Goal: Task Accomplishment & Management: Manage account settings

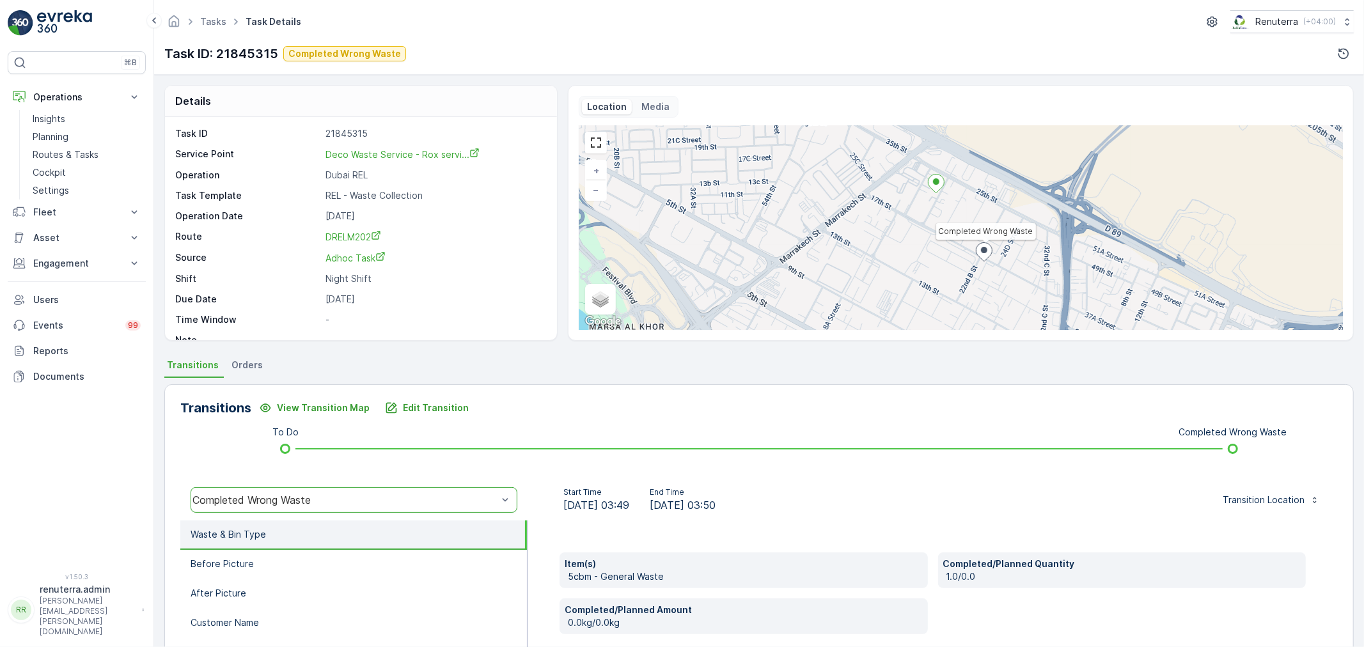
scroll to position [158, 0]
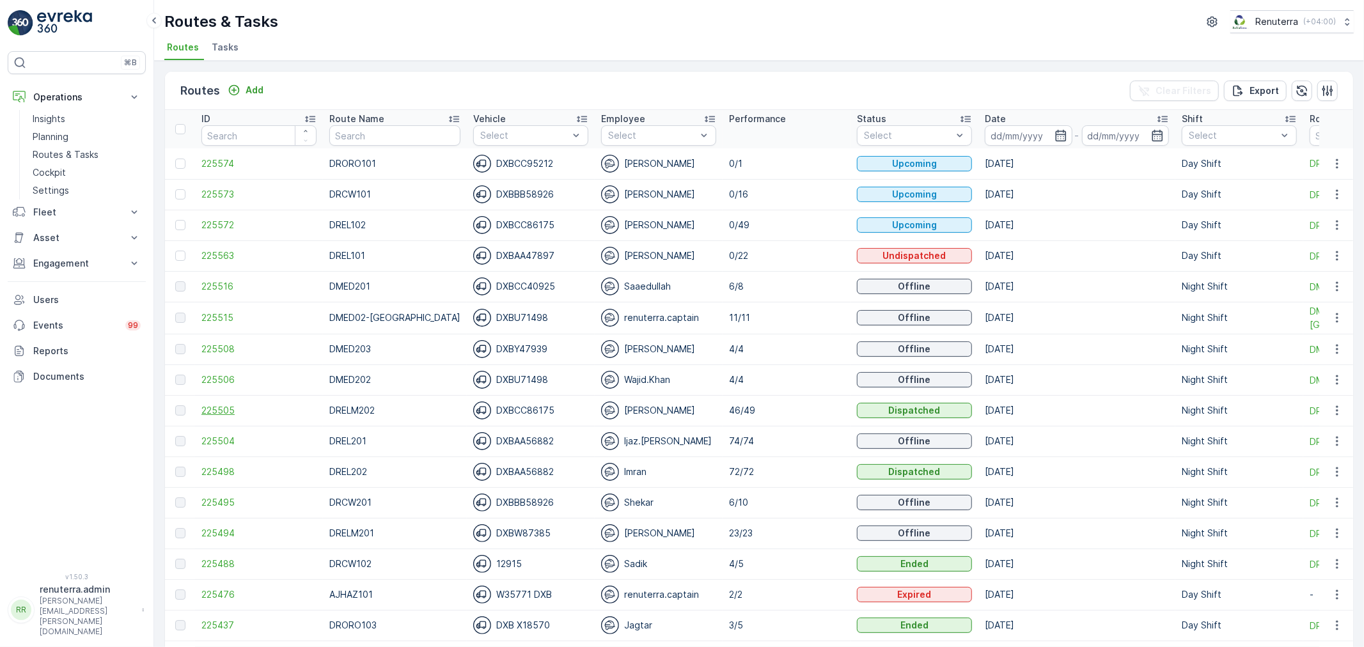
click at [215, 409] on span "225505" at bounding box center [258, 410] width 115 height 13
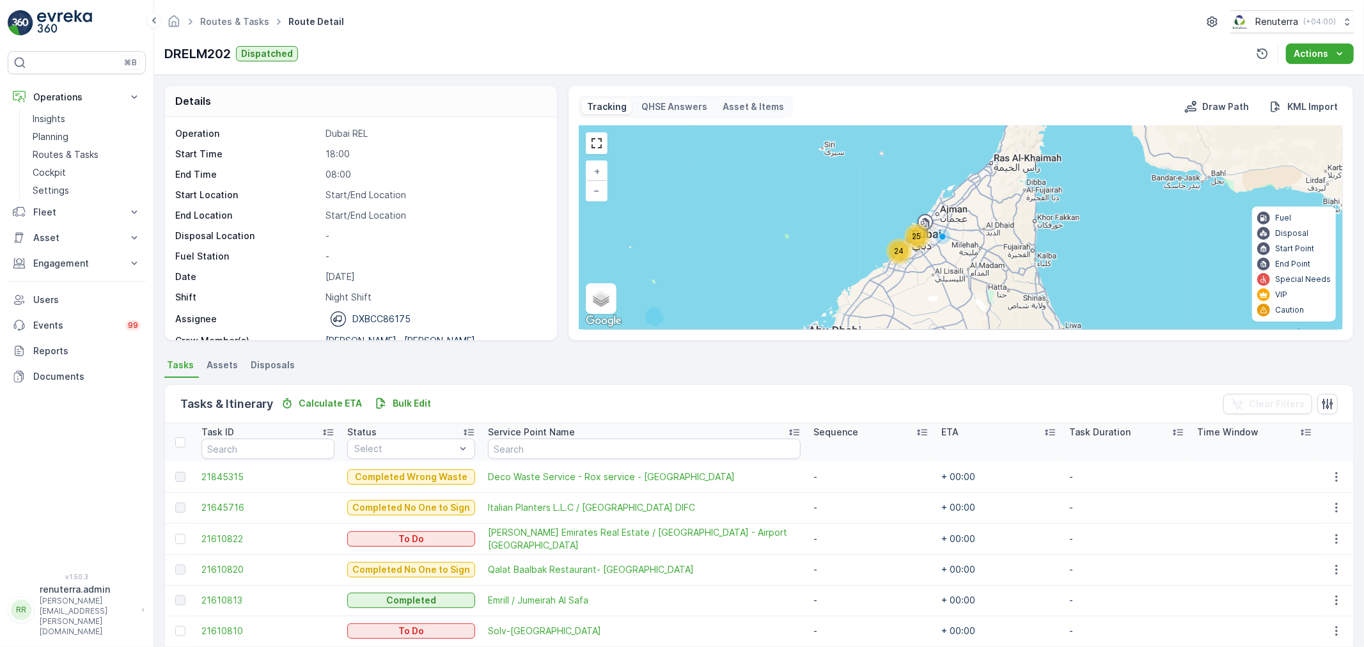
scroll to position [40, 0]
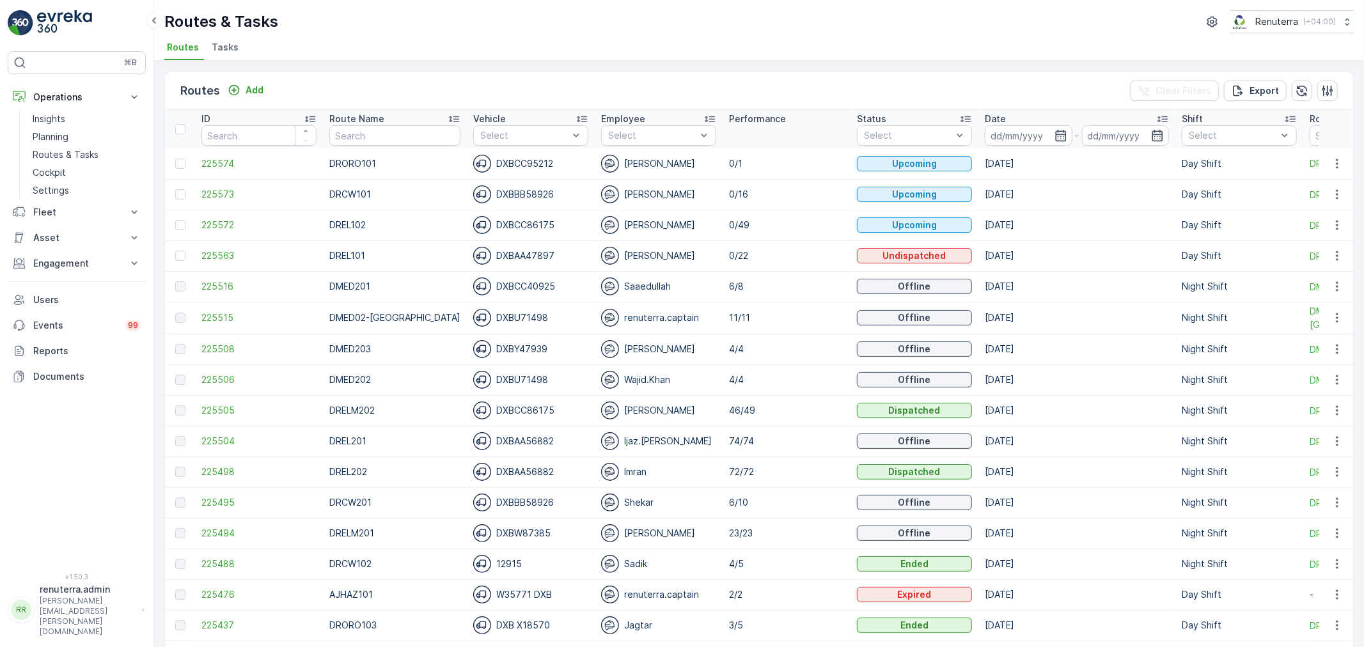
click at [228, 540] on td "225494" at bounding box center [259, 533] width 128 height 31
click at [227, 533] on span "225494" at bounding box center [258, 533] width 115 height 13
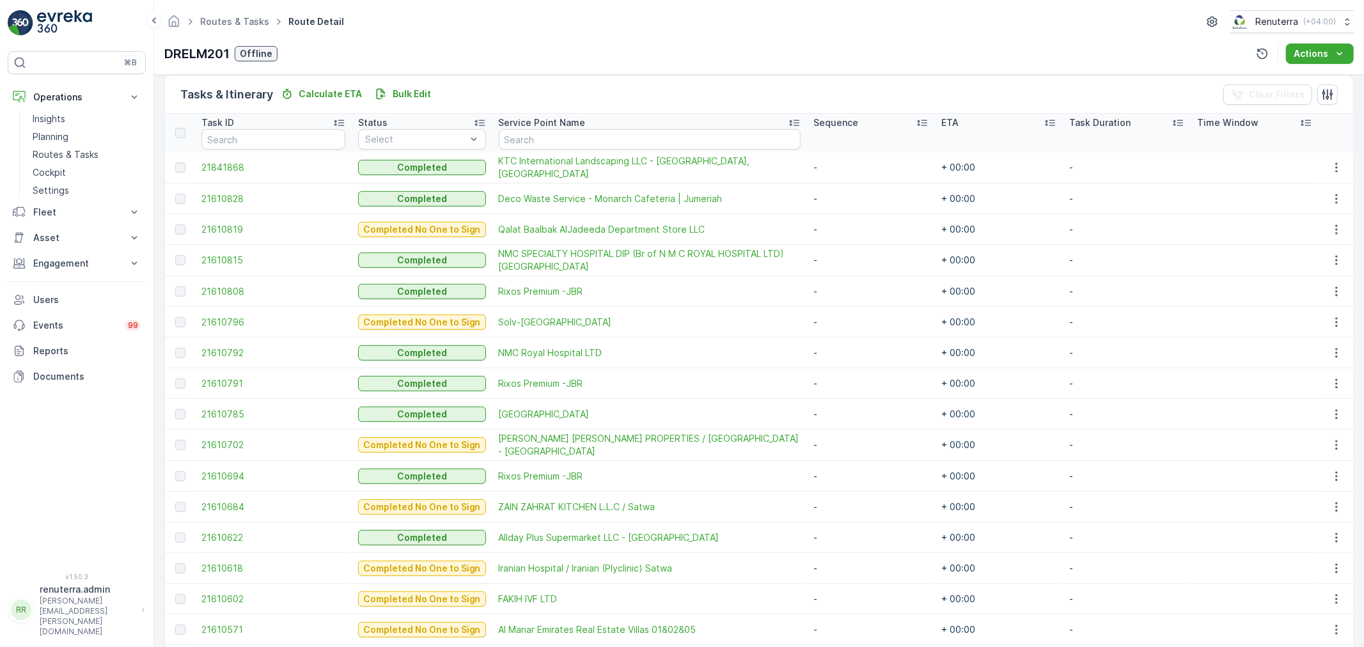
scroll to position [290, 0]
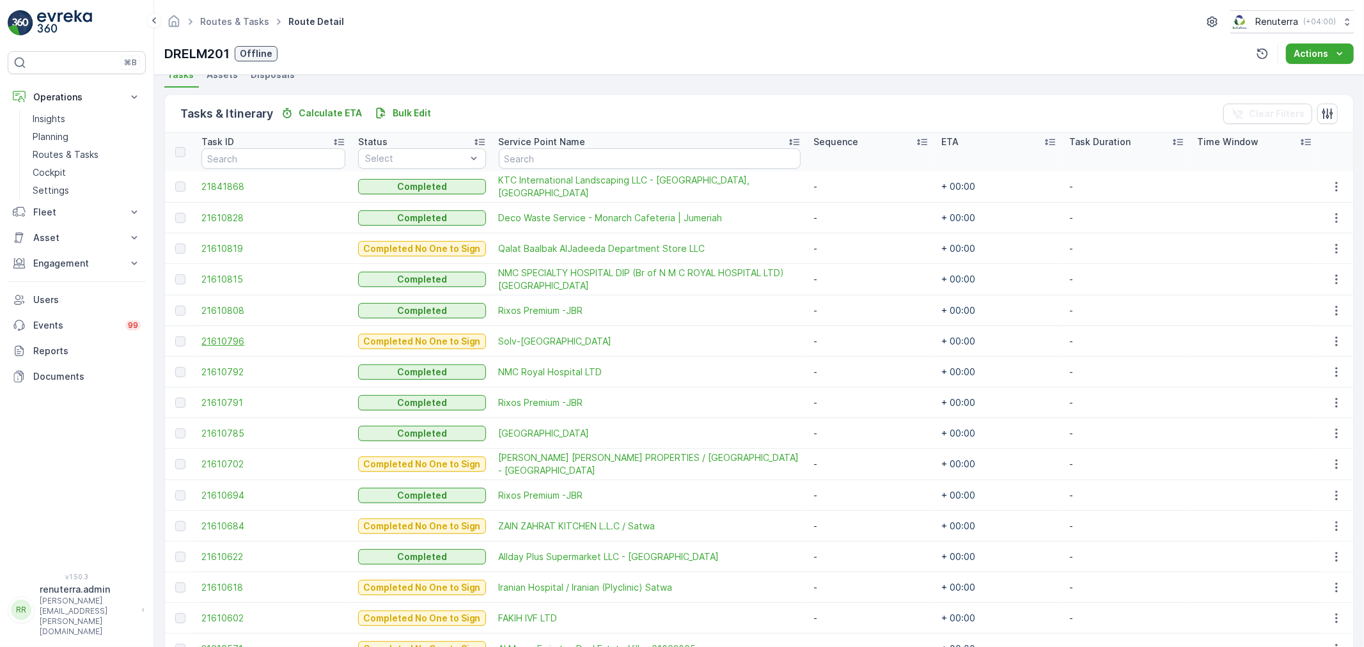
click at [235, 336] on span "21610796" at bounding box center [273, 341] width 144 height 13
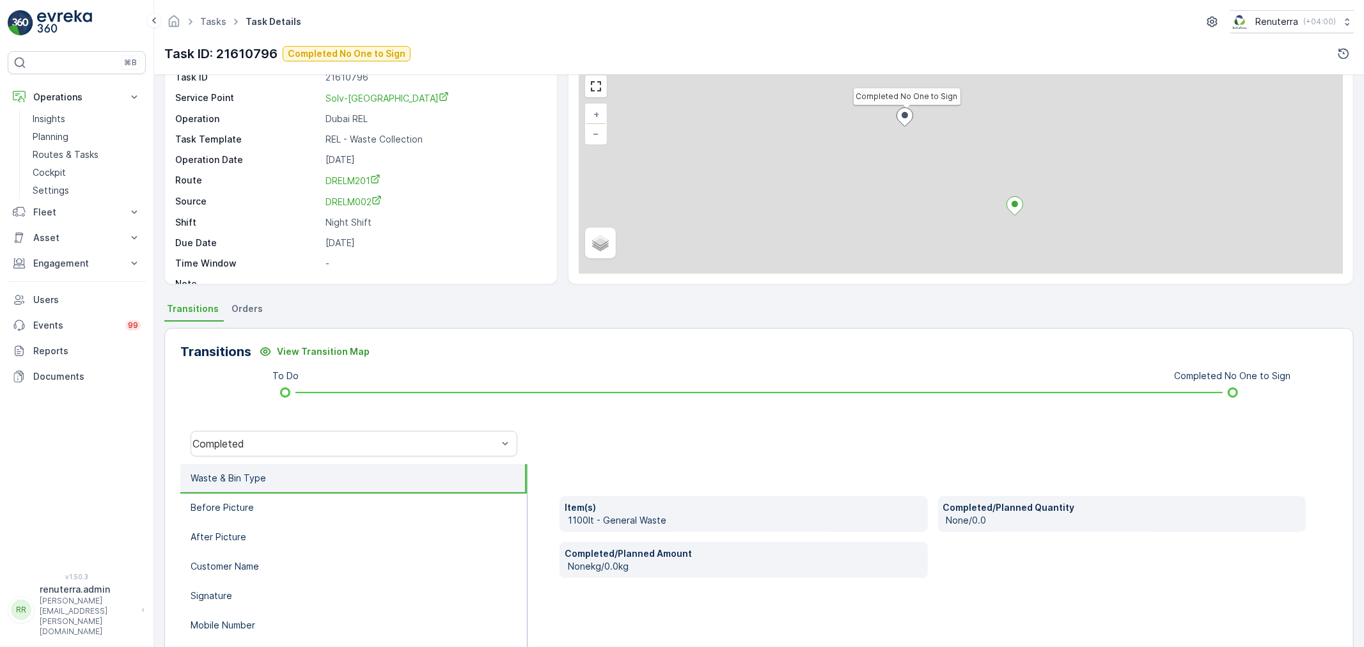
scroll to position [158, 0]
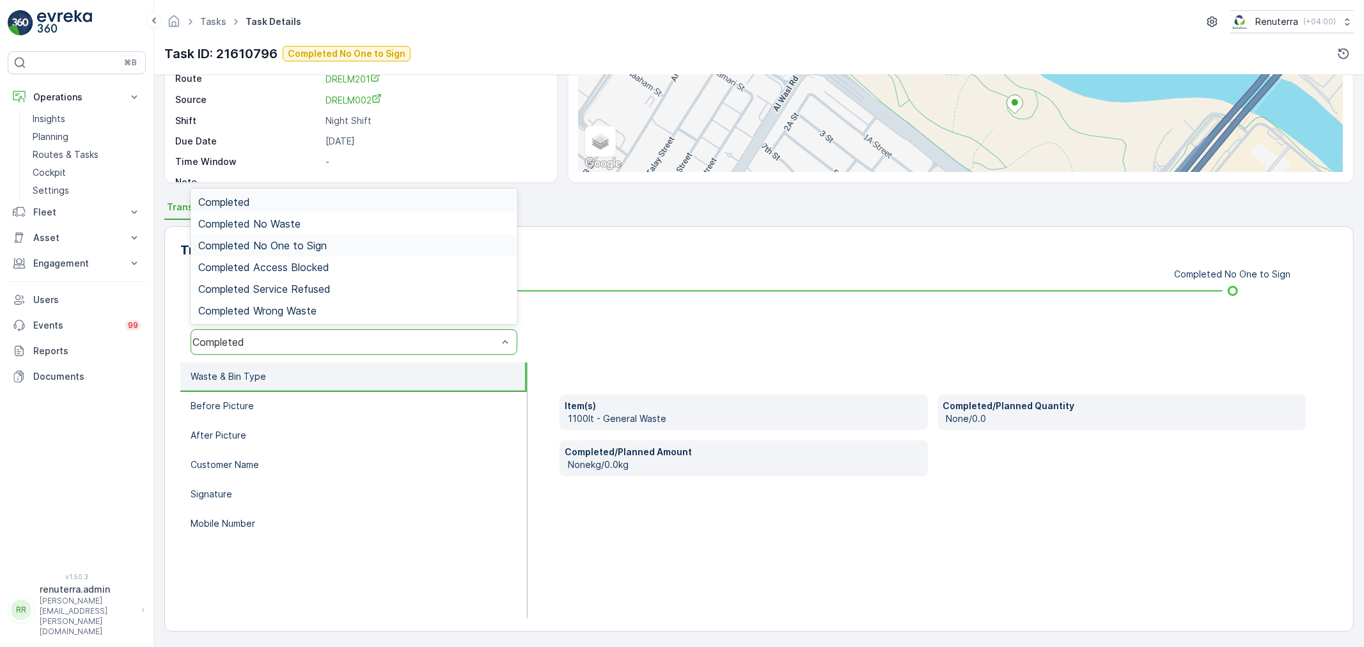
click at [275, 237] on div "Completed No One to Sign" at bounding box center [354, 246] width 327 height 22
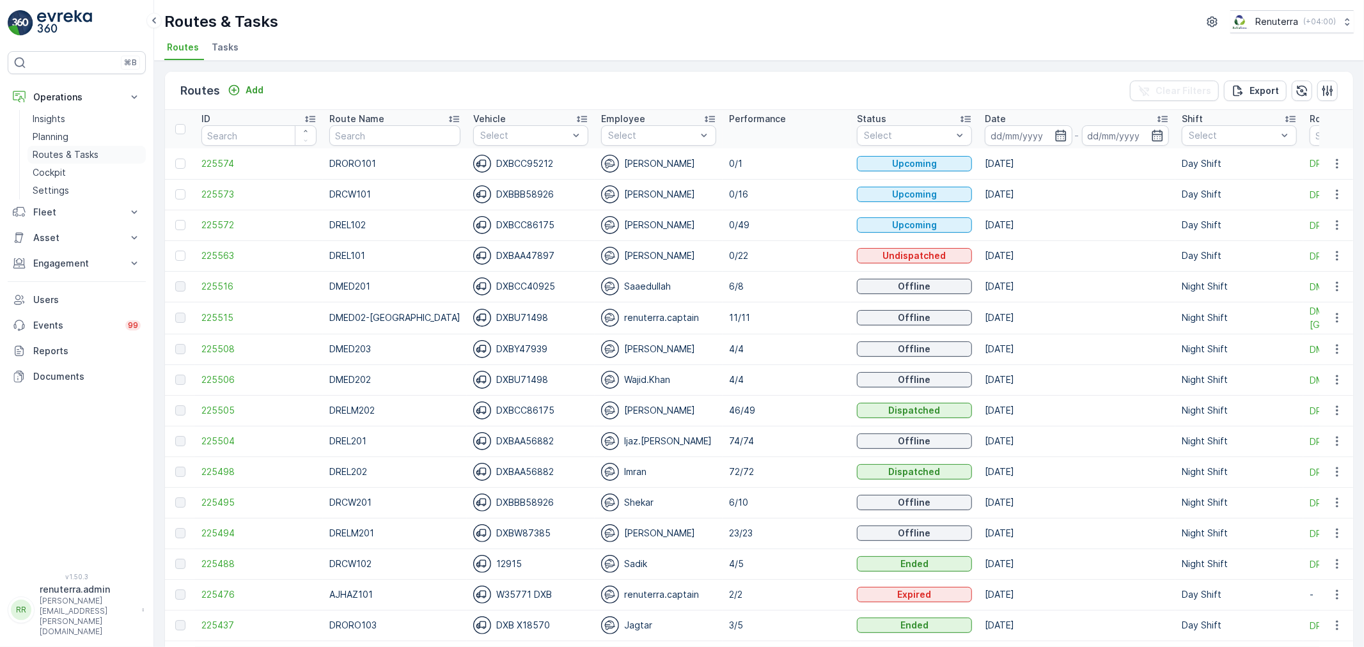
click at [81, 151] on p "Routes & Tasks" at bounding box center [66, 154] width 66 height 13
click at [1054, 132] on icon "button" at bounding box center [1060, 135] width 13 height 13
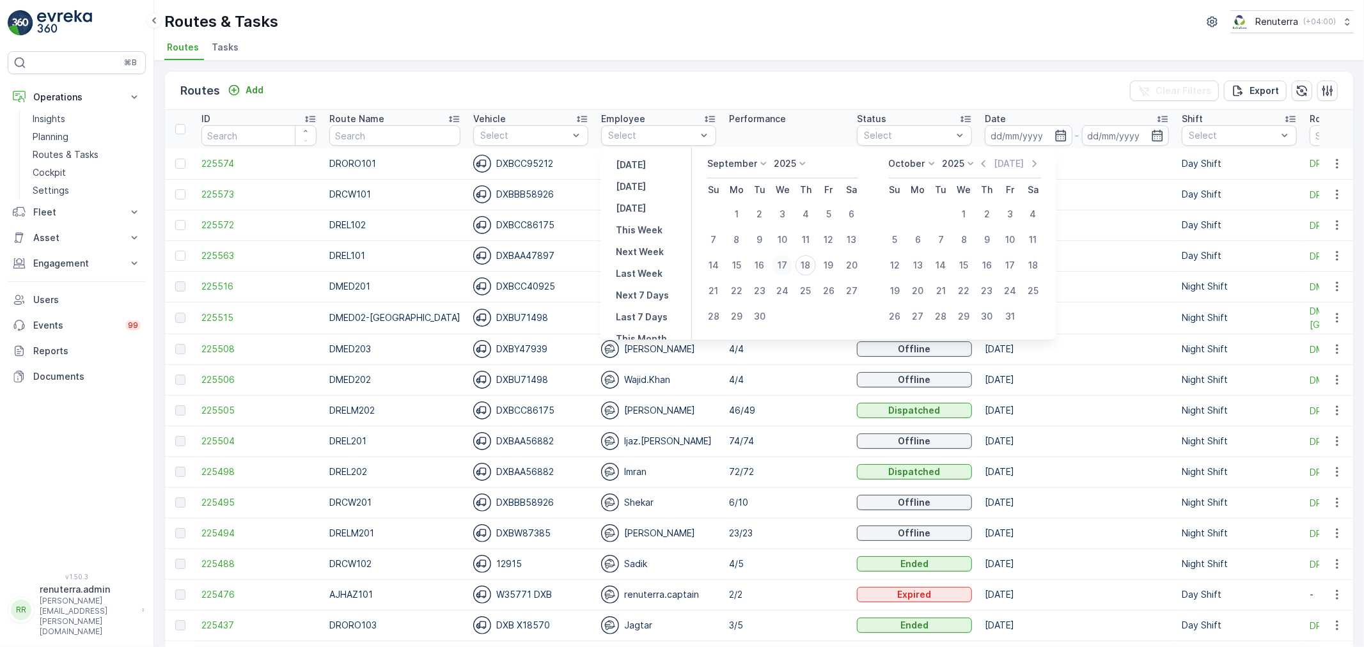
click at [785, 264] on div "17" at bounding box center [782, 265] width 20 height 20
type input "[DATE]"
click at [785, 264] on div "17" at bounding box center [782, 265] width 20 height 20
type input "[DATE]"
click at [785, 264] on div "17" at bounding box center [782, 265] width 20 height 20
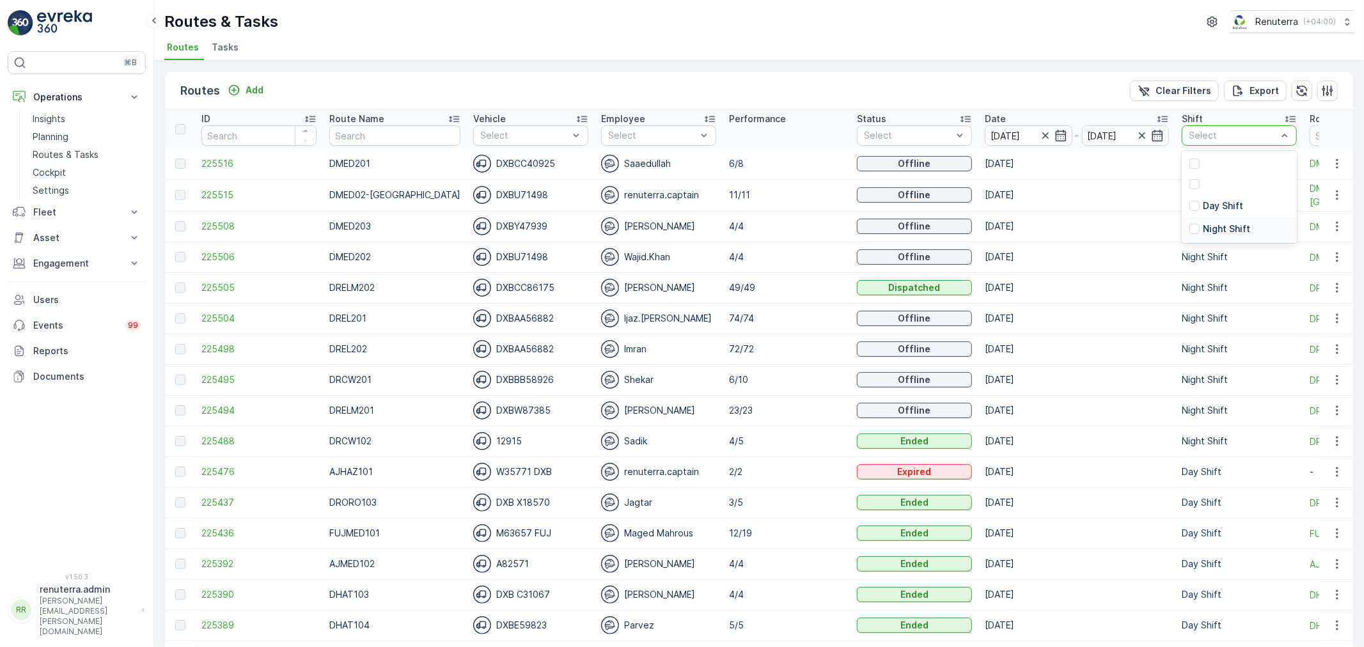
click at [1220, 219] on div "Night Shift" at bounding box center [1239, 228] width 115 height 23
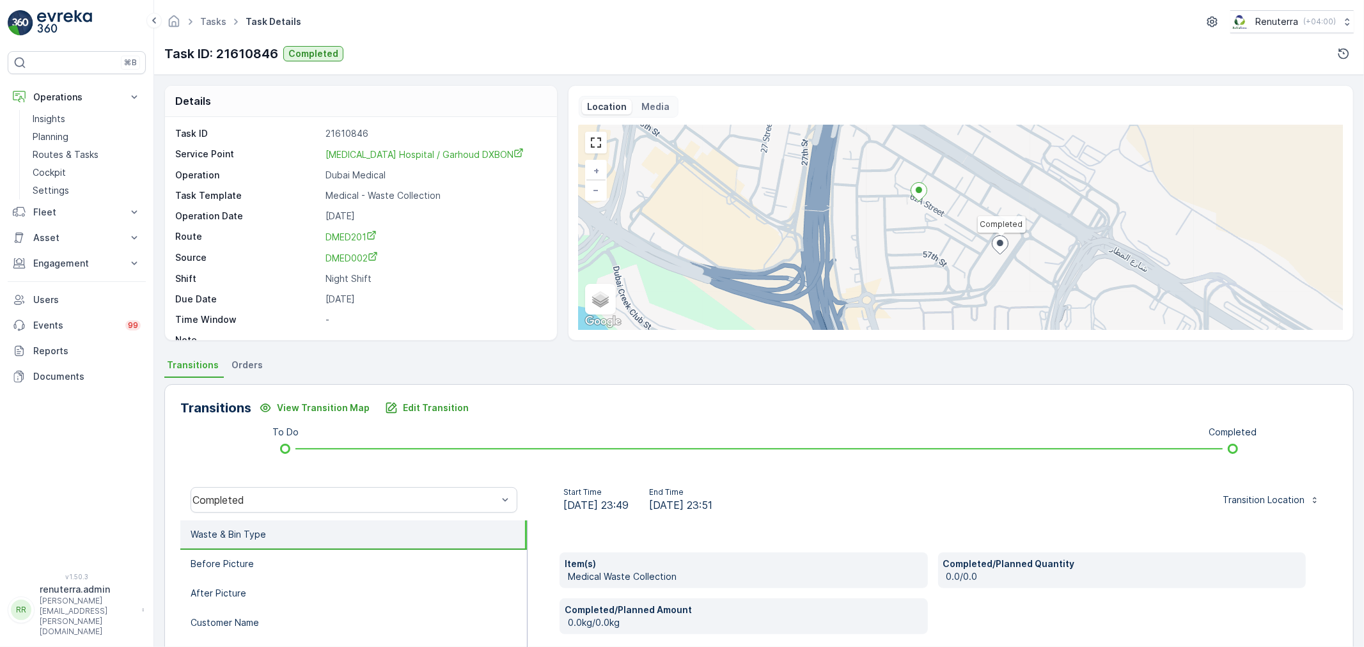
scroll to position [17, 0]
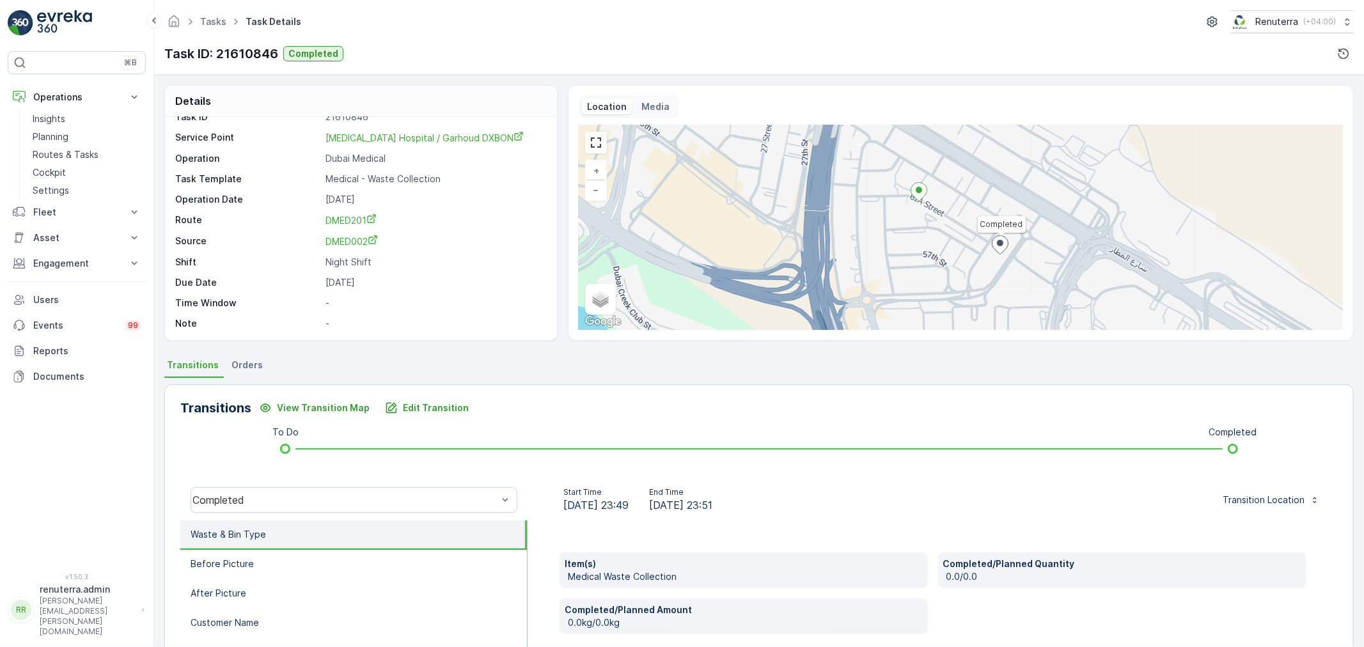
drag, startPoint x: 742, startPoint y: 137, endPoint x: 781, endPoint y: 66, distance: 81.6
click at [781, 66] on div "Tasks Task Details Renuterra ( +04:00 ) Task ID: 21610846 Completed" at bounding box center [759, 37] width 1210 height 75
click at [59, 155] on p "Routes & Tasks" at bounding box center [66, 154] width 66 height 13
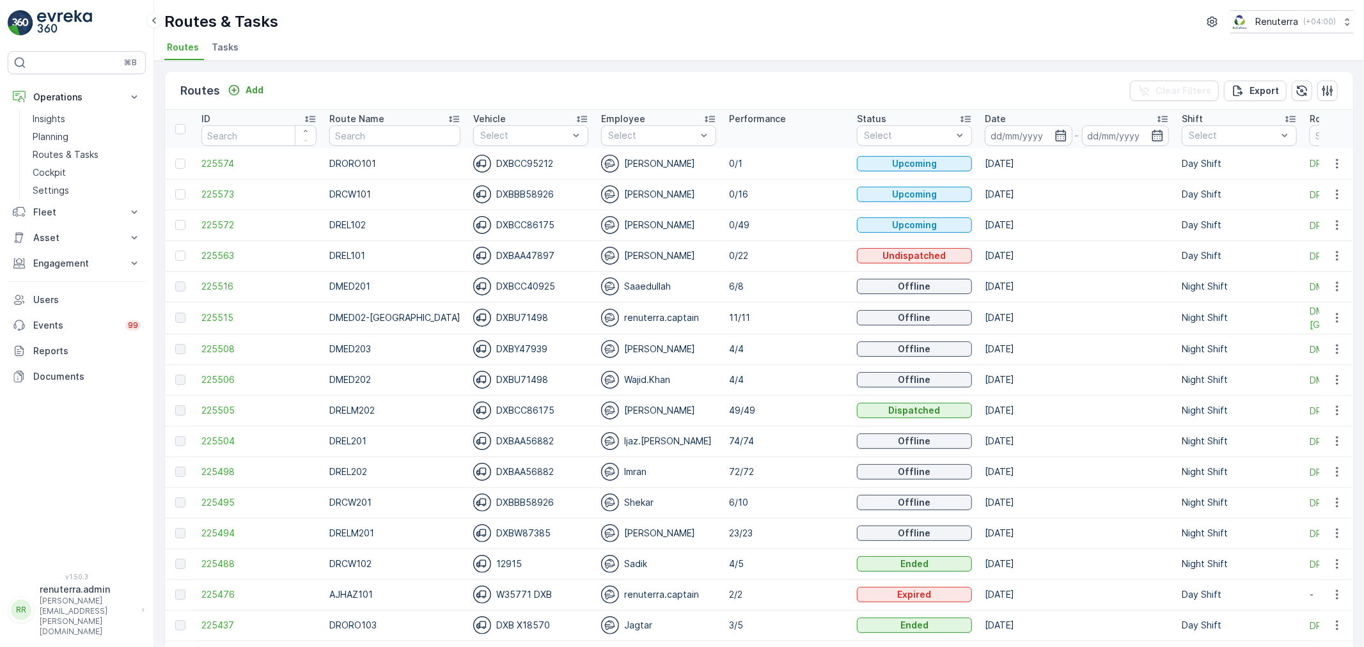
click at [214, 43] on span "Tasks" at bounding box center [225, 47] width 27 height 13
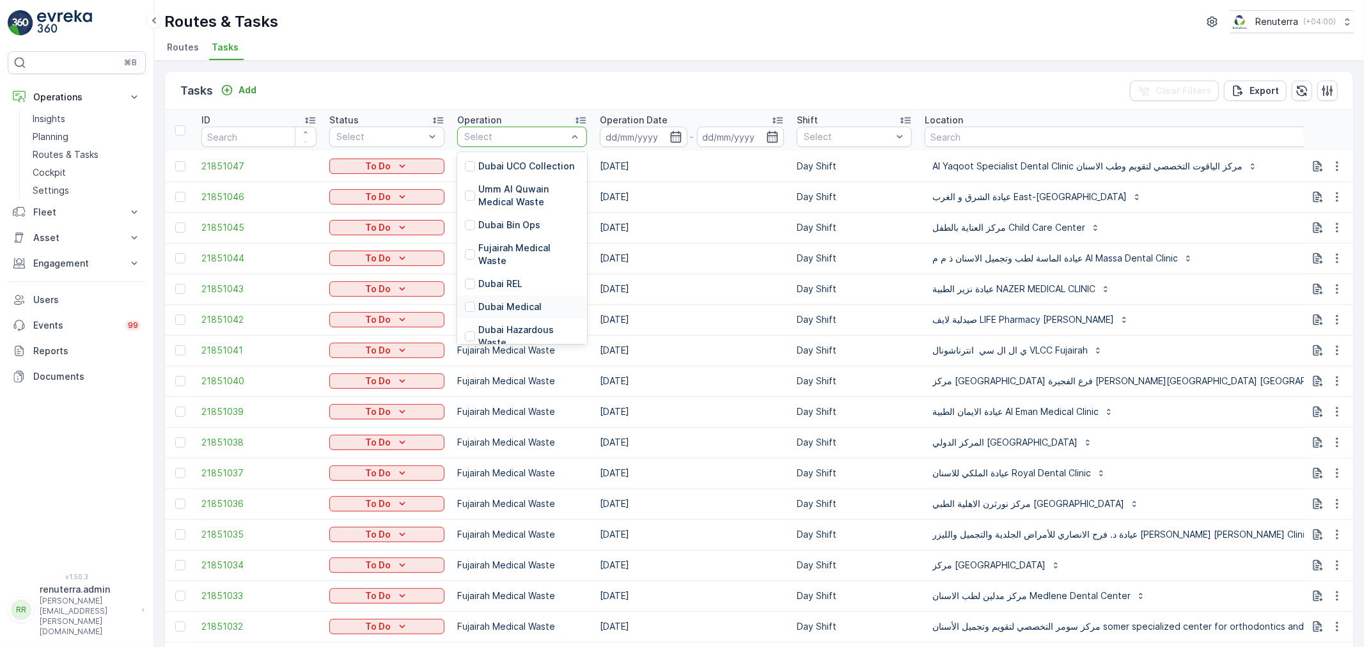
click at [505, 301] on p "Dubai Medical" at bounding box center [509, 307] width 63 height 13
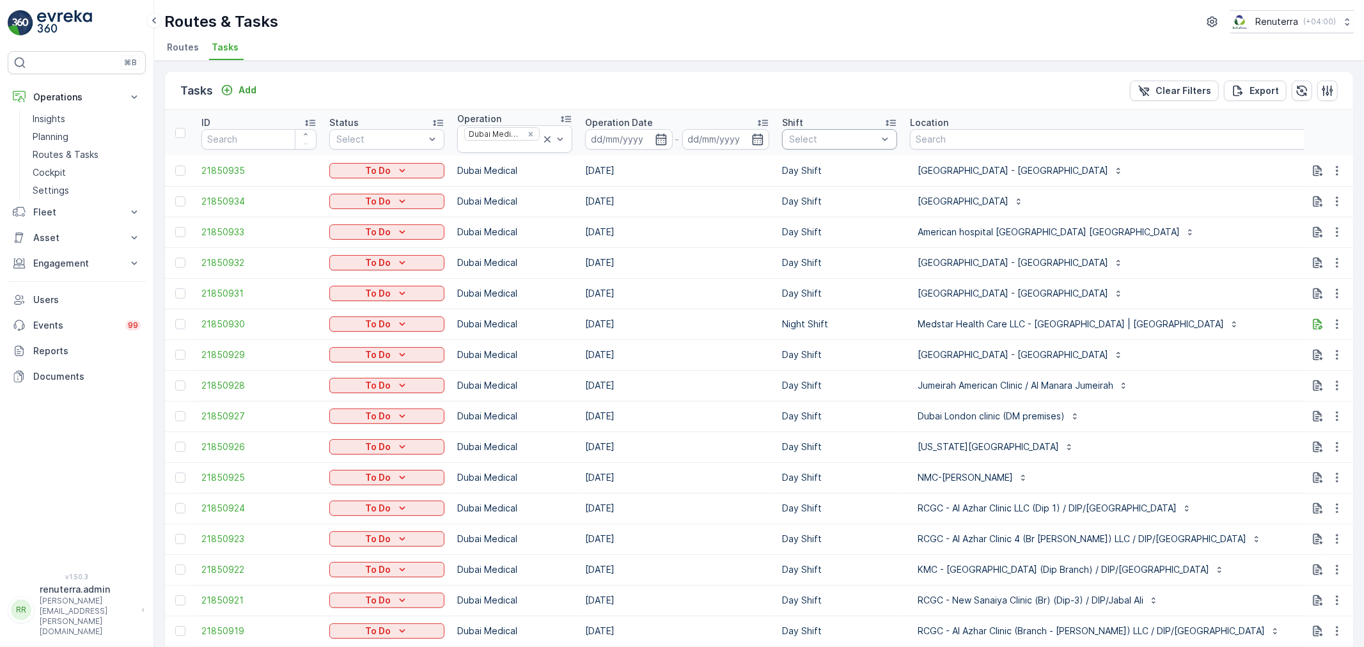
click at [801, 145] on div "Select" at bounding box center [839, 139] width 115 height 20
click at [818, 207] on p "Day Shift" at bounding box center [823, 209] width 40 height 13
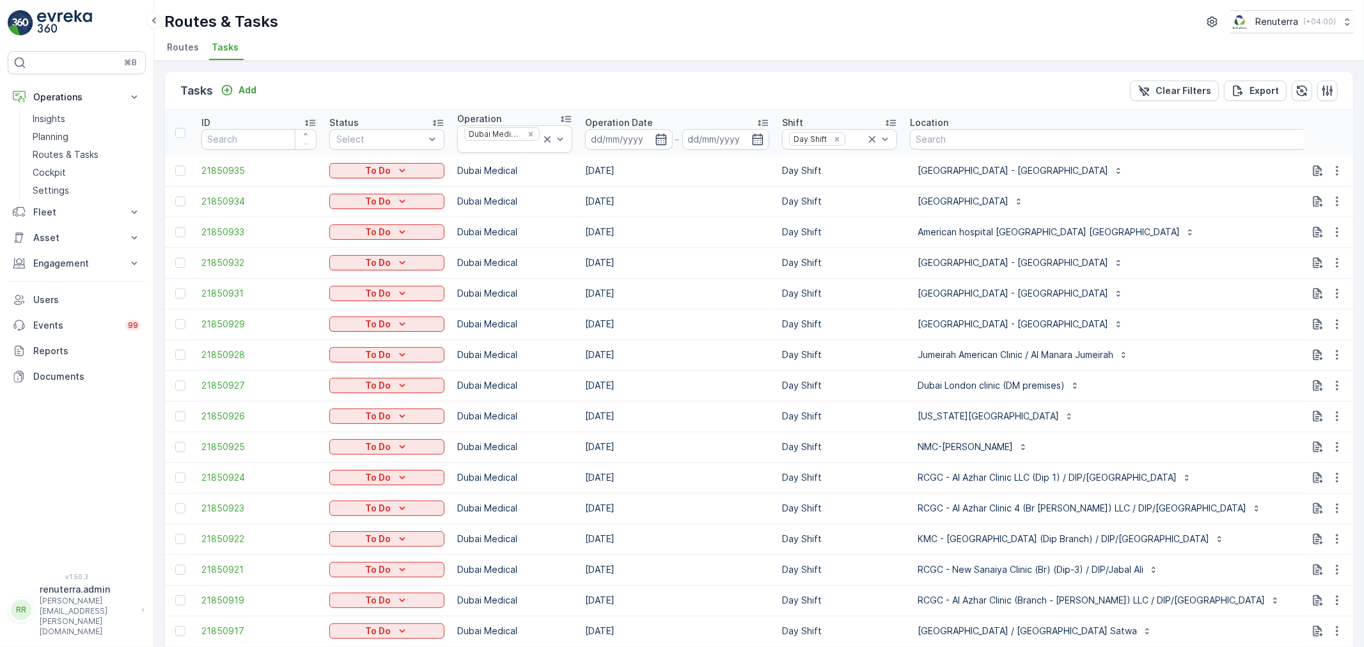
drag, startPoint x: 1151, startPoint y: 223, endPoint x: 1164, endPoint y: 209, distance: 19.0
click at [1152, 222] on div "American hospital Dubai Clinic Al Barsha" at bounding box center [1116, 232] width 413 height 20
type input "1401"
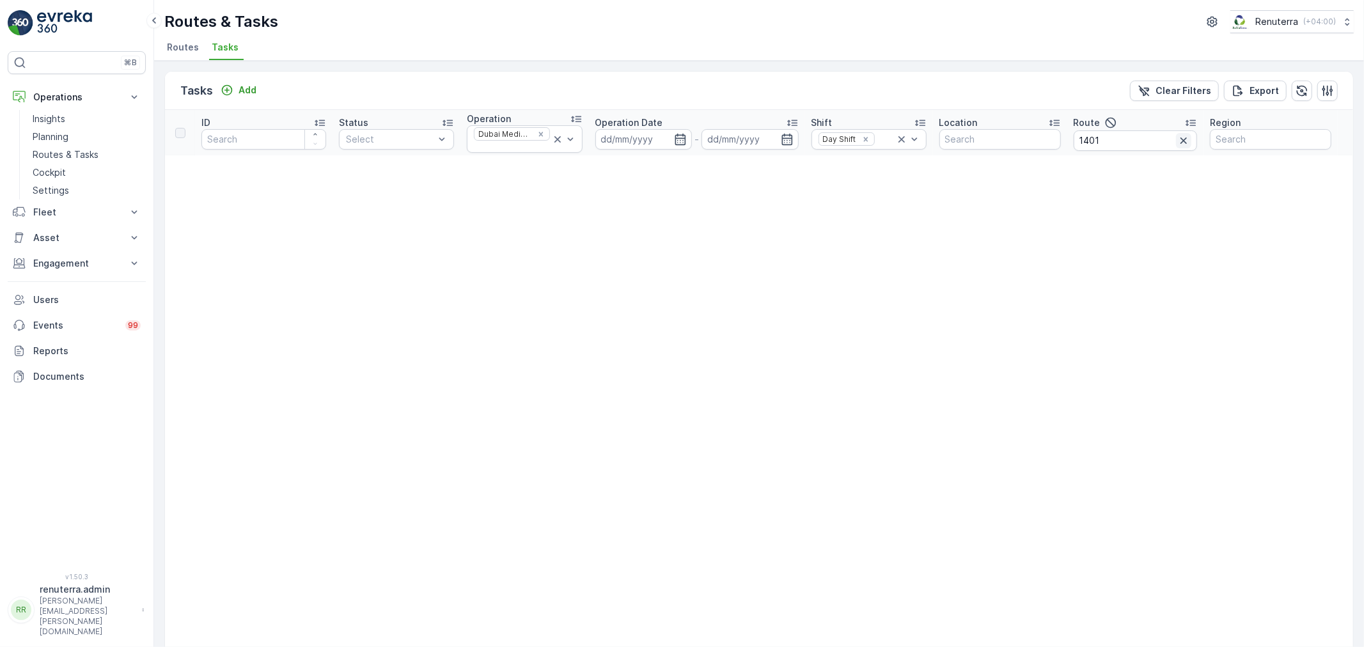
click at [1184, 146] on icon "button" at bounding box center [1183, 140] width 13 height 13
click at [1179, 142] on input "text" at bounding box center [1135, 140] width 121 height 20
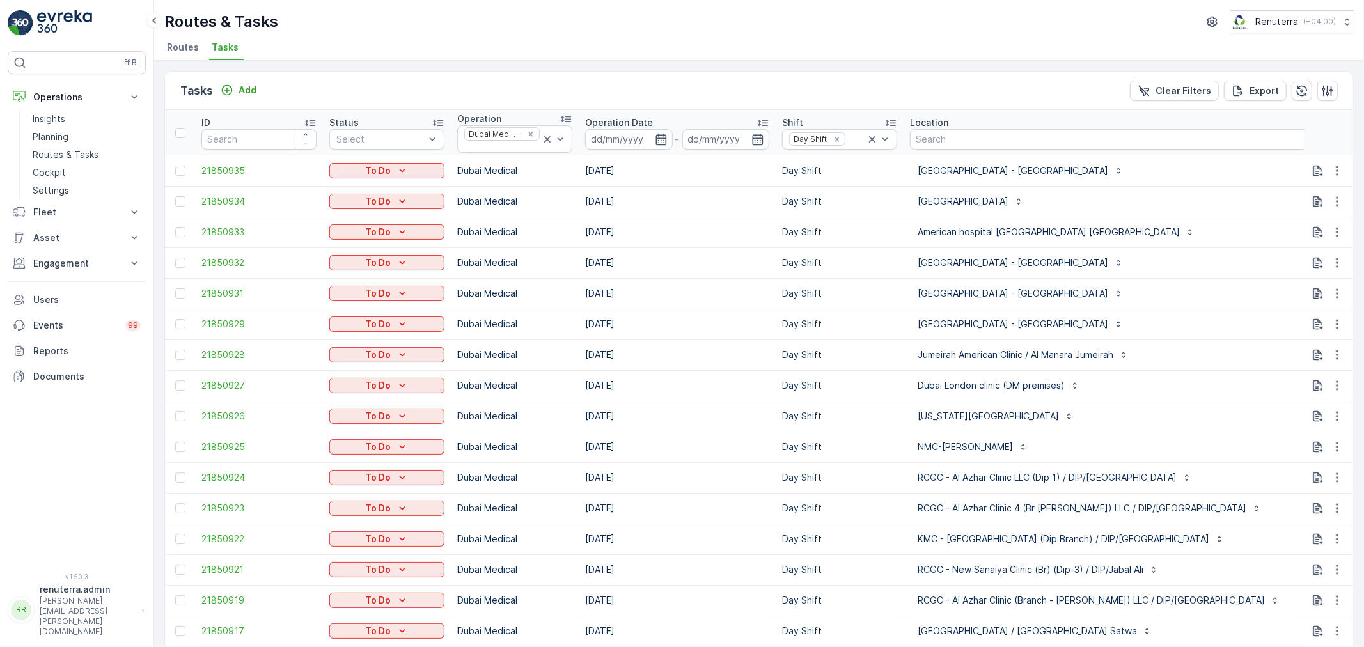
type input "101"
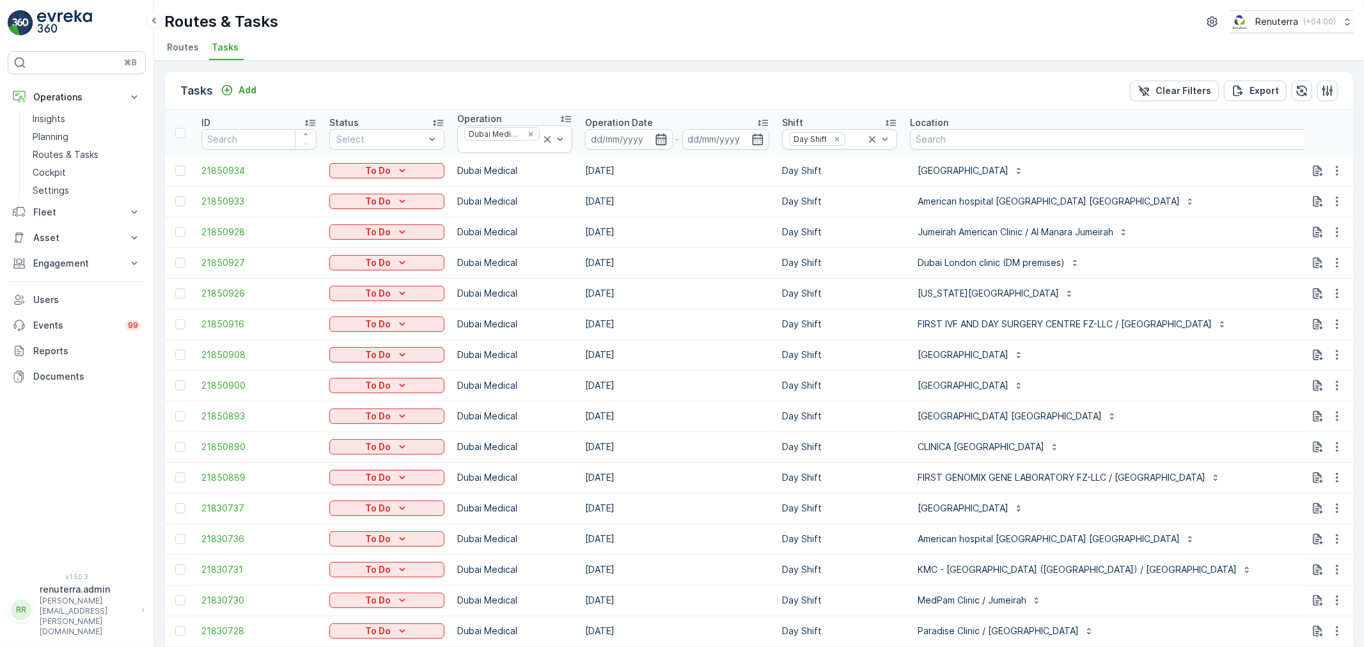
click at [659, 141] on icon "button" at bounding box center [661, 139] width 13 height 13
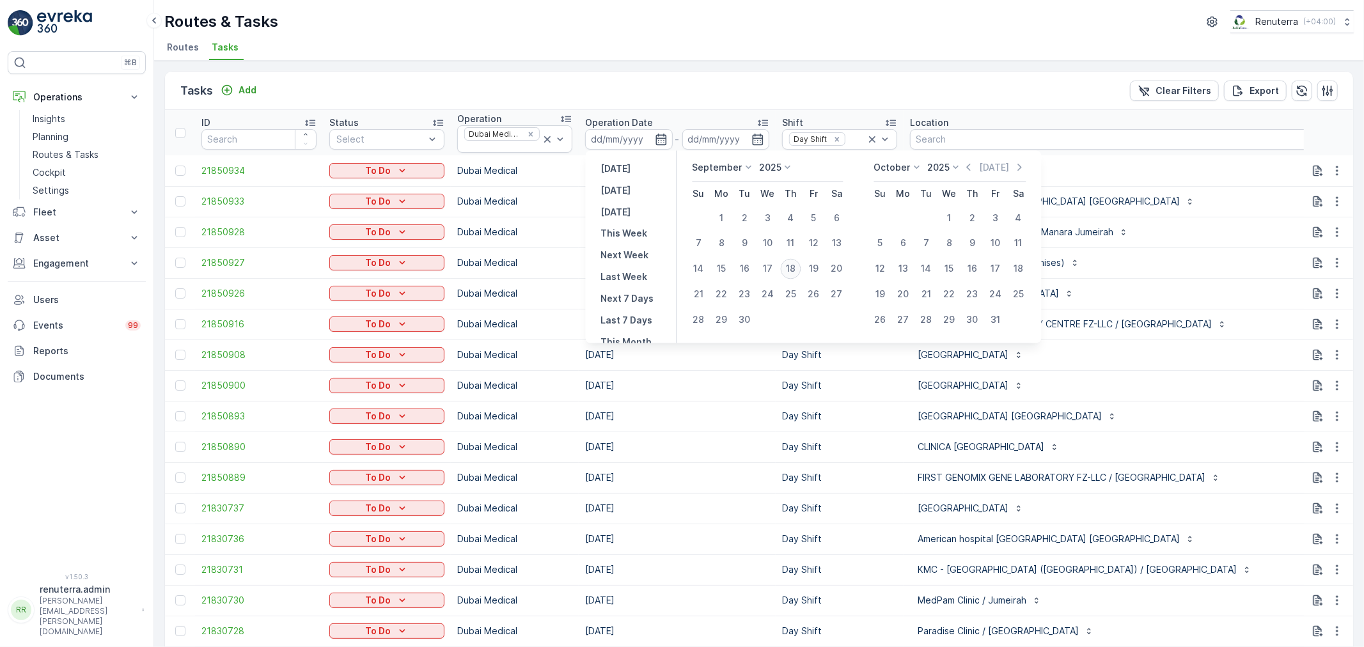
click at [798, 265] on div "18" at bounding box center [791, 269] width 20 height 20
type input "[DATE]"
click at [798, 265] on div "18" at bounding box center [791, 269] width 20 height 20
type input "[DATE]"
click at [798, 269] on div "18" at bounding box center [791, 269] width 20 height 20
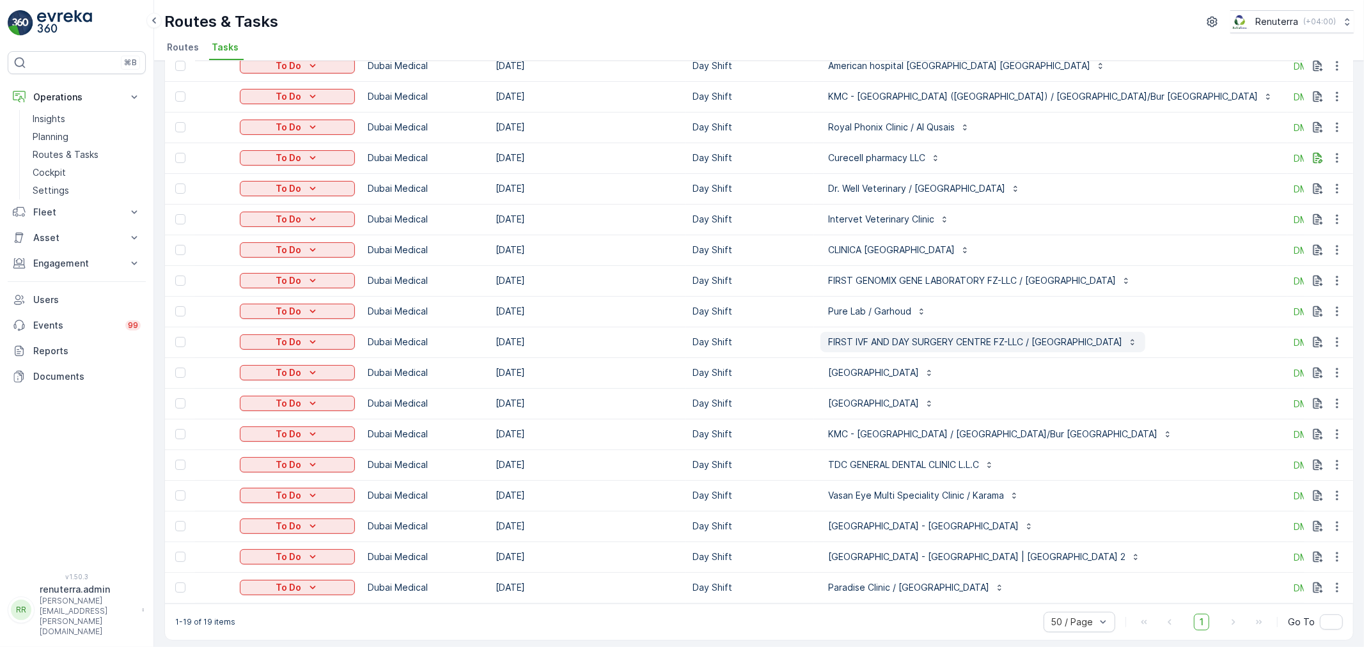
scroll to position [145, 0]
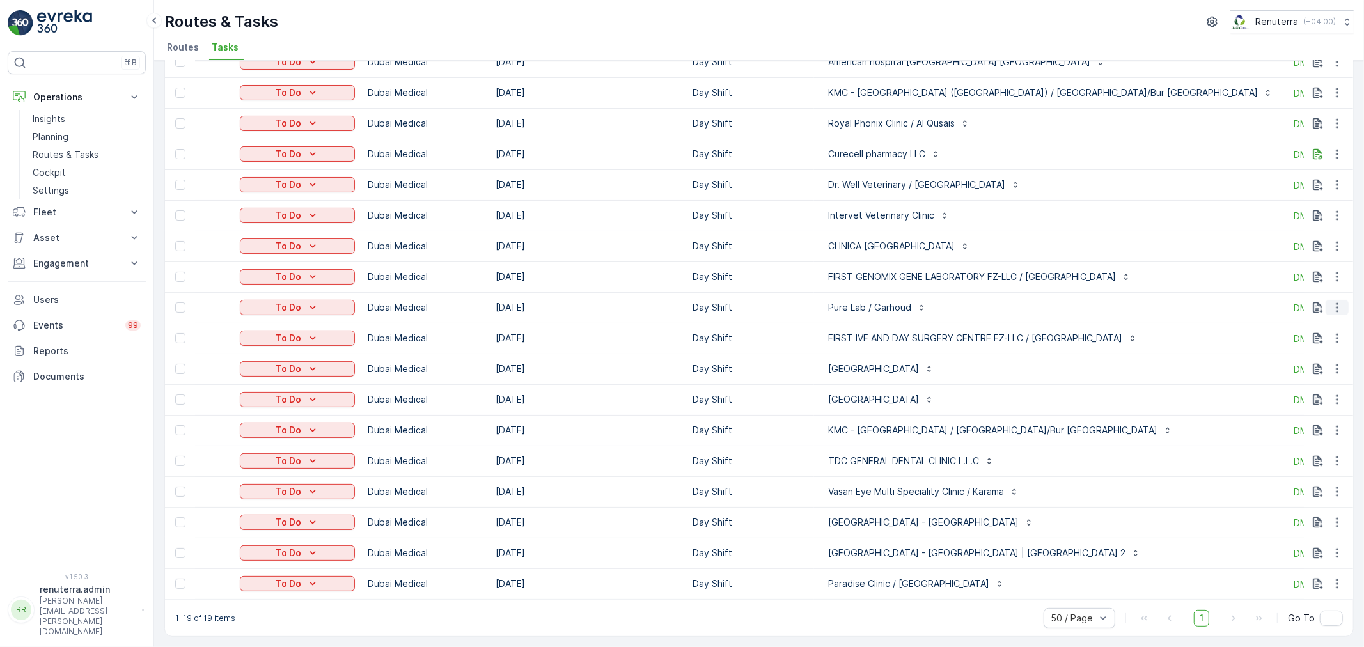
drag, startPoint x: 1337, startPoint y: 295, endPoint x: 1338, endPoint y: 304, distance: 9.0
click at [1338, 301] on icon "button" at bounding box center [1337, 307] width 13 height 13
click at [1306, 359] on span "Change Route" at bounding box center [1304, 356] width 62 height 13
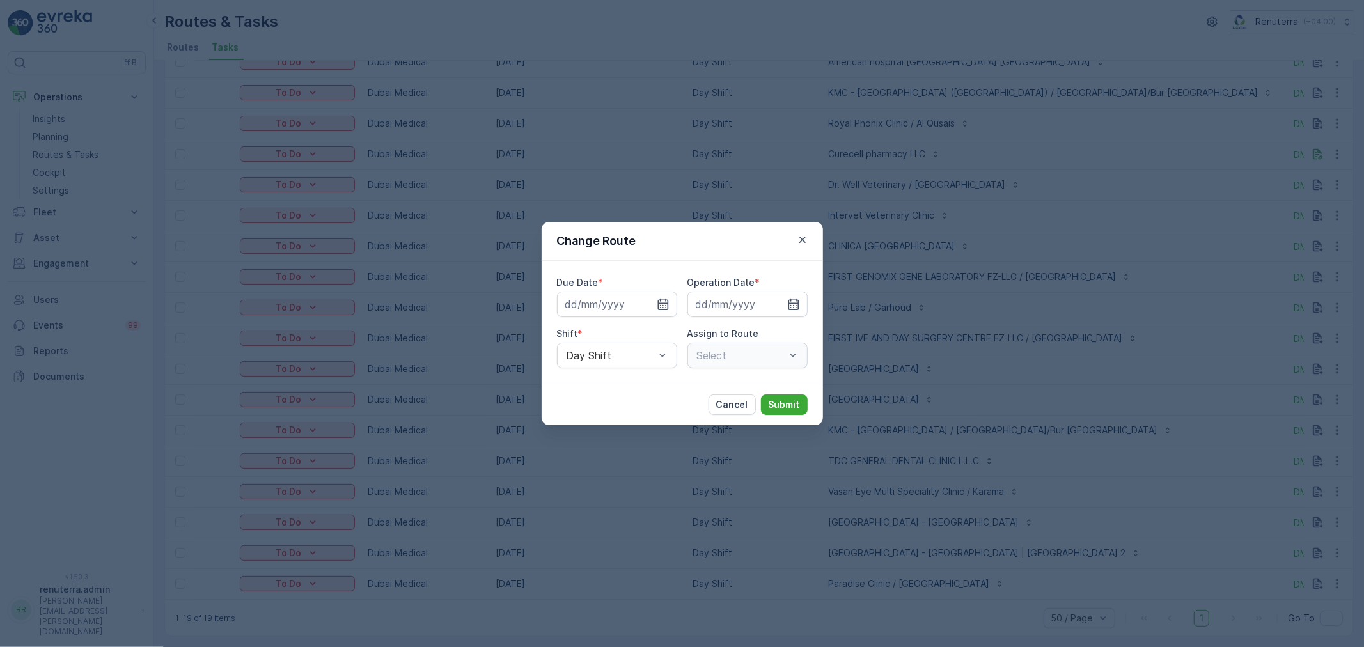
type input "[DATE]"
click at [801, 354] on div "DMED101 (Route Plan) - DXBCC40925" at bounding box center [747, 356] width 120 height 26
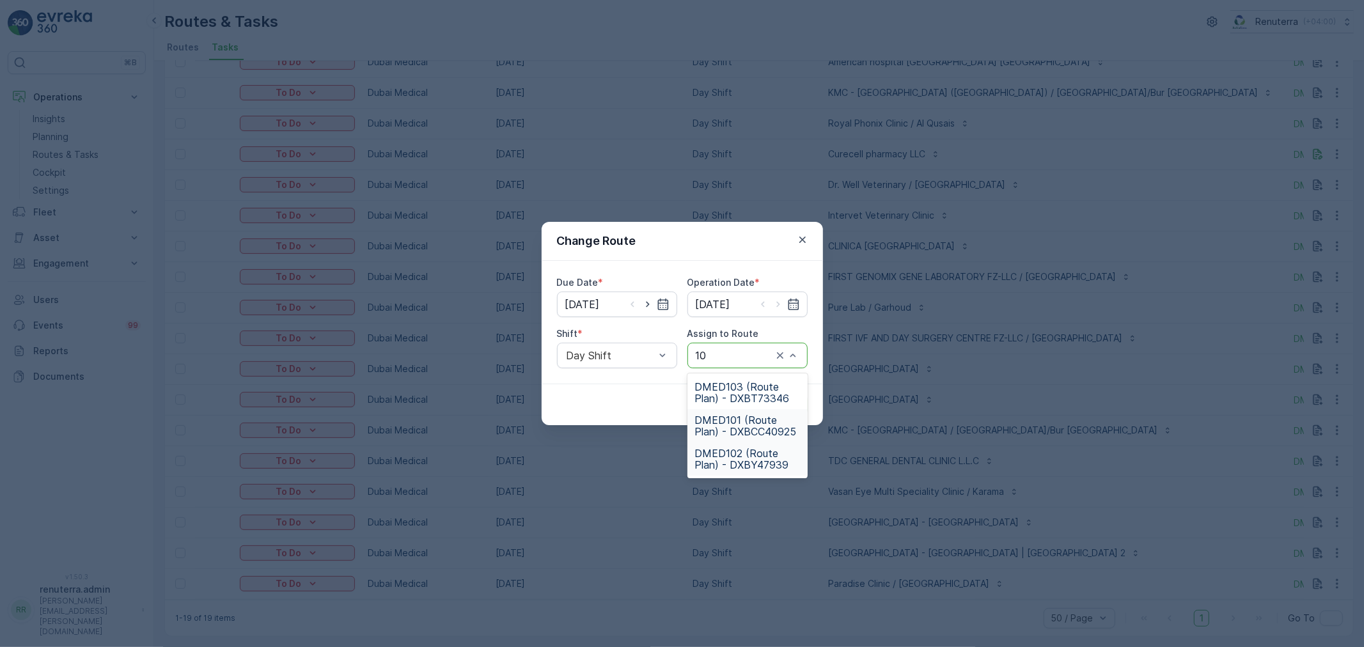
type input "103"
click at [739, 386] on span "DMED103 (Route Plan) - DXBT73346" at bounding box center [747, 392] width 105 height 23
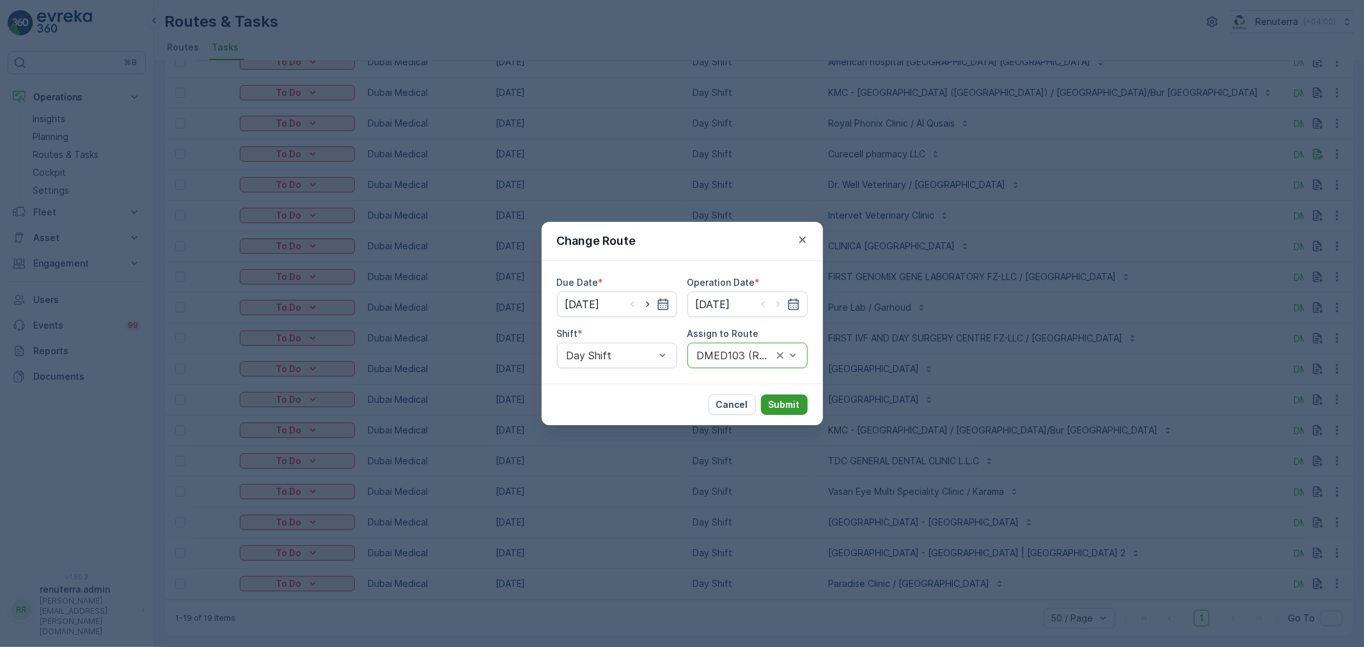
click at [781, 398] on p "Submit" at bounding box center [784, 404] width 31 height 13
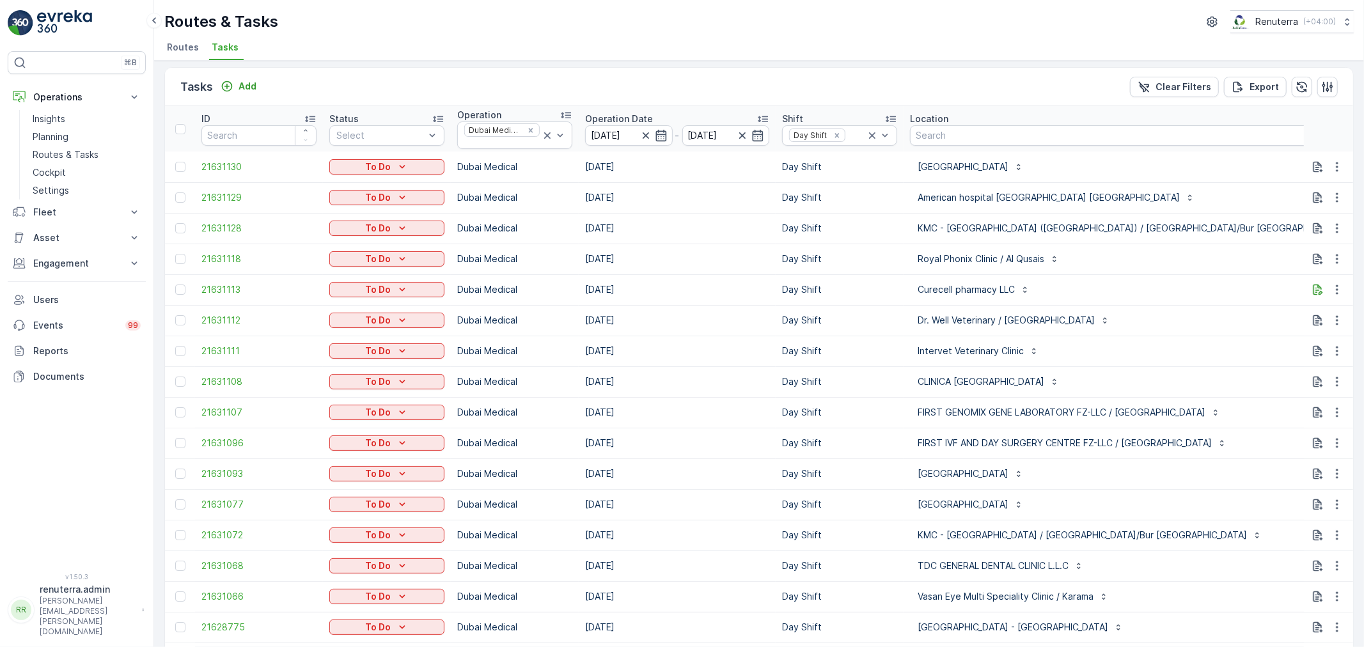
scroll to position [0, 0]
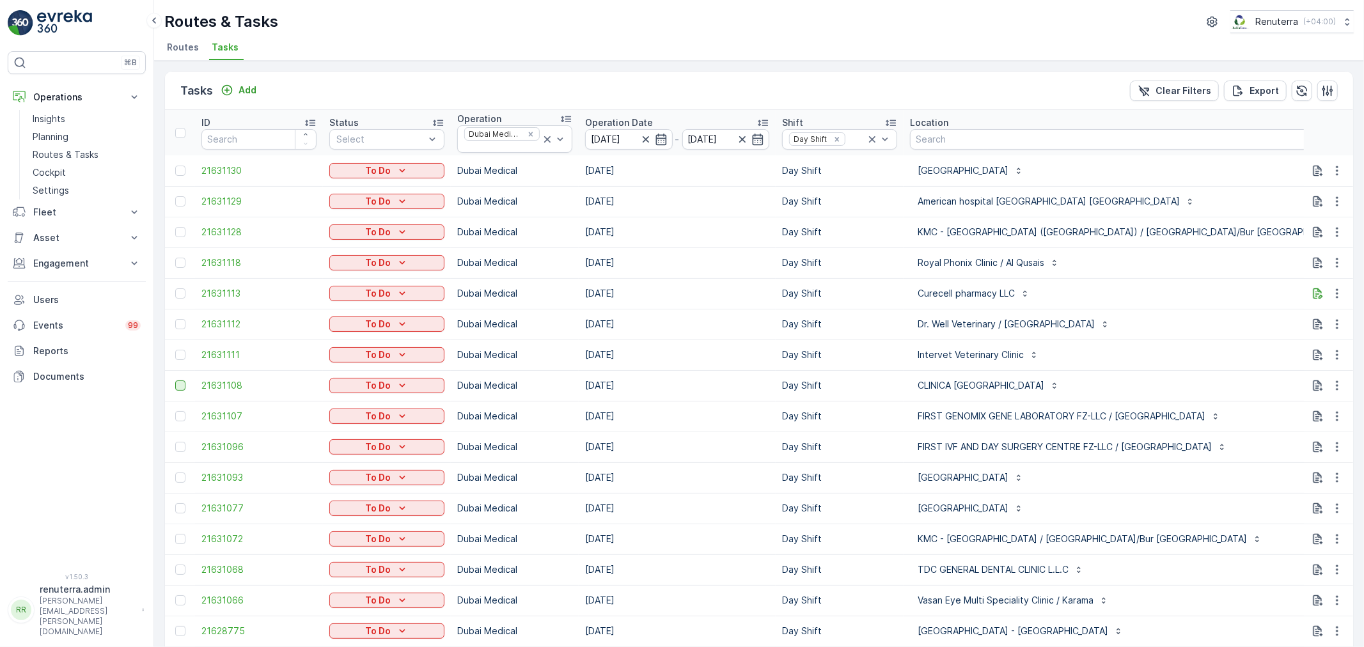
click at [180, 389] on div at bounding box center [180, 385] width 10 height 10
click at [175, 380] on input "checkbox" at bounding box center [175, 380] width 0 height 0
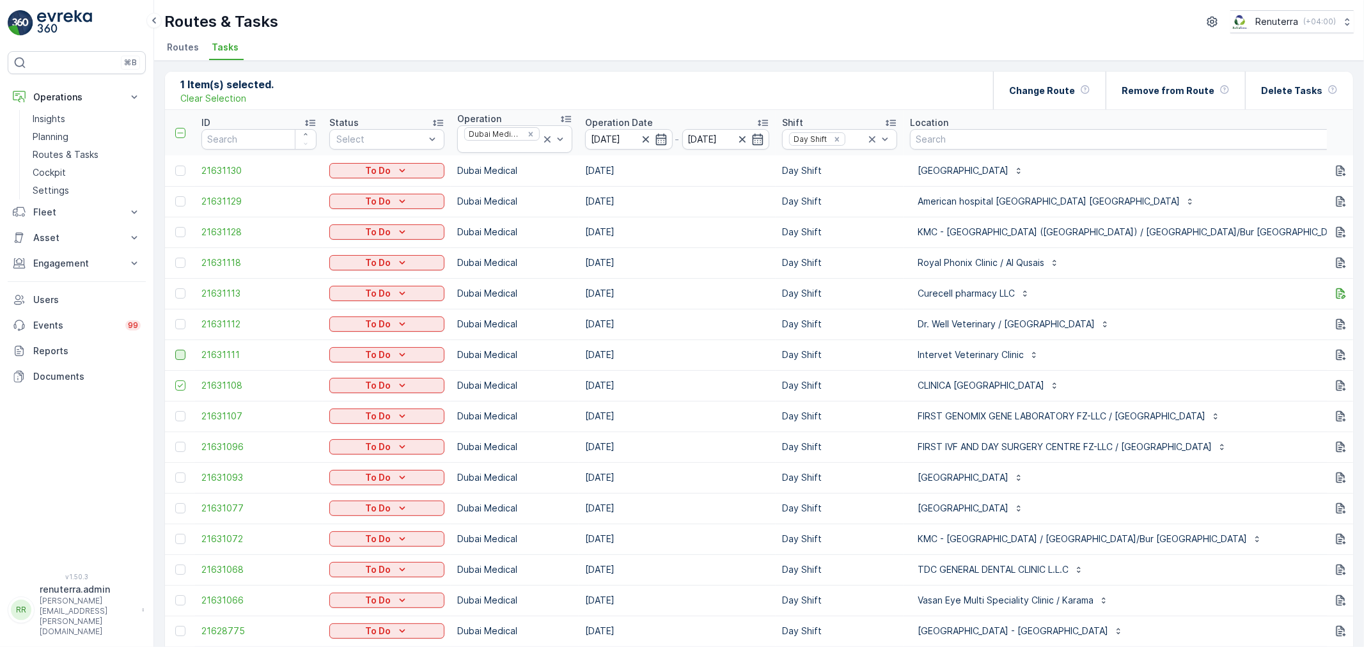
click at [176, 358] on div at bounding box center [180, 355] width 10 height 10
click at [175, 350] on input "checkbox" at bounding box center [175, 350] width 0 height 0
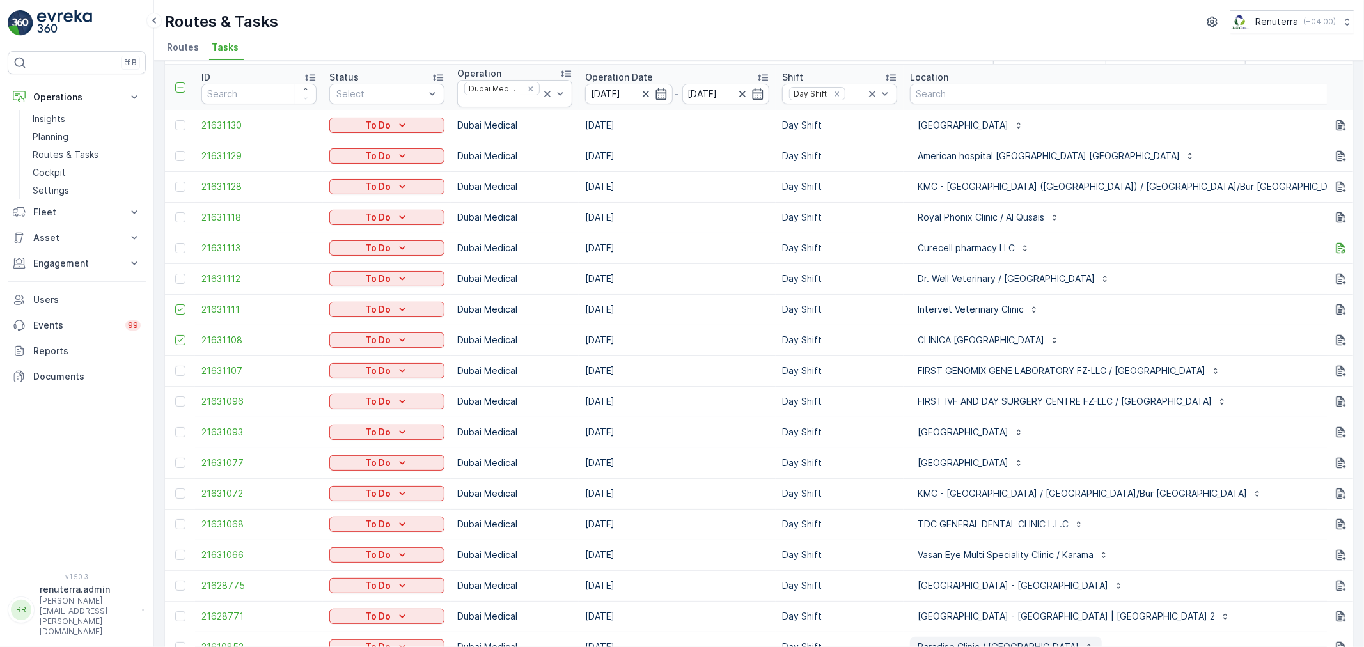
scroll to position [43, 0]
drag, startPoint x: 189, startPoint y: 344, endPoint x: 182, endPoint y: 344, distance: 7.0
click at [186, 344] on td at bounding box center [180, 342] width 30 height 31
drag, startPoint x: 159, startPoint y: 344, endPoint x: 176, endPoint y: 346, distance: 17.4
click at [171, 346] on div "2 Item(s) selected. Clear Selection Change Route Remove from Route Delete Tasks…" at bounding box center [759, 354] width 1210 height 586
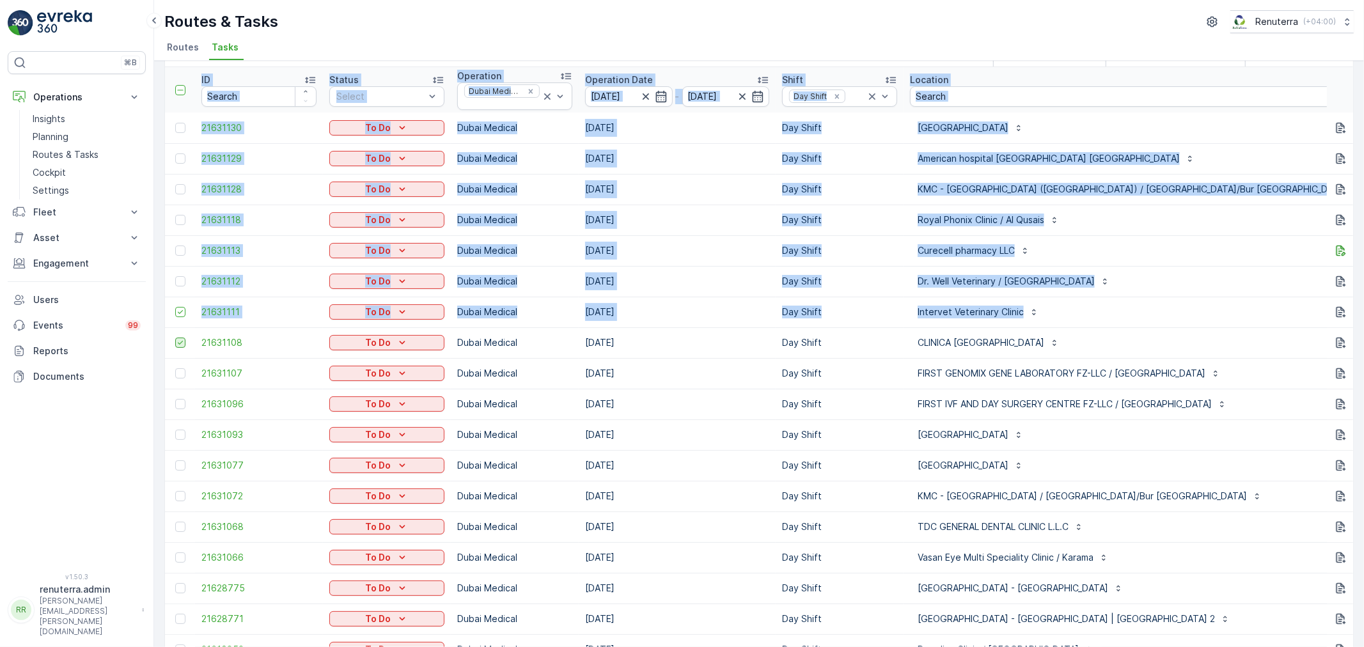
click at [177, 345] on icon at bounding box center [180, 342] width 9 height 9
click at [175, 338] on input "checkbox" at bounding box center [175, 338] width 0 height 0
click at [180, 283] on div at bounding box center [180, 281] width 10 height 10
click at [175, 276] on input "checkbox" at bounding box center [175, 276] width 0 height 0
click at [314, 306] on span "21631111" at bounding box center [258, 312] width 115 height 13
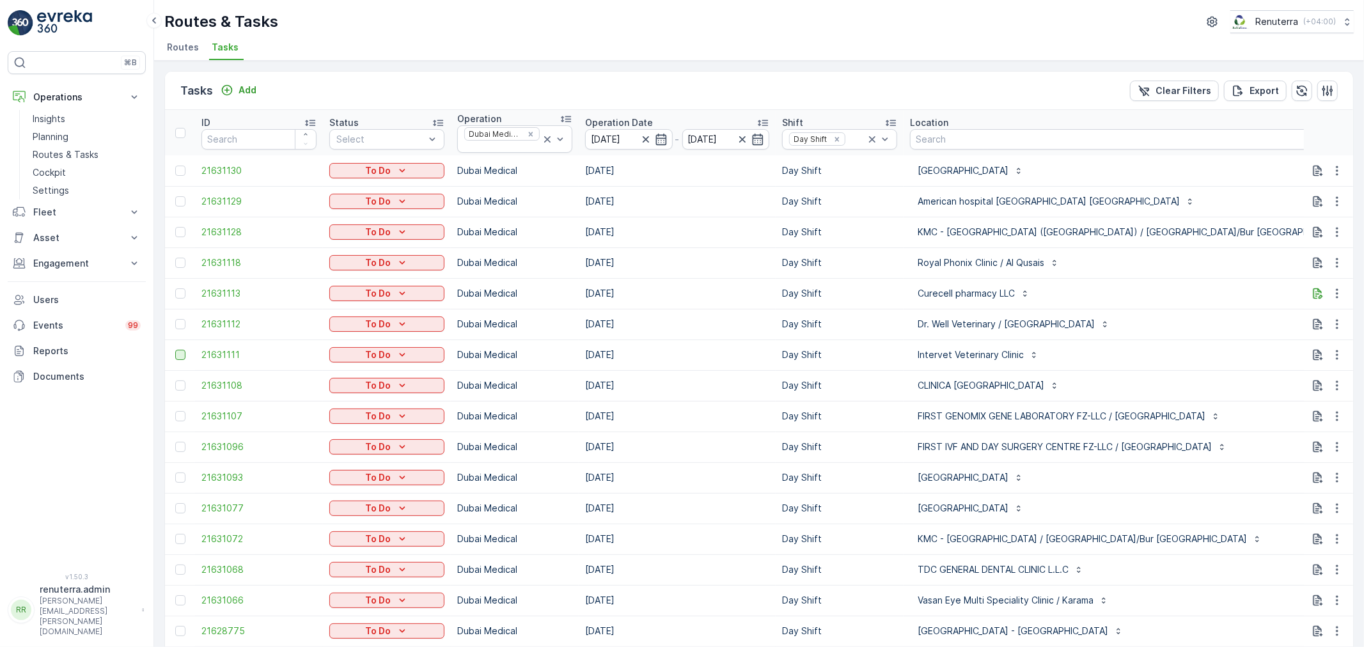
click at [185, 352] on div at bounding box center [180, 355] width 10 height 10
click at [175, 350] on input "checkbox" at bounding box center [175, 350] width 0 height 0
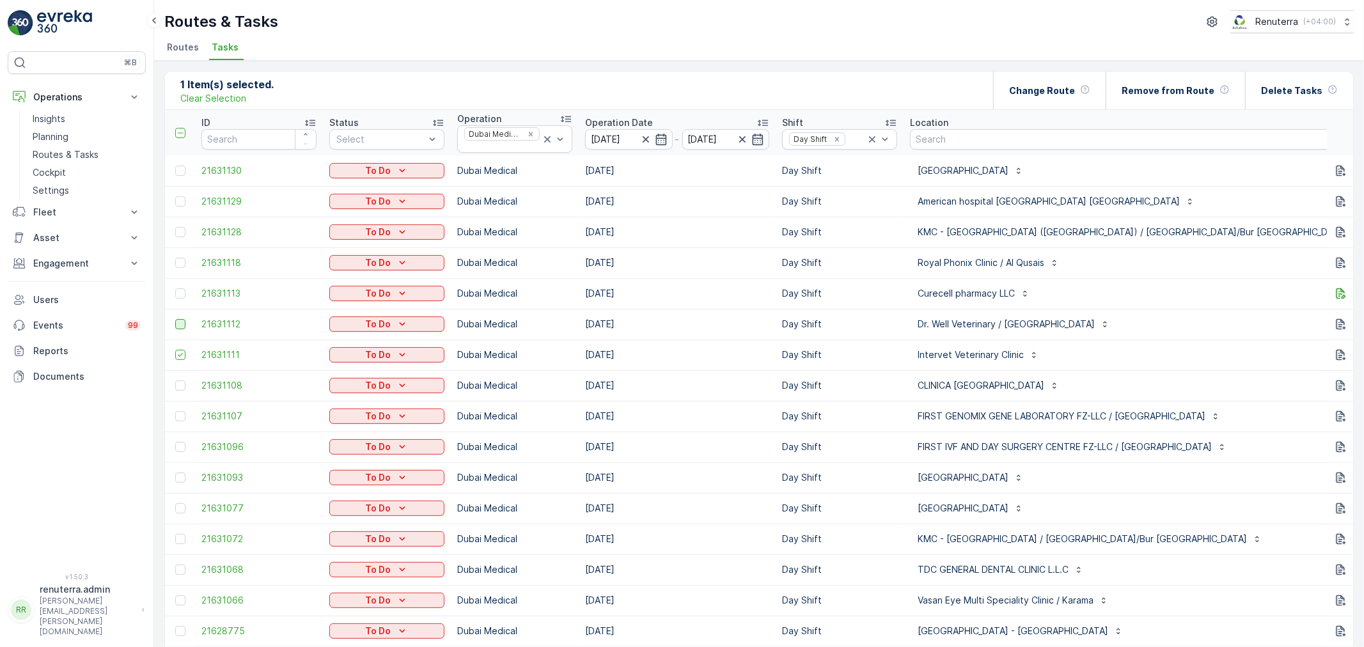
click at [175, 322] on td at bounding box center [180, 324] width 30 height 31
click at [176, 322] on div at bounding box center [180, 324] width 10 height 10
click at [175, 319] on input "checkbox" at bounding box center [175, 319] width 0 height 0
click at [1160, 101] on div "Remove from Route" at bounding box center [1176, 91] width 108 height 38
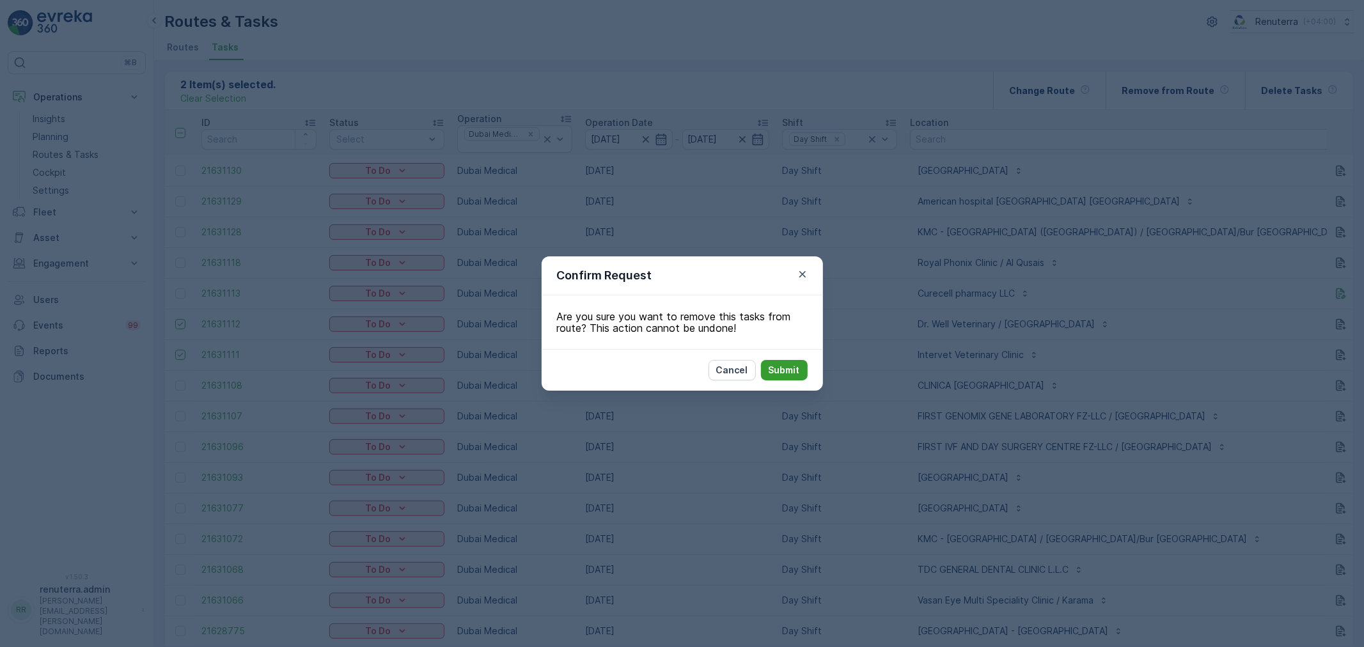
click at [779, 364] on p "Submit" at bounding box center [784, 370] width 31 height 13
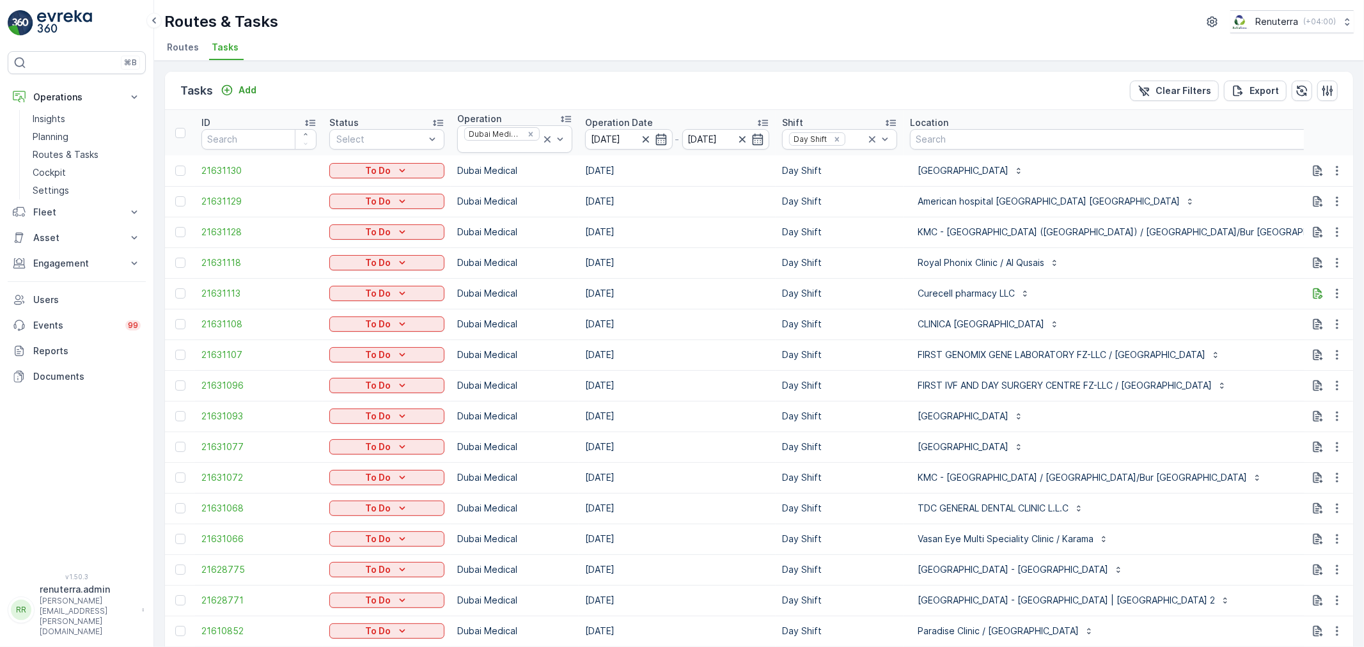
type input "10"
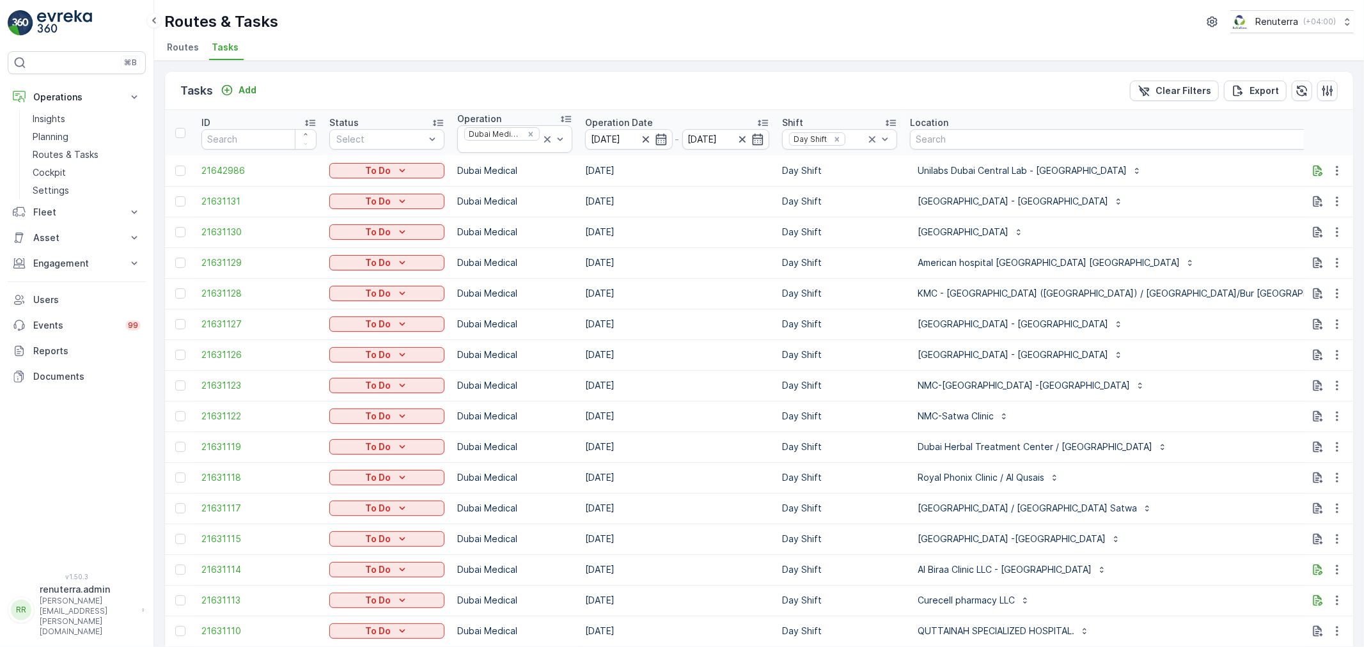
click at [1305, 145] on th at bounding box center [1329, 132] width 50 height 45
type input "103"
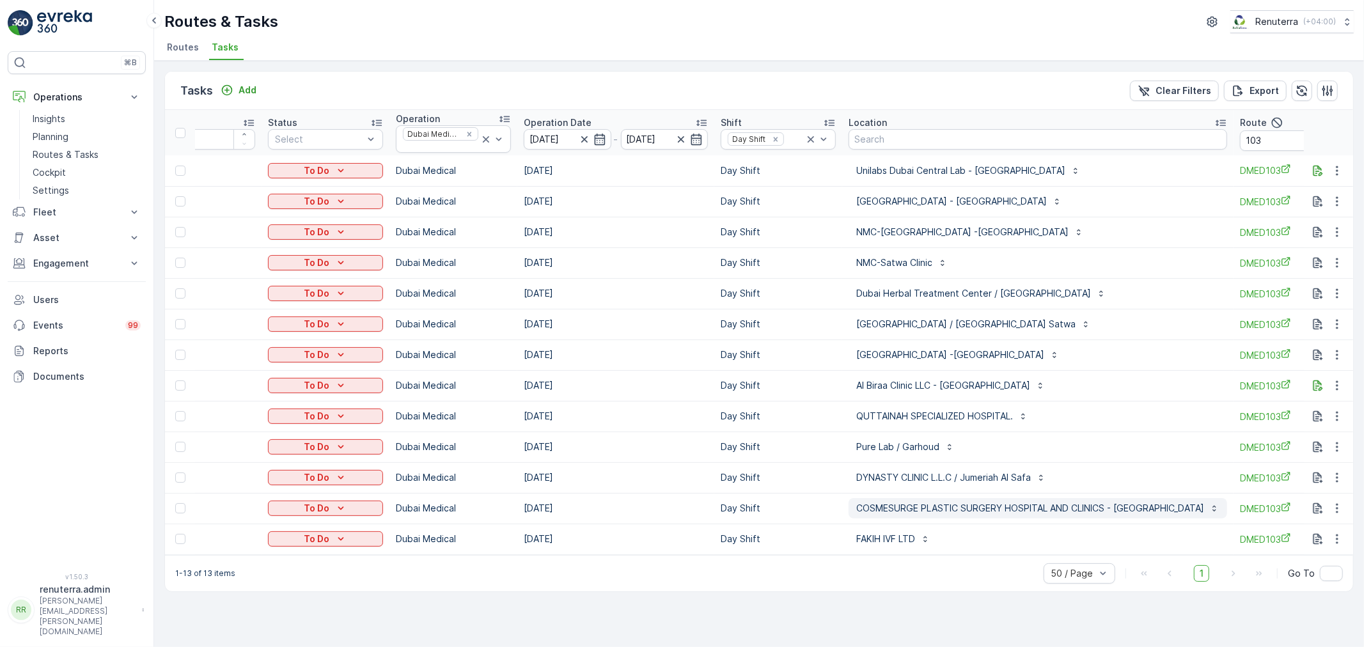
scroll to position [0, 50]
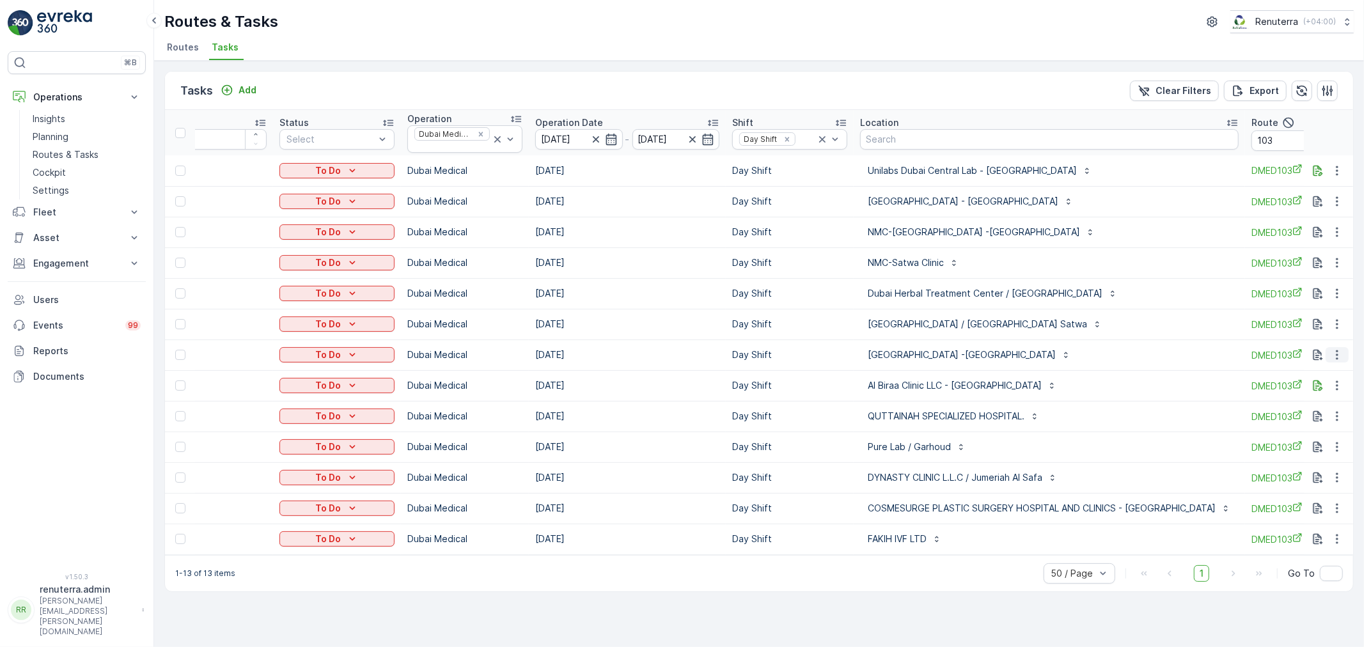
click at [1343, 355] on icon "button" at bounding box center [1337, 355] width 13 height 13
click at [1308, 407] on span "Change Route" at bounding box center [1304, 409] width 62 height 13
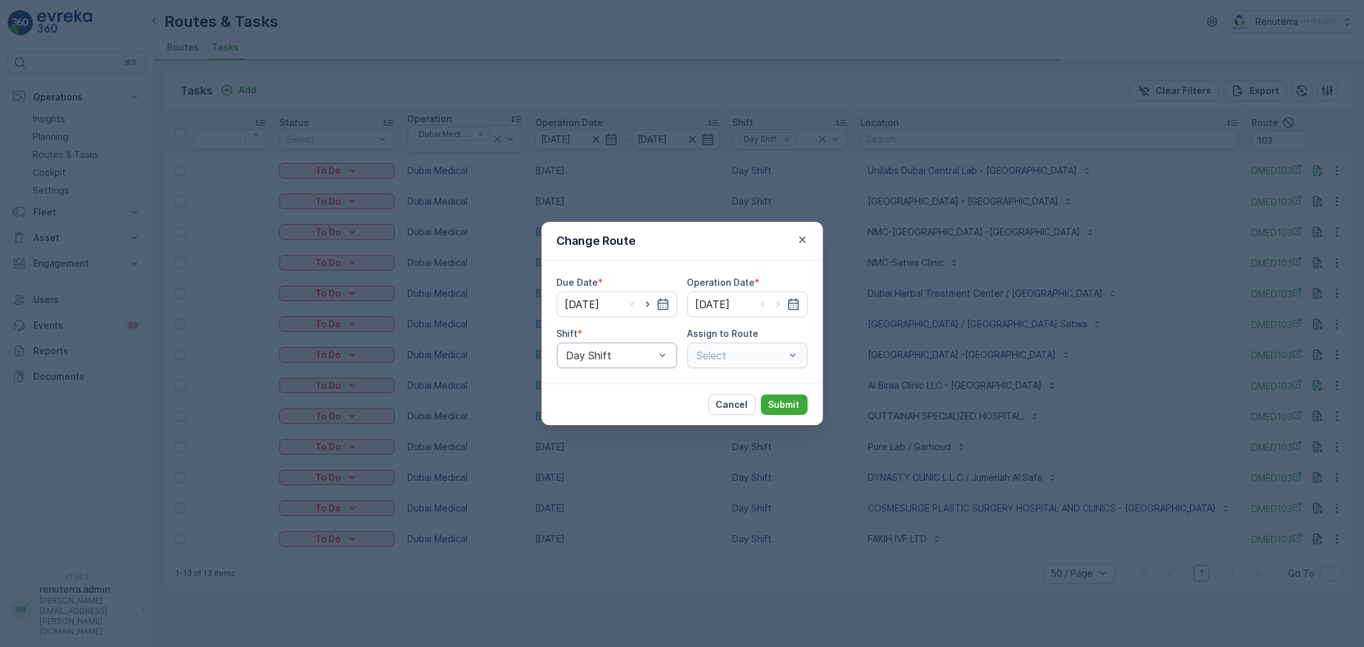
type input "[DATE]"
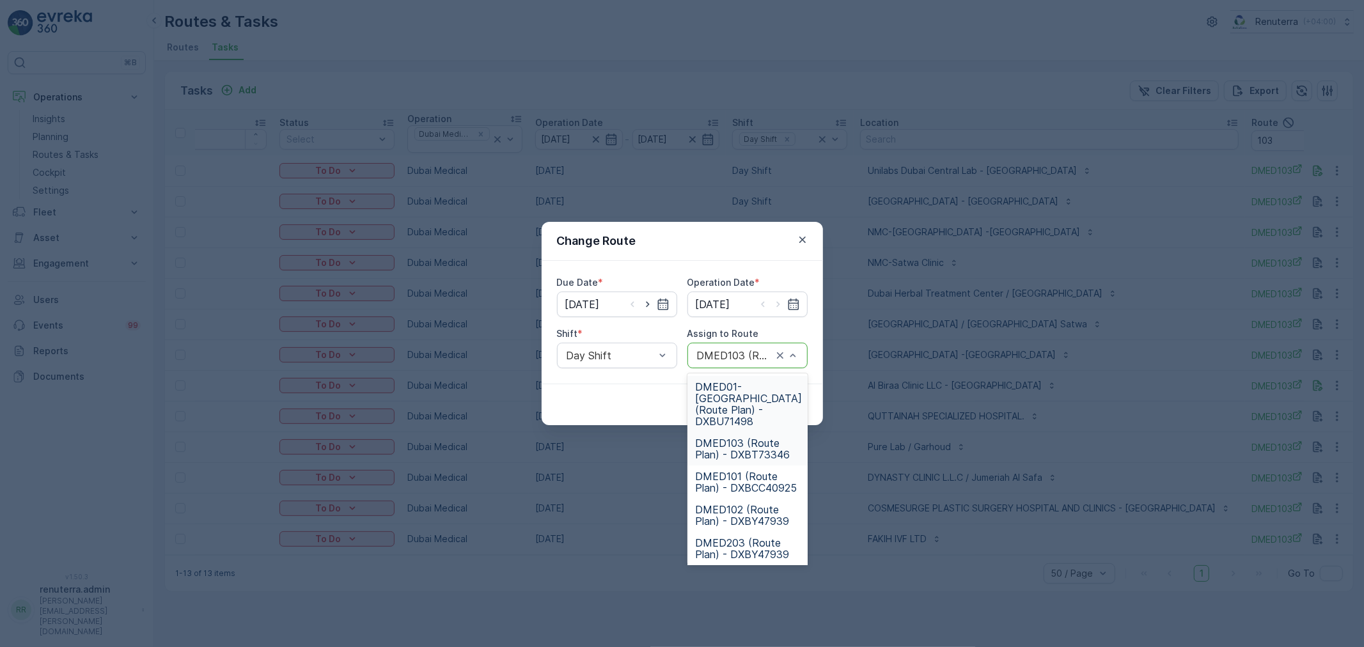
click at [739, 346] on div "DMED103 (Route Plan) - DXBT73346" at bounding box center [747, 356] width 120 height 26
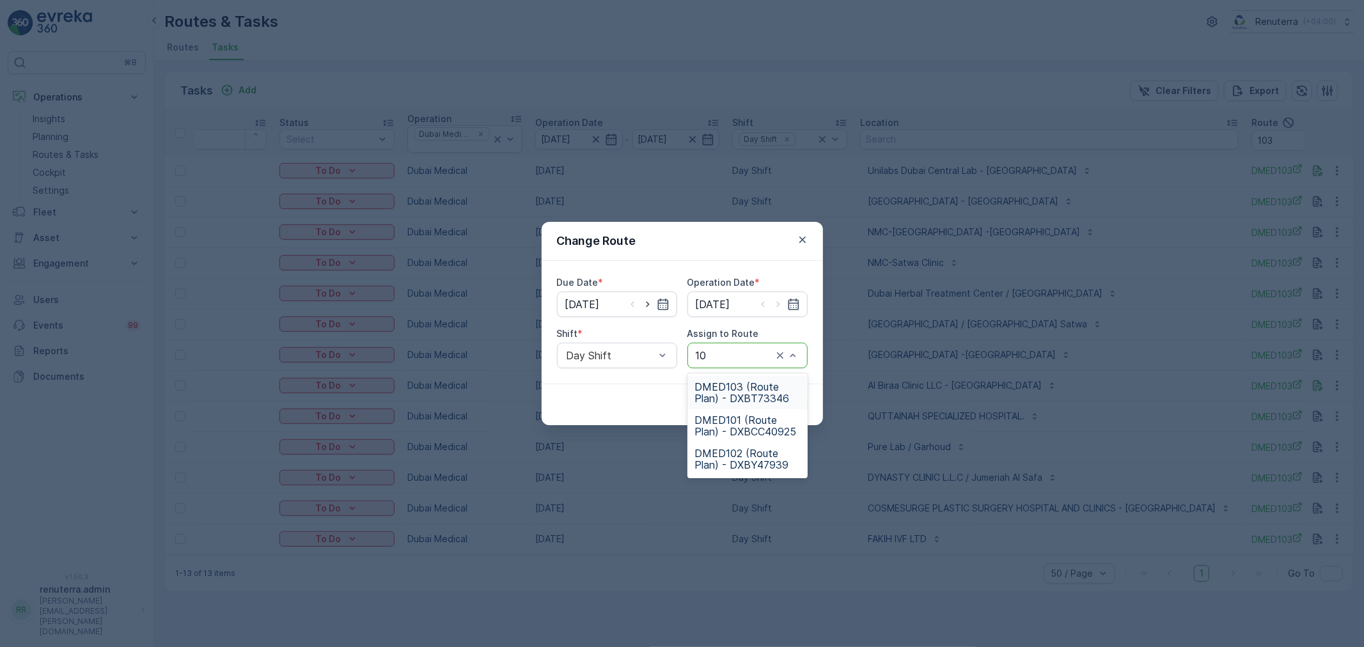
type input "102"
drag, startPoint x: 721, startPoint y: 392, endPoint x: 776, endPoint y: 395, distance: 55.1
click at [724, 392] on span "DMED102 (Route Plan) - DXBY47939" at bounding box center [747, 392] width 105 height 23
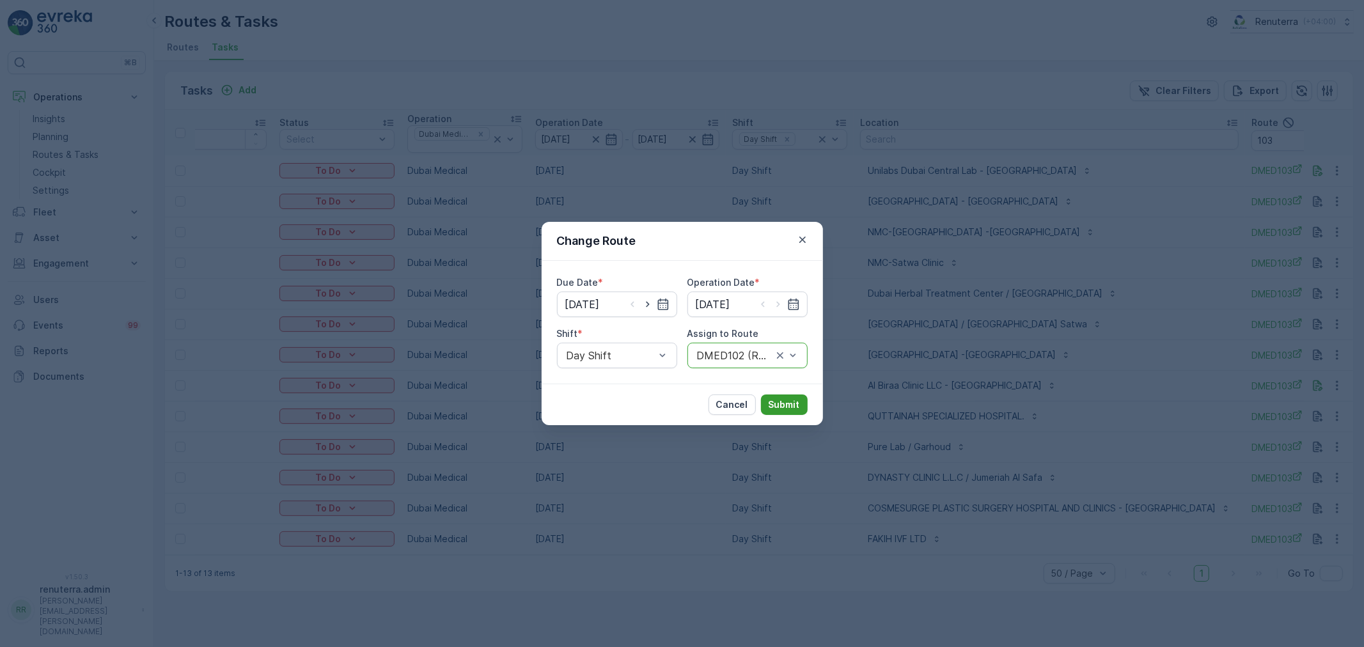
click at [776, 395] on button "Submit" at bounding box center [784, 405] width 47 height 20
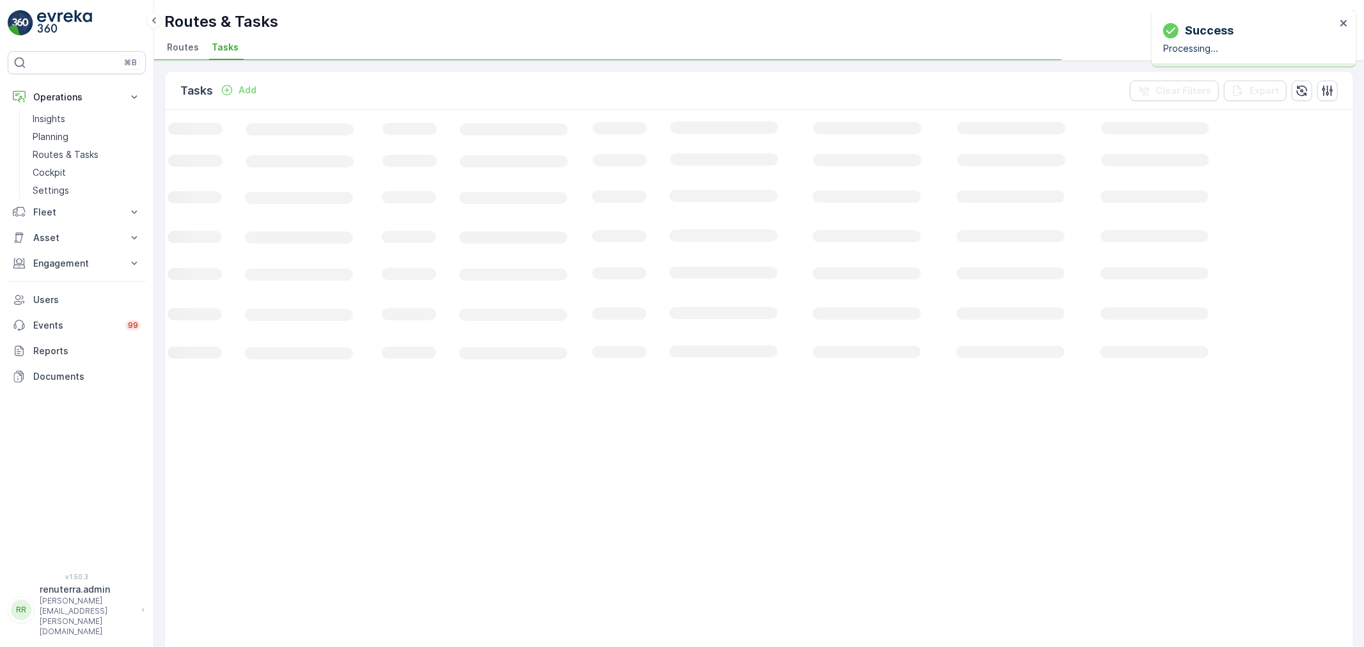
scroll to position [0, 42]
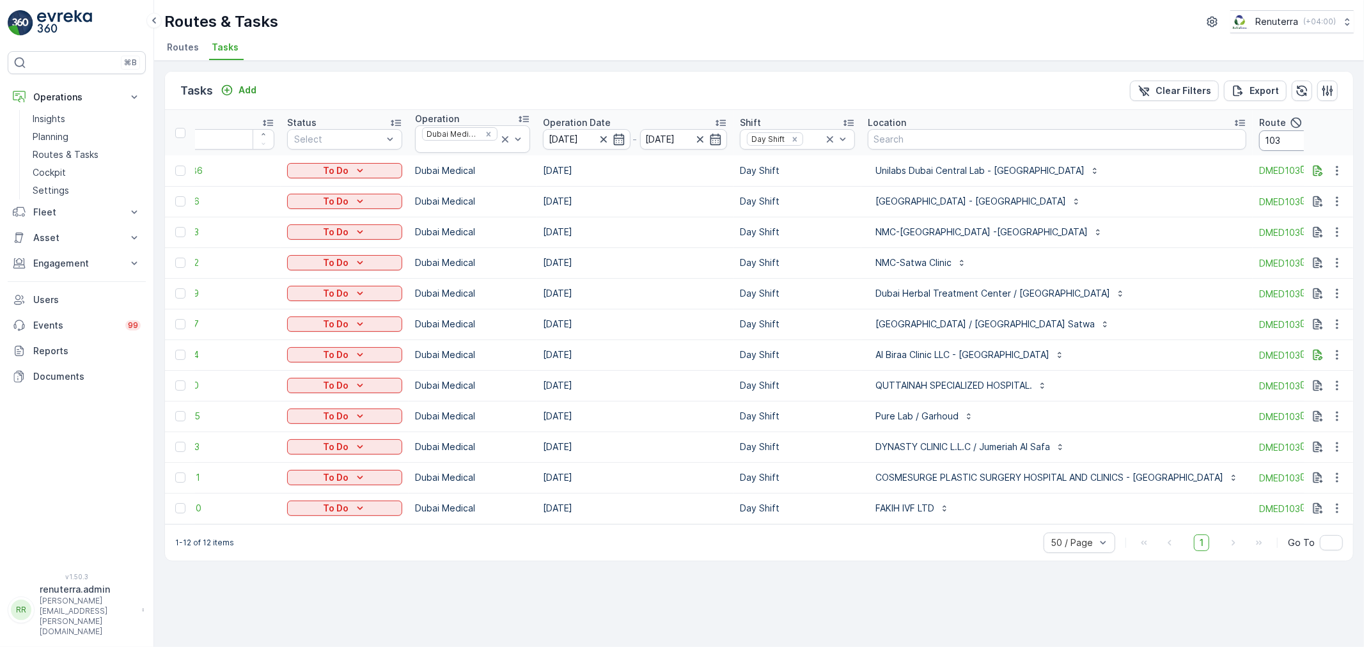
drag, startPoint x: 1251, startPoint y: 139, endPoint x: 1251, endPoint y: 148, distance: 9.0
click at [1259, 145] on input "103" at bounding box center [1316, 140] width 115 height 20
type input "102"
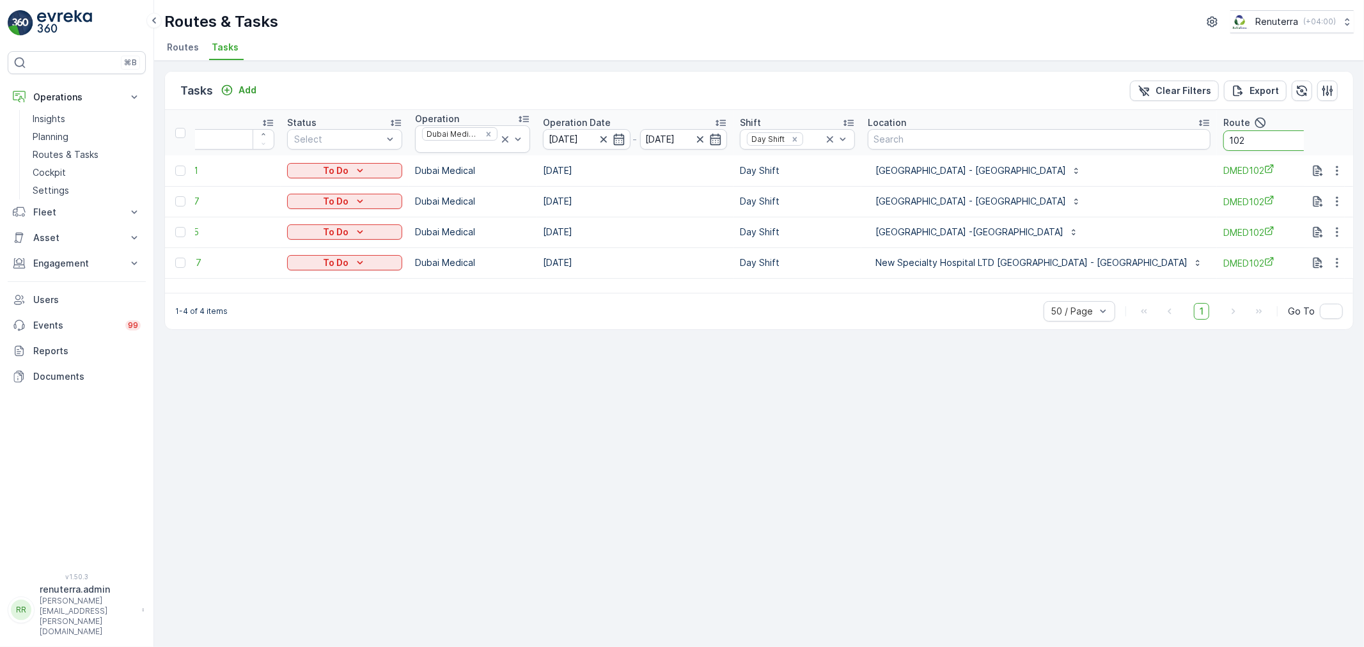
drag, startPoint x: 1204, startPoint y: 139, endPoint x: 1155, endPoint y: 173, distance: 60.1
click at [1223, 141] on input "102" at bounding box center [1280, 140] width 115 height 20
type input "101"
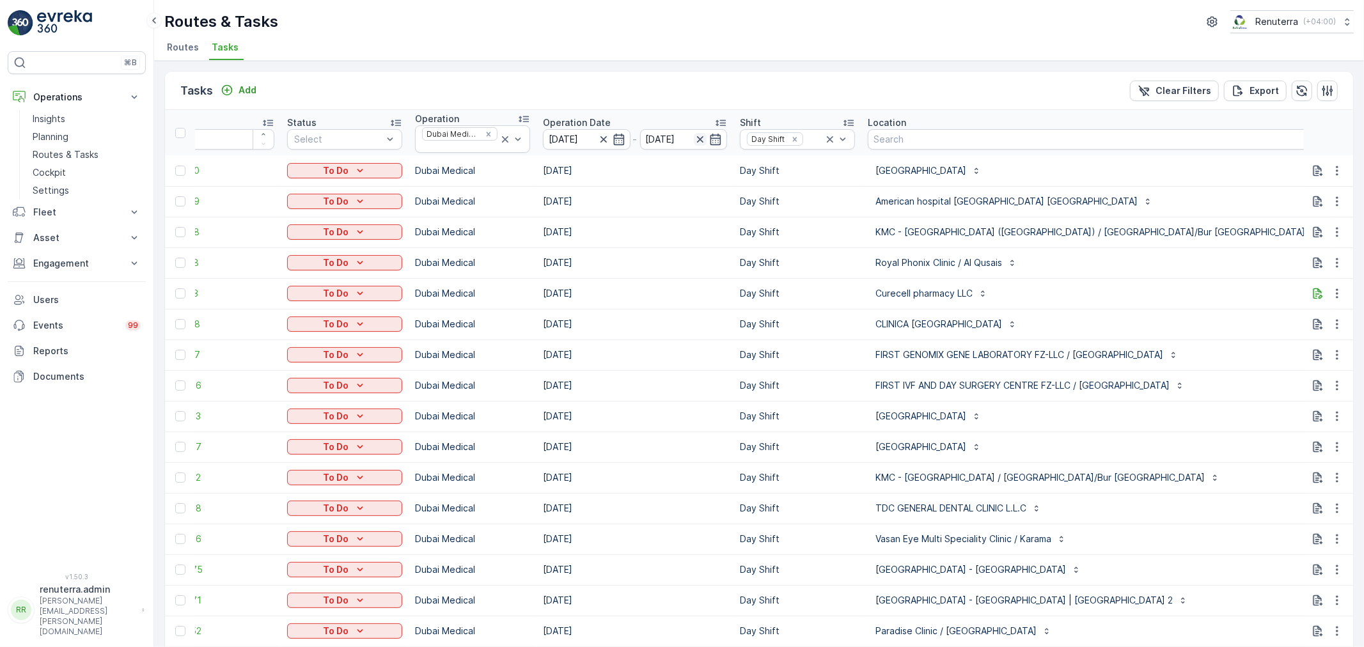
click at [696, 143] on icon "button" at bounding box center [700, 139] width 13 height 13
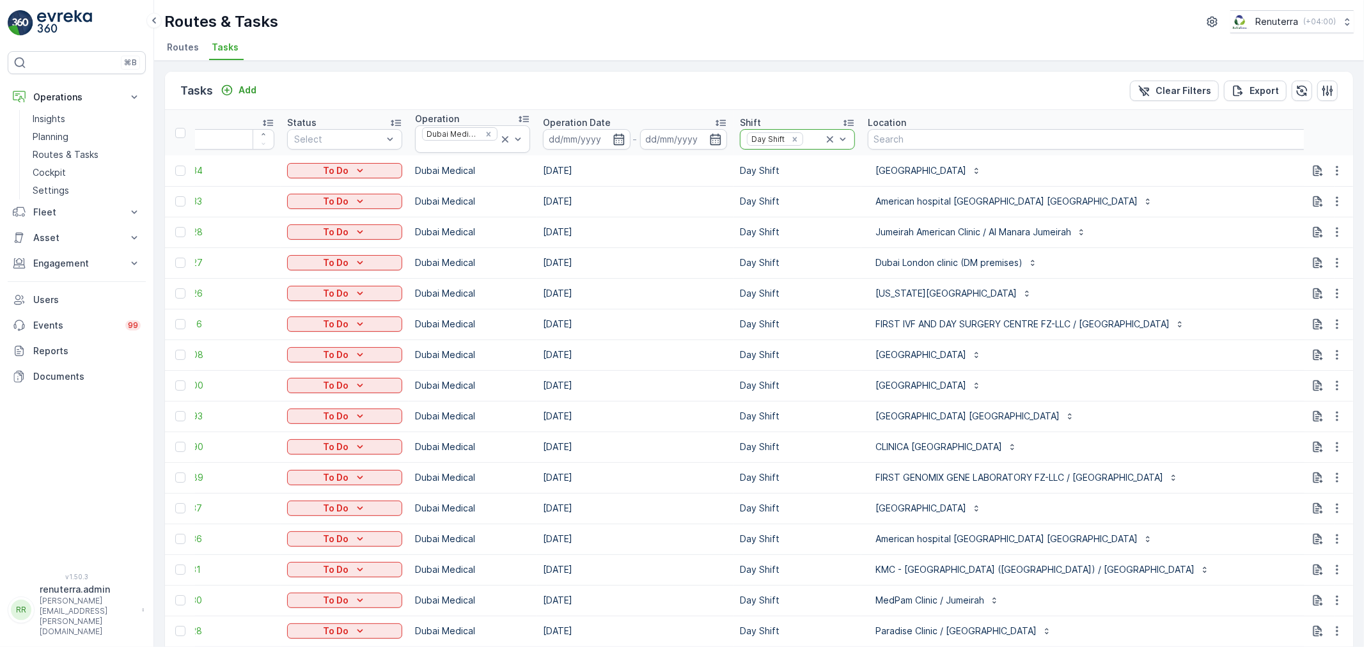
click at [824, 139] on icon at bounding box center [830, 139] width 13 height 13
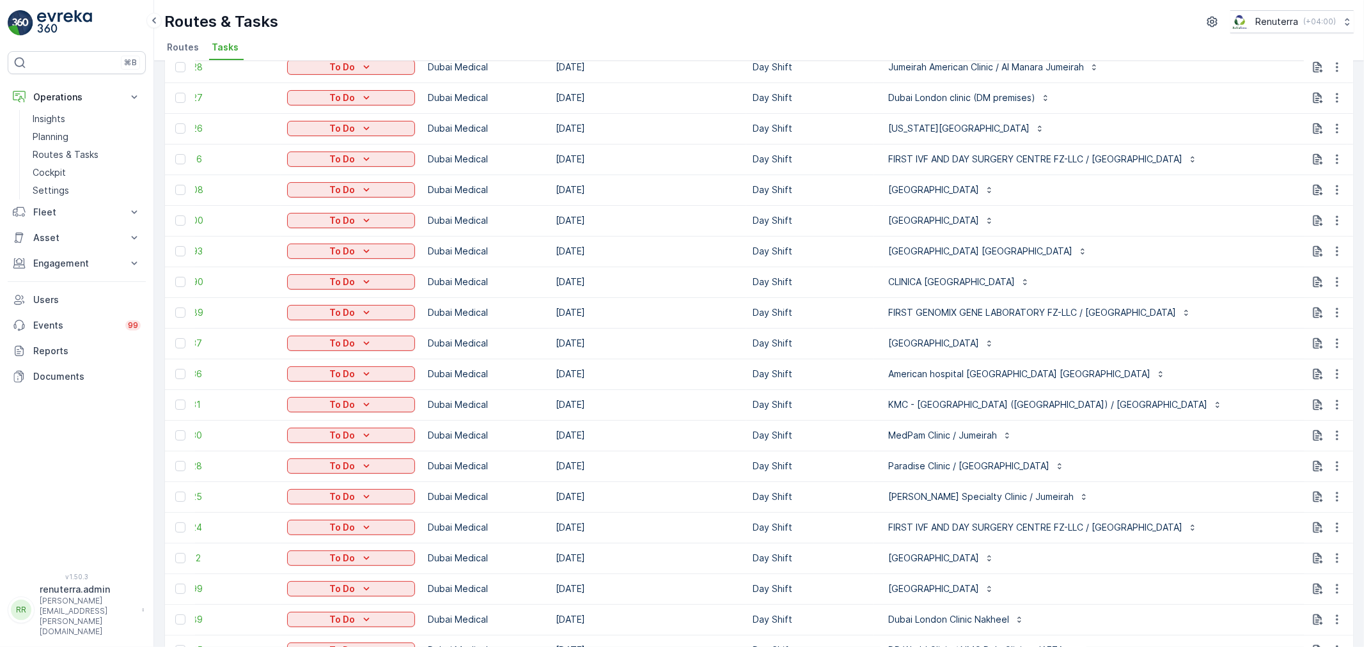
scroll to position [142, 0]
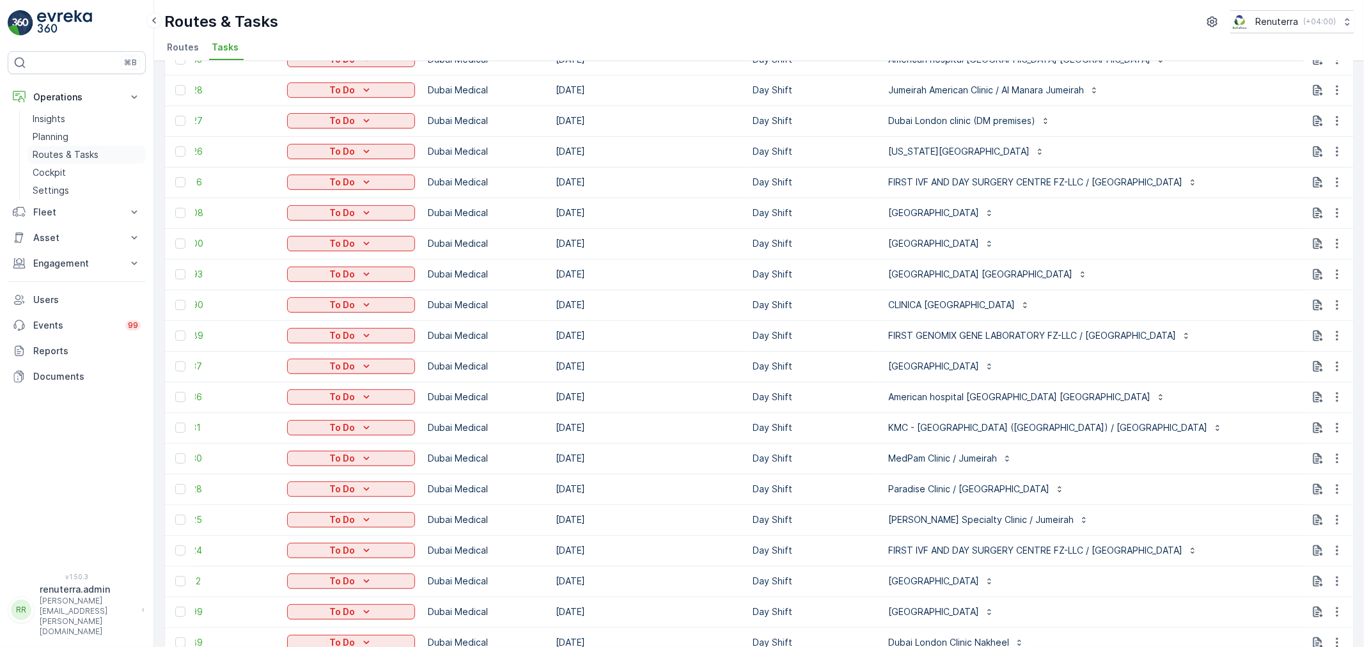
click at [65, 154] on p "Routes & Tasks" at bounding box center [66, 154] width 66 height 13
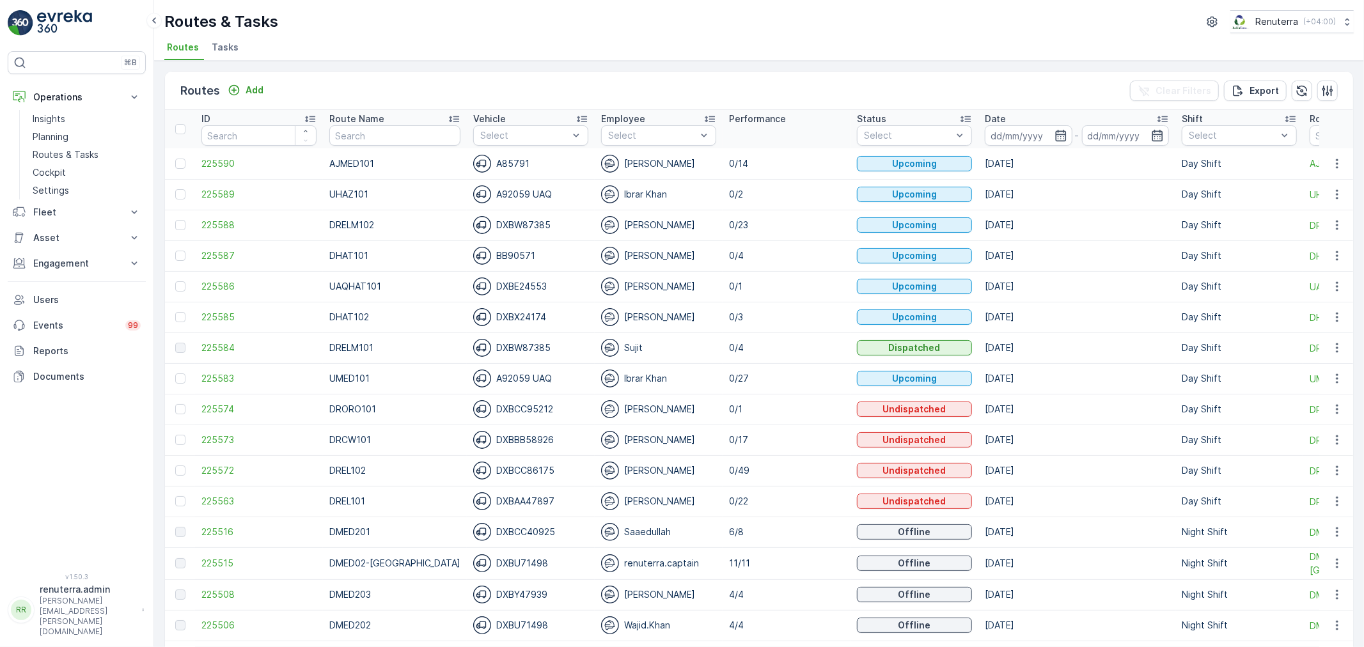
click at [223, 231] on td "225588" at bounding box center [259, 225] width 128 height 31
click at [224, 228] on span "225588" at bounding box center [258, 225] width 115 height 13
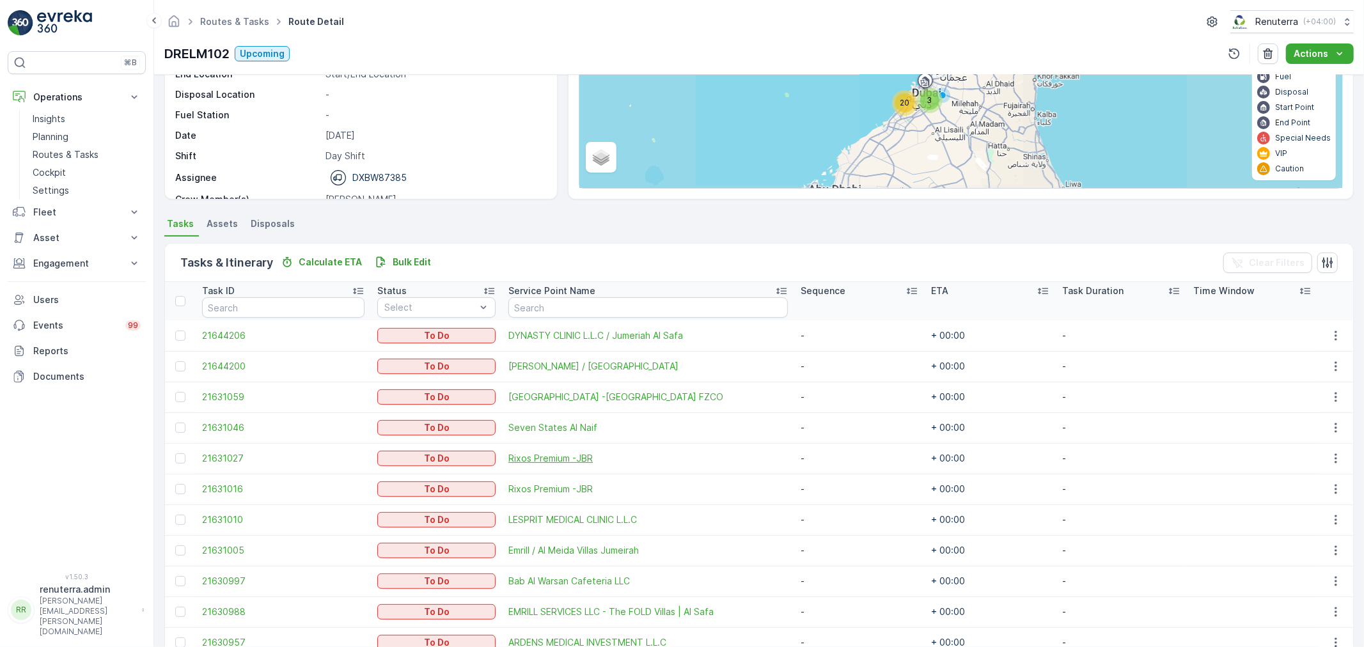
scroll to position [142, 0]
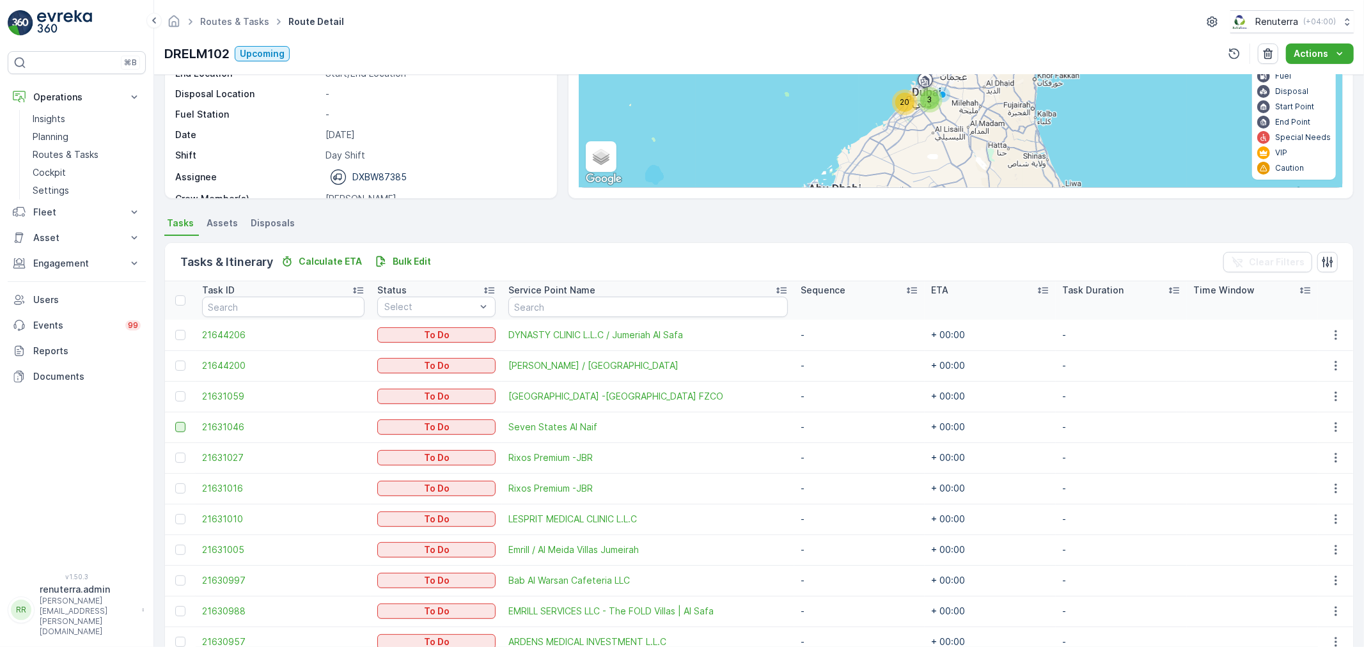
click at [180, 425] on div at bounding box center [180, 427] width 10 height 10
click at [175, 422] on input "checkbox" at bounding box center [175, 422] width 0 height 0
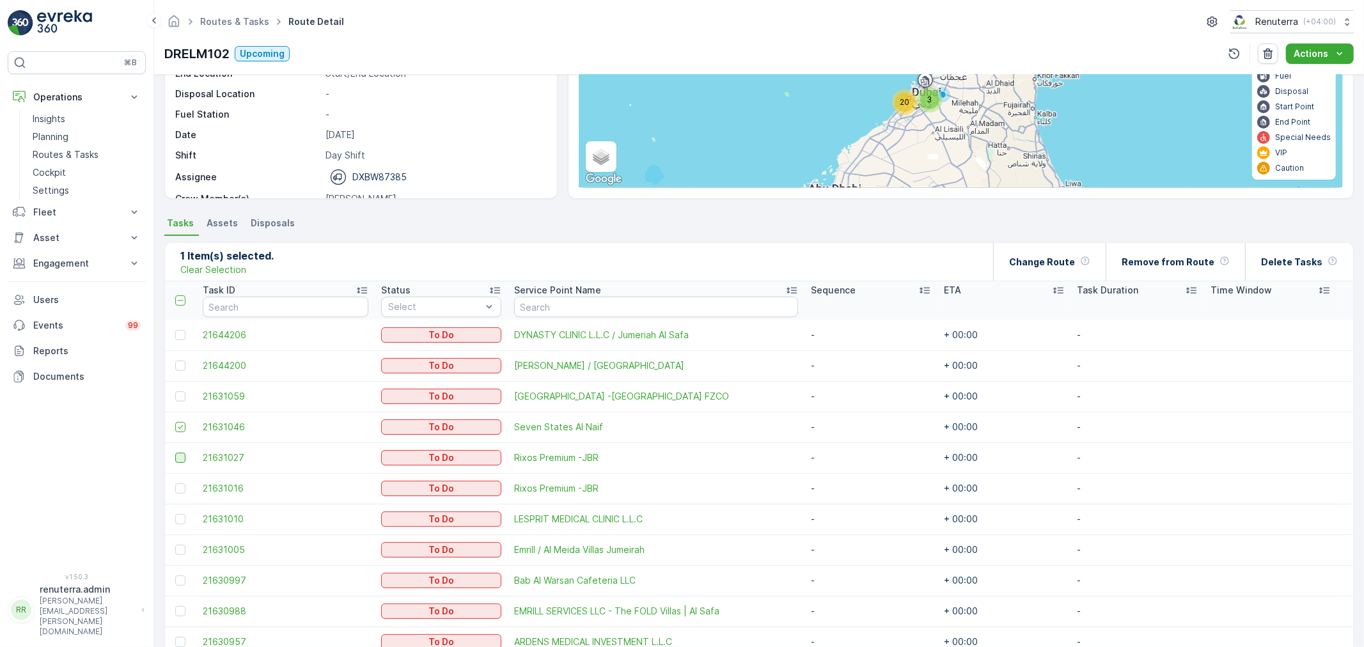
click at [176, 461] on div at bounding box center [180, 458] width 10 height 10
click at [175, 453] on input "checkbox" at bounding box center [175, 453] width 0 height 0
click at [179, 487] on div at bounding box center [180, 488] width 10 height 10
click at [175, 483] on input "checkbox" at bounding box center [175, 483] width 0 height 0
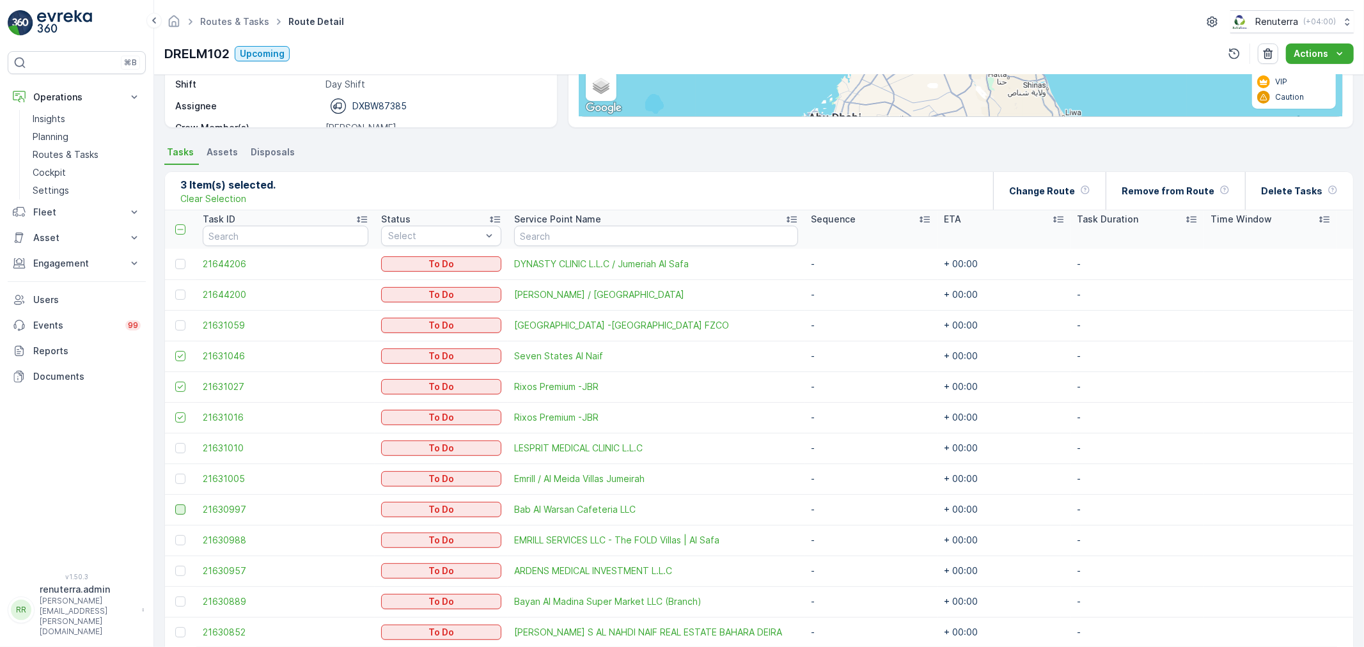
click at [176, 509] on div at bounding box center [180, 510] width 10 height 10
click at [175, 505] on input "checkbox" at bounding box center [175, 505] width 0 height 0
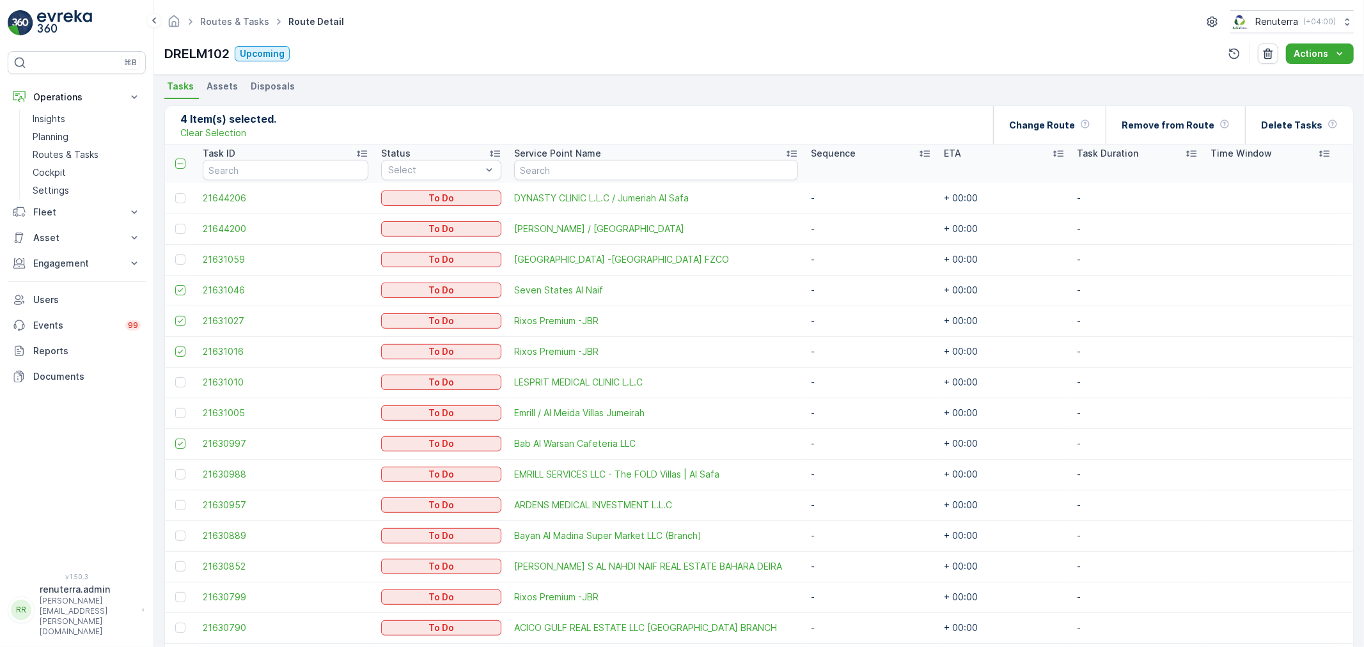
scroll to position [284, 0]
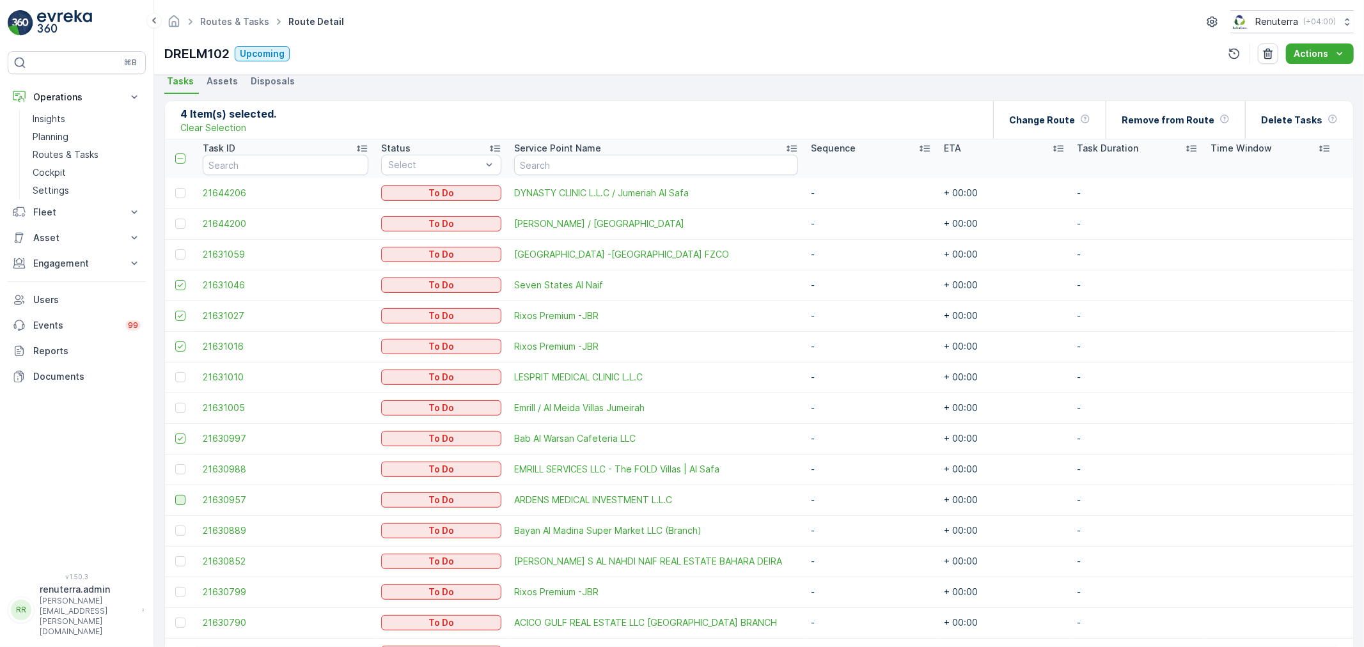
click at [180, 497] on div at bounding box center [180, 500] width 10 height 10
click at [175, 495] on input "checkbox" at bounding box center [175, 495] width 0 height 0
click at [181, 529] on div at bounding box center [180, 531] width 10 height 10
click at [175, 526] on input "checkbox" at bounding box center [175, 526] width 0 height 0
click at [176, 554] on td at bounding box center [180, 561] width 31 height 31
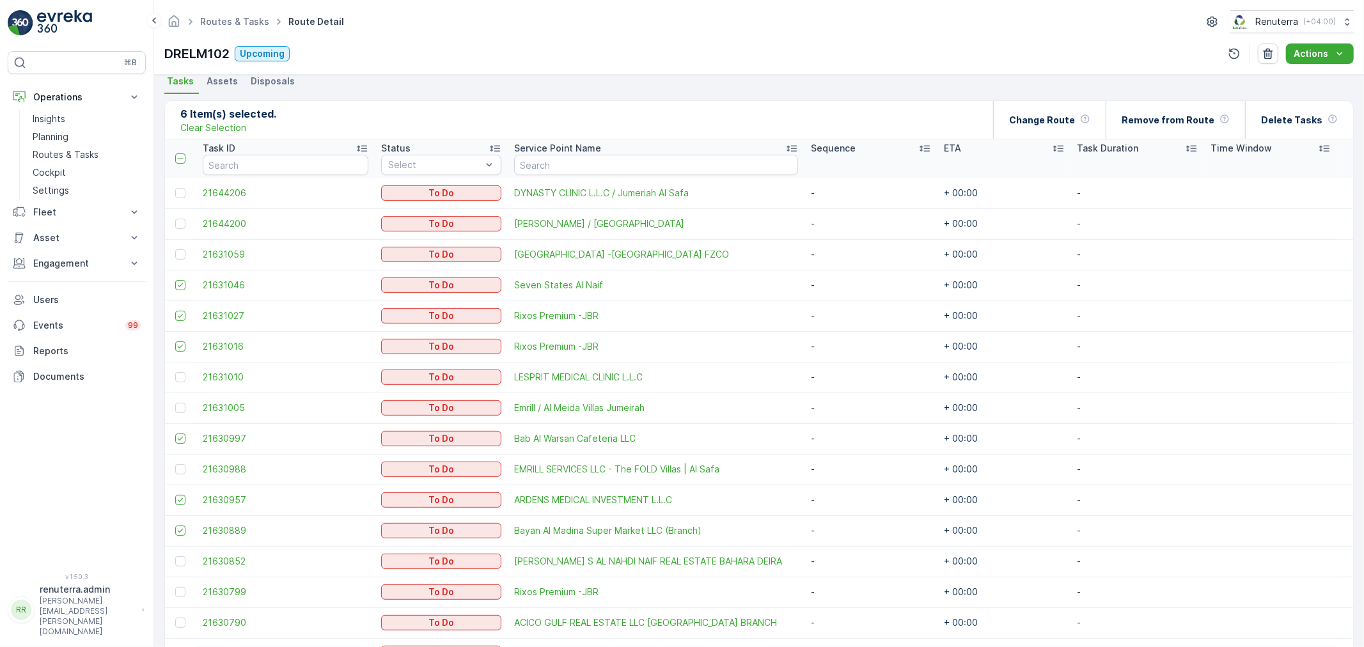
drag, startPoint x: 177, startPoint y: 561, endPoint x: 181, endPoint y: 585, distance: 24.6
click at [177, 565] on div at bounding box center [180, 561] width 10 height 10
click at [175, 556] on input "checkbox" at bounding box center [175, 556] width 0 height 0
click at [181, 586] on td at bounding box center [180, 592] width 31 height 31
click at [181, 587] on div at bounding box center [180, 592] width 10 height 10
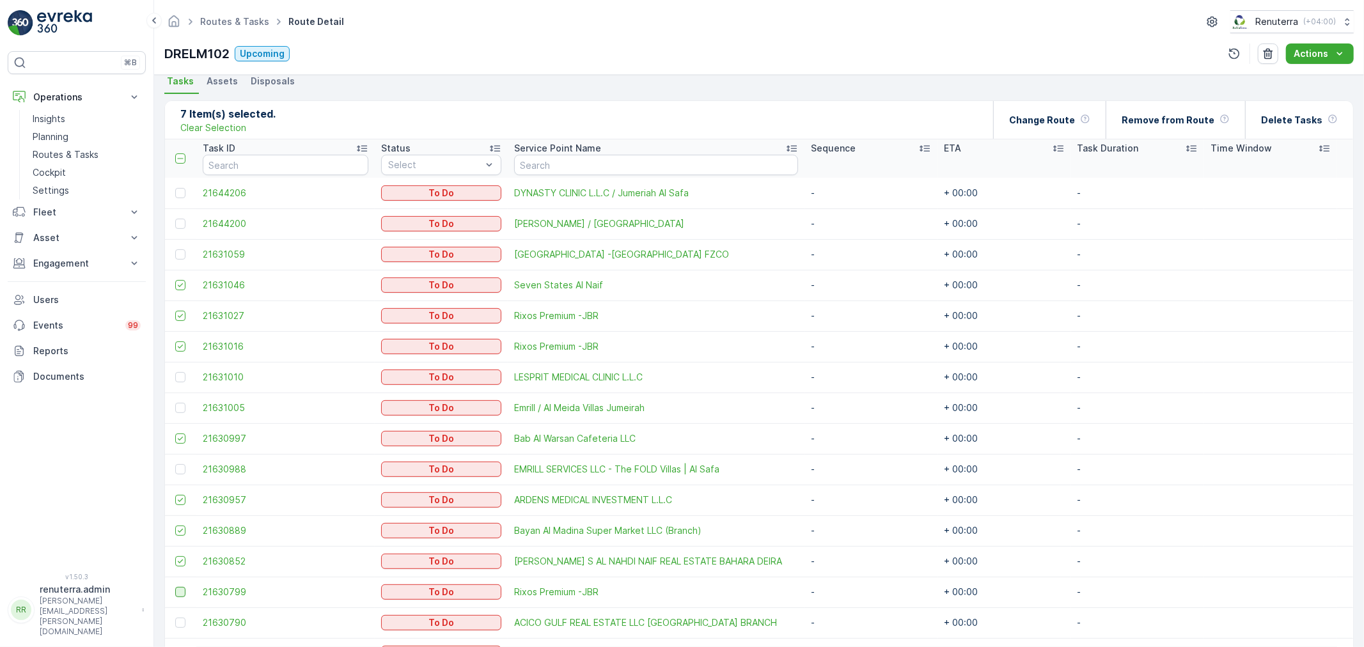
click at [175, 587] on input "checkbox" at bounding box center [175, 587] width 0 height 0
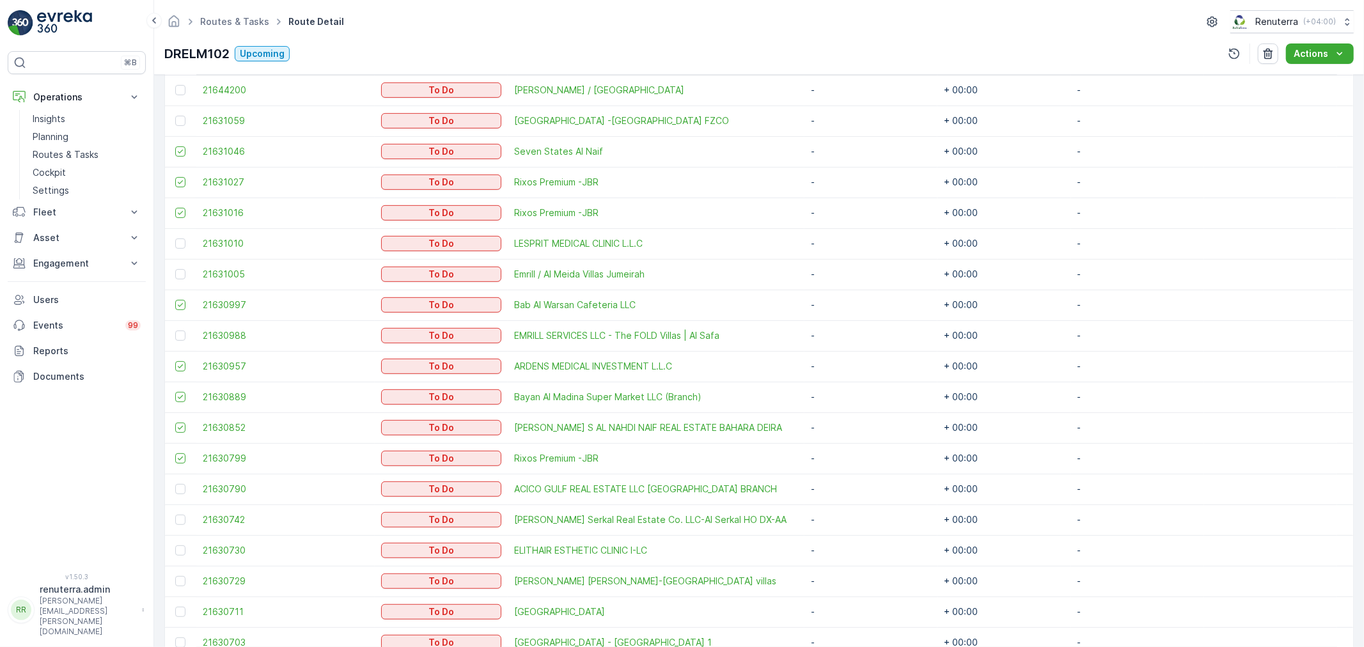
scroll to position [426, 0]
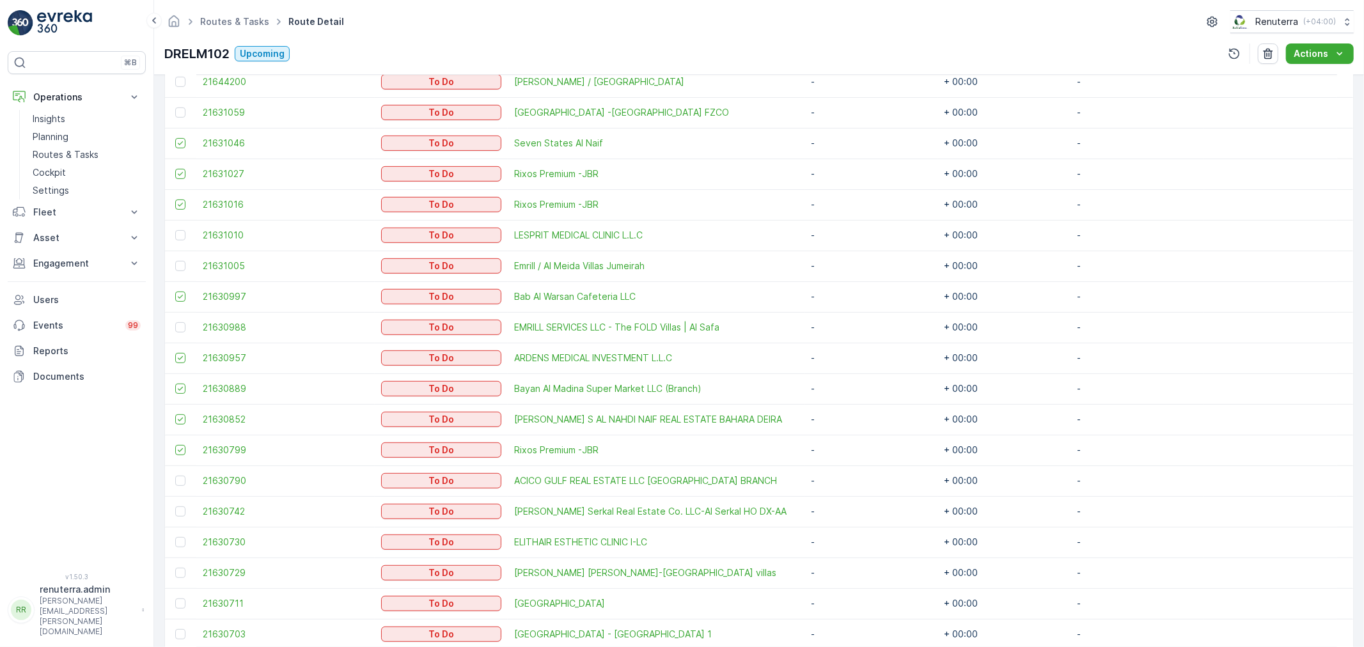
click at [185, 513] on div at bounding box center [181, 511] width 13 height 10
click at [175, 506] on input "checkbox" at bounding box center [175, 506] width 0 height 0
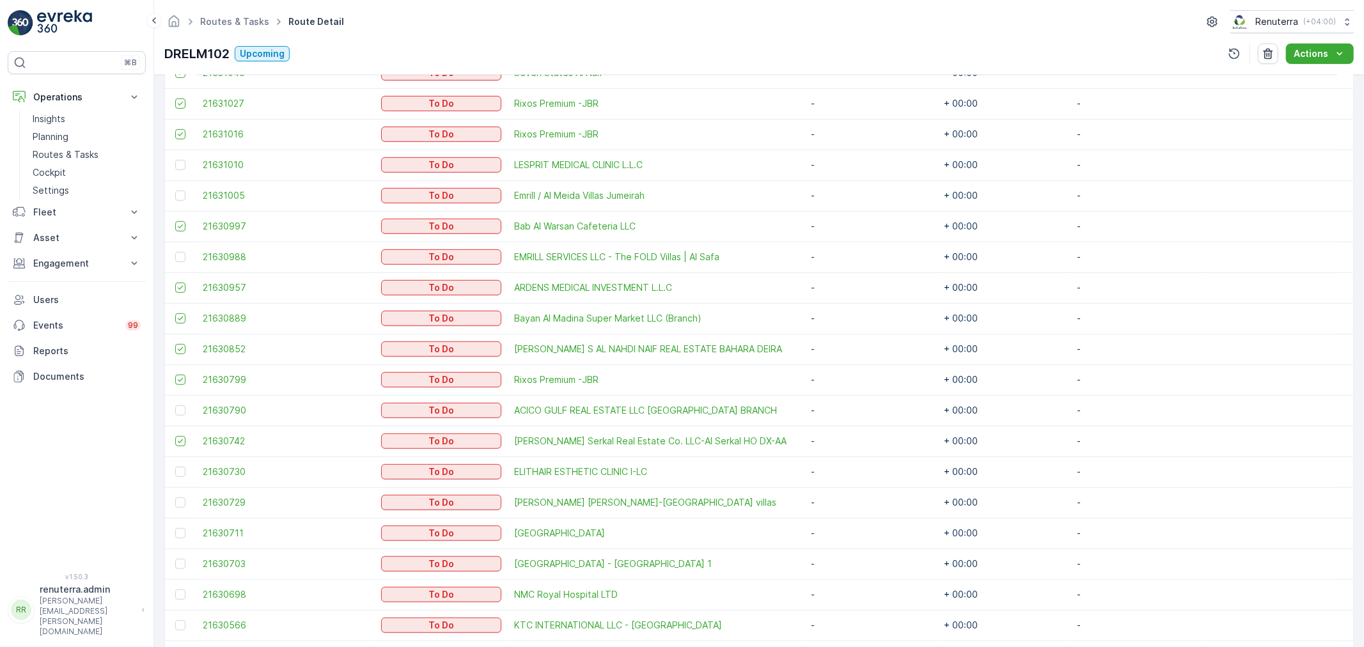
scroll to position [497, 0]
click at [185, 533] on div at bounding box center [181, 533] width 13 height 10
click at [175, 528] on input "checkbox" at bounding box center [175, 528] width 0 height 0
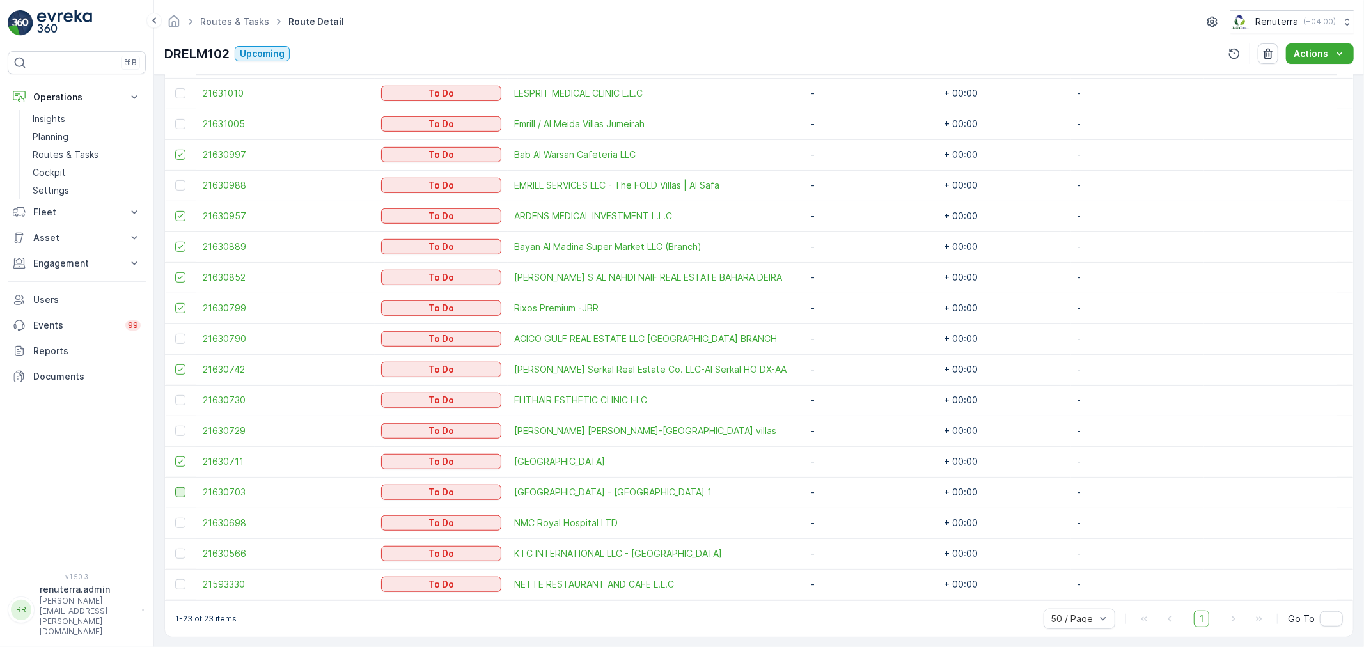
click at [176, 489] on div at bounding box center [180, 492] width 10 height 10
click at [175, 487] on input "checkbox" at bounding box center [175, 487] width 0 height 0
click at [181, 519] on div at bounding box center [180, 523] width 10 height 10
click at [175, 518] on input "checkbox" at bounding box center [175, 518] width 0 height 0
click at [179, 579] on div at bounding box center [180, 584] width 10 height 10
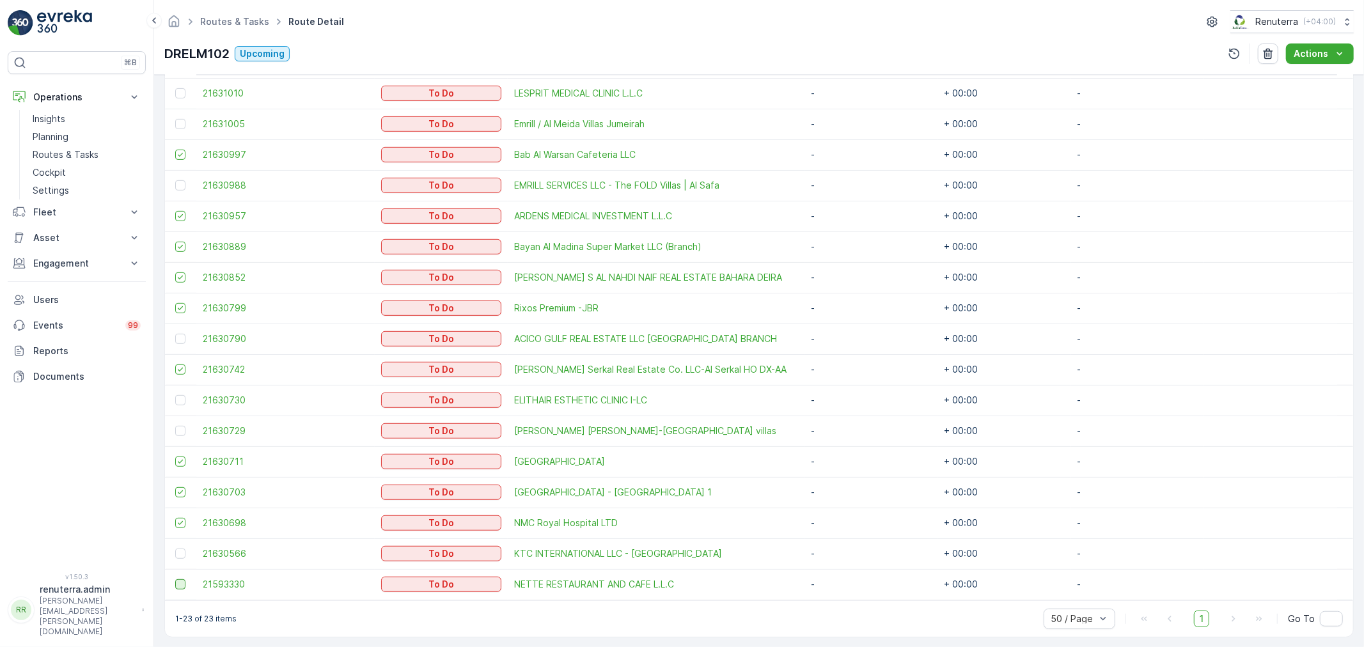
click at [175, 579] on input "checkbox" at bounding box center [175, 579] width 0 height 0
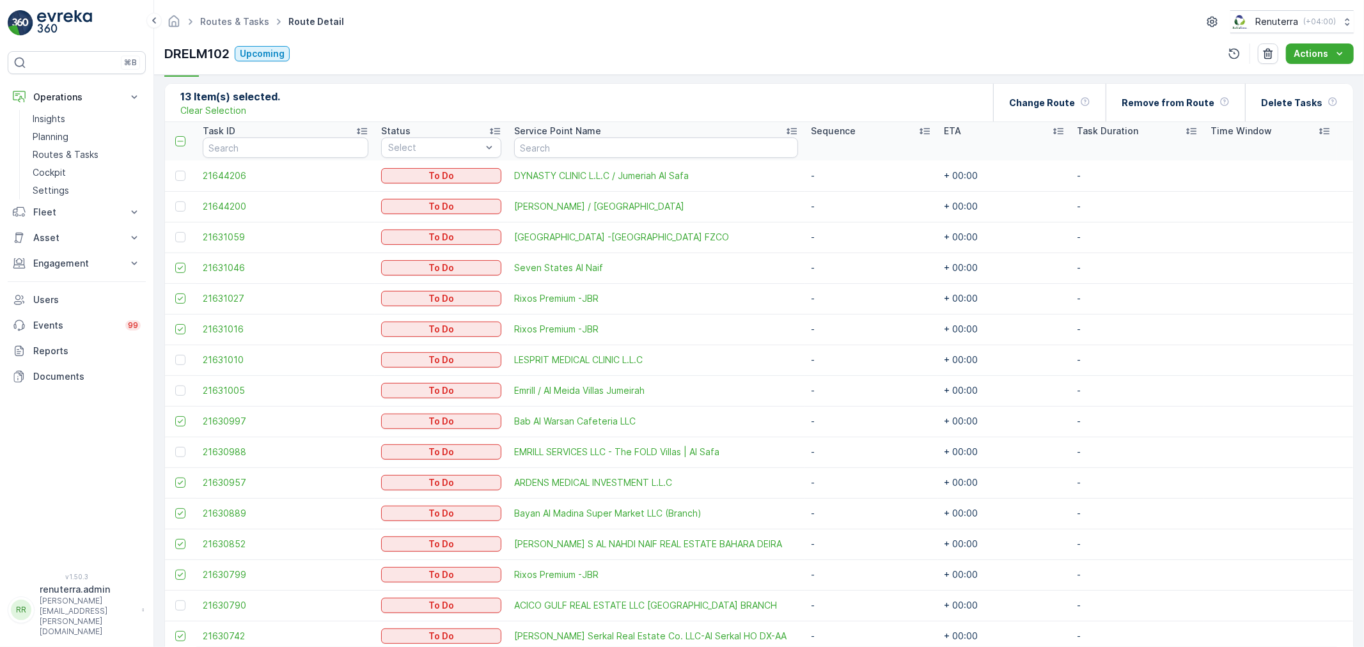
scroll to position [142, 0]
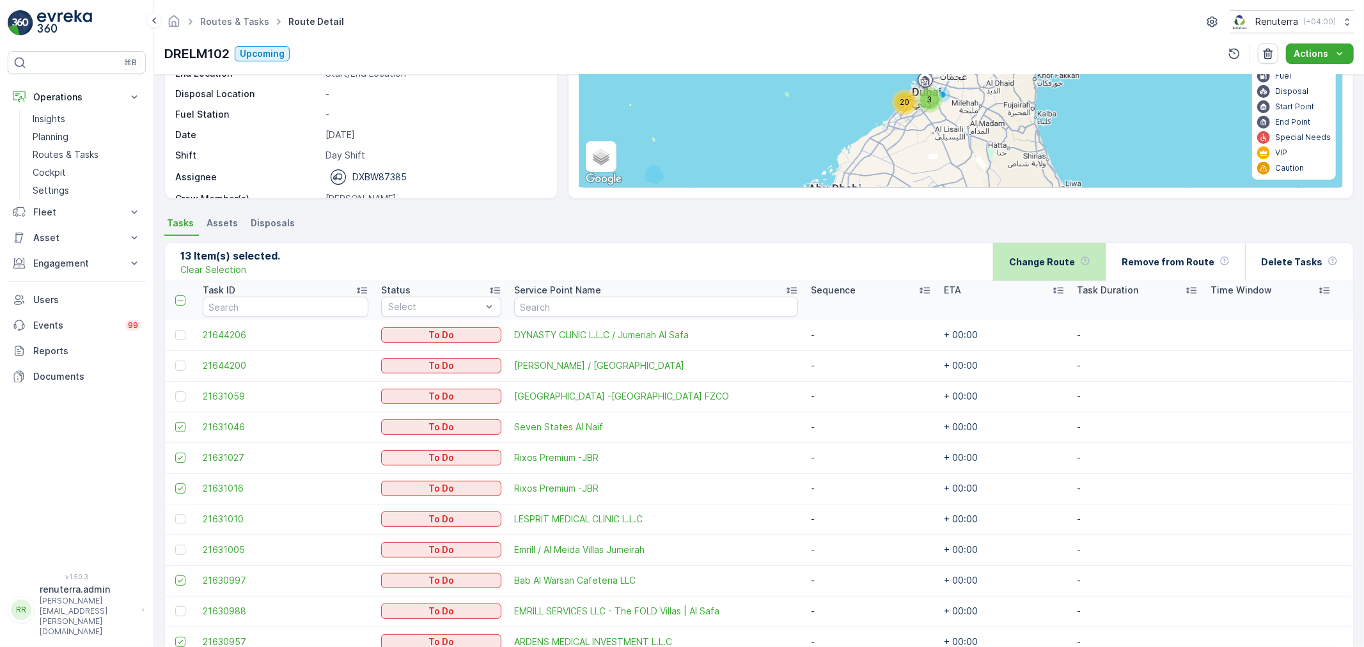
click at [1058, 264] on p "Change Route" at bounding box center [1042, 262] width 66 height 13
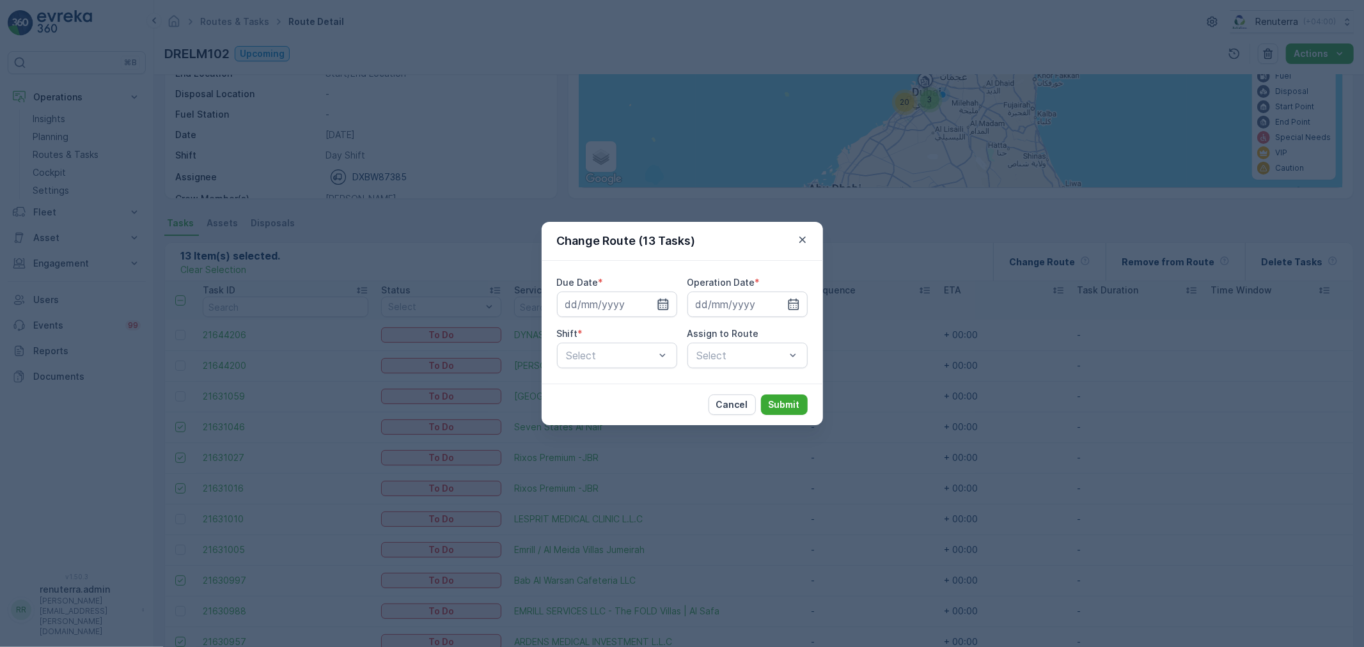
click at [667, 308] on icon "button" at bounding box center [662, 305] width 11 height 12
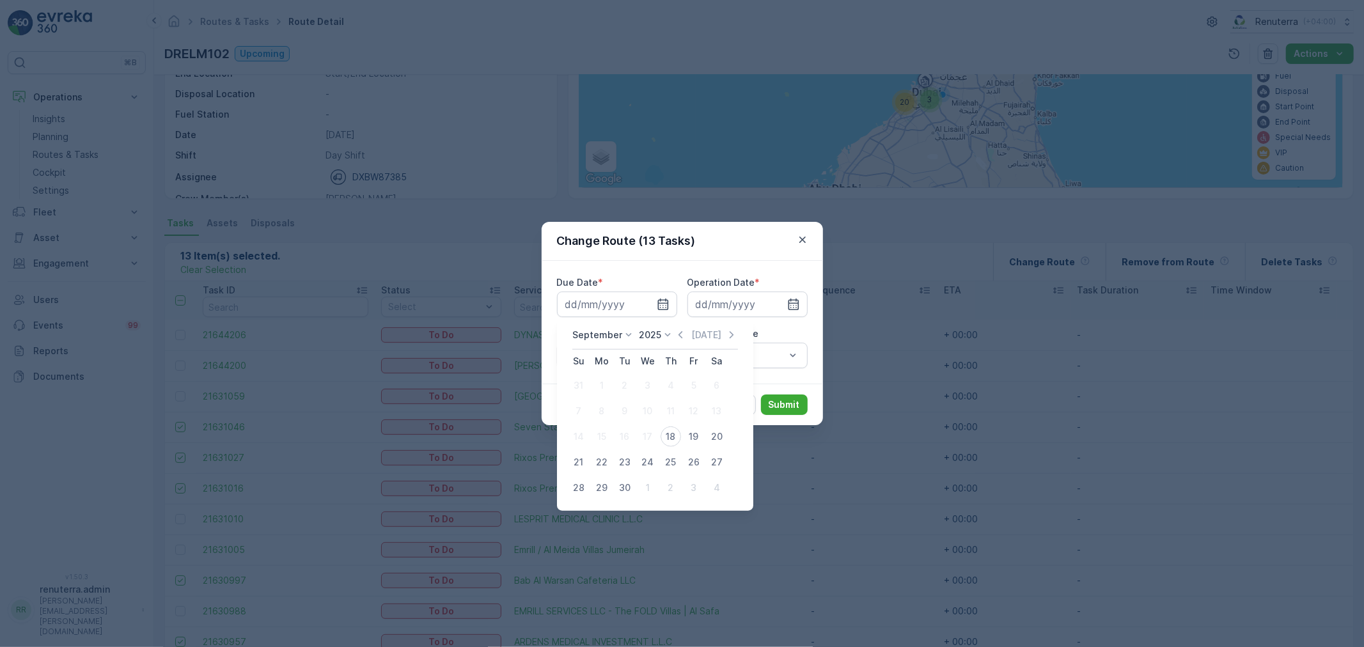
drag, startPoint x: 670, startPoint y: 442, endPoint x: 677, endPoint y: 437, distance: 8.2
click at [672, 441] on div "18" at bounding box center [671, 437] width 20 height 20
type input "[DATE]"
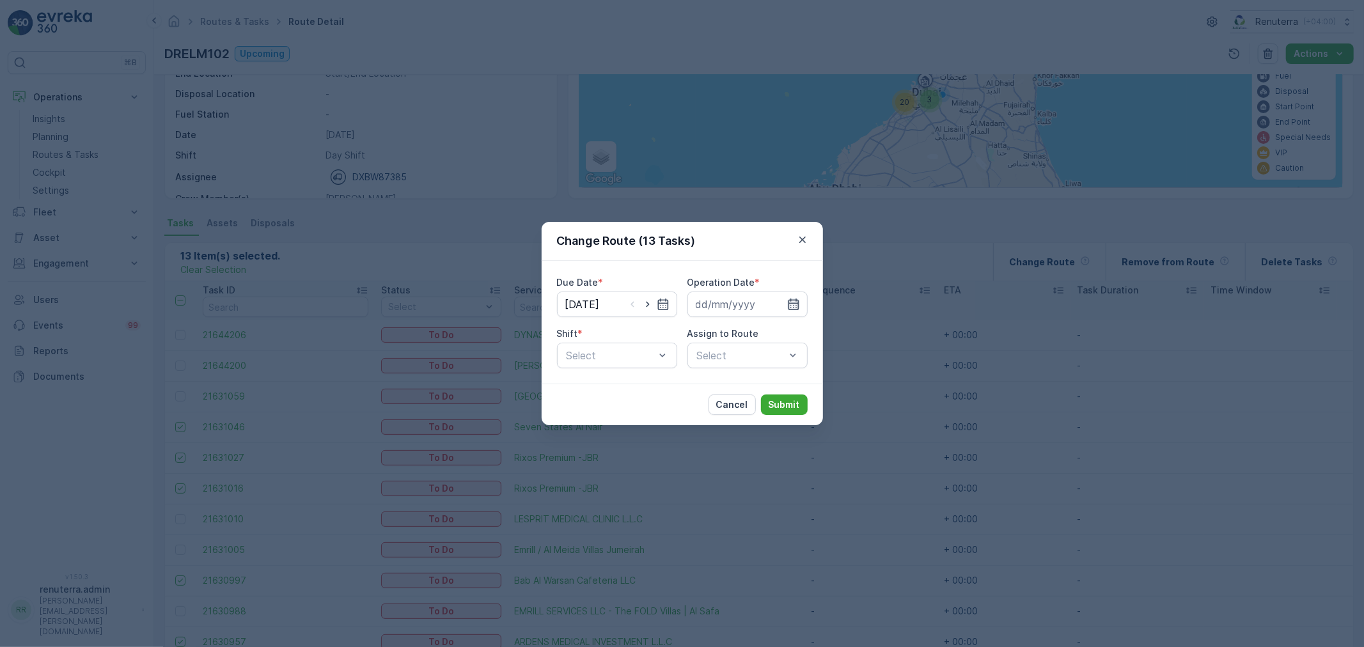
click at [797, 306] on icon "button" at bounding box center [793, 304] width 13 height 13
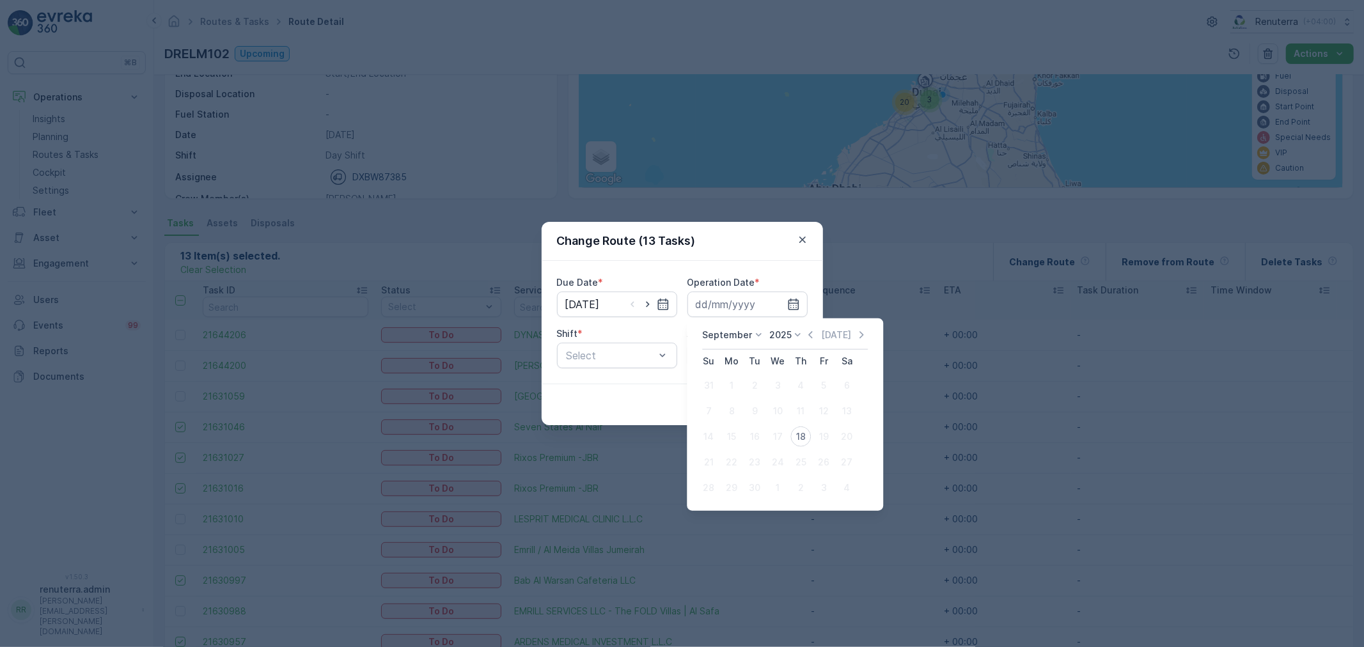
drag, startPoint x: 803, startPoint y: 440, endPoint x: 781, endPoint y: 434, distance: 22.0
click at [803, 439] on div "18" at bounding box center [800, 437] width 20 height 20
type input "[DATE]"
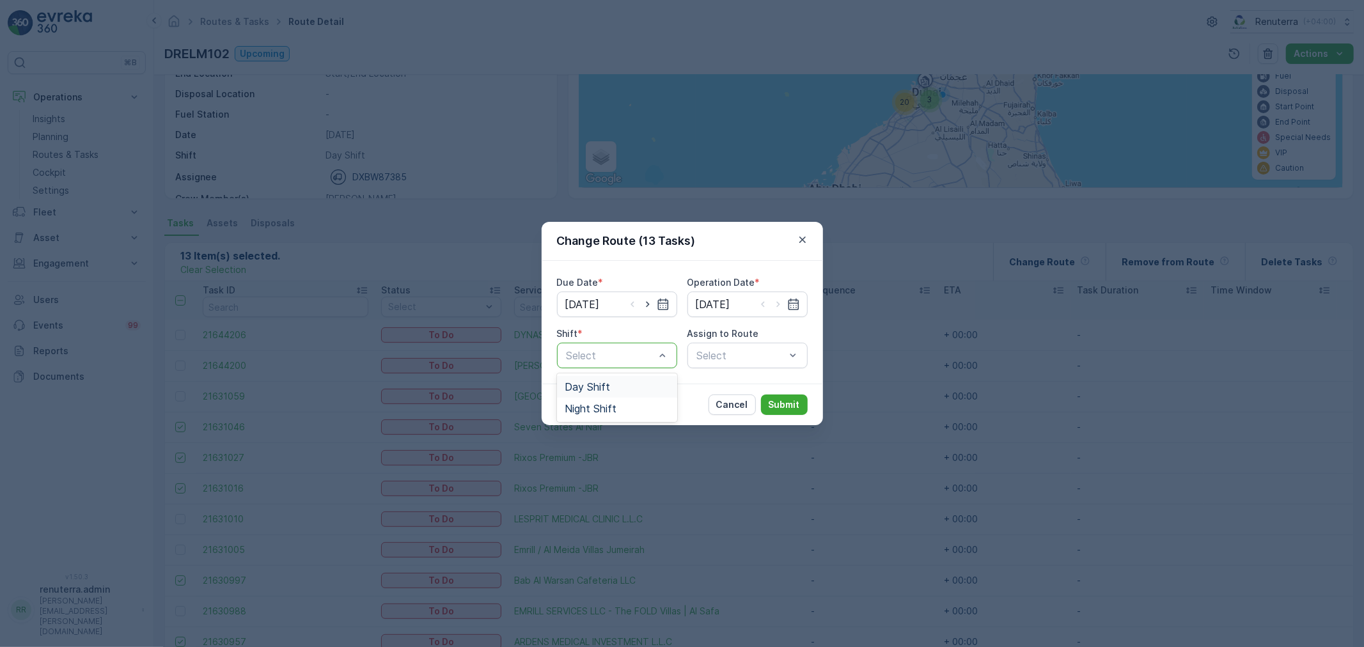
click at [616, 365] on div "Select" at bounding box center [617, 356] width 120 height 26
click at [615, 388] on div "Day Shift" at bounding box center [617, 387] width 105 height 12
click at [729, 359] on div "Select" at bounding box center [747, 356] width 120 height 26
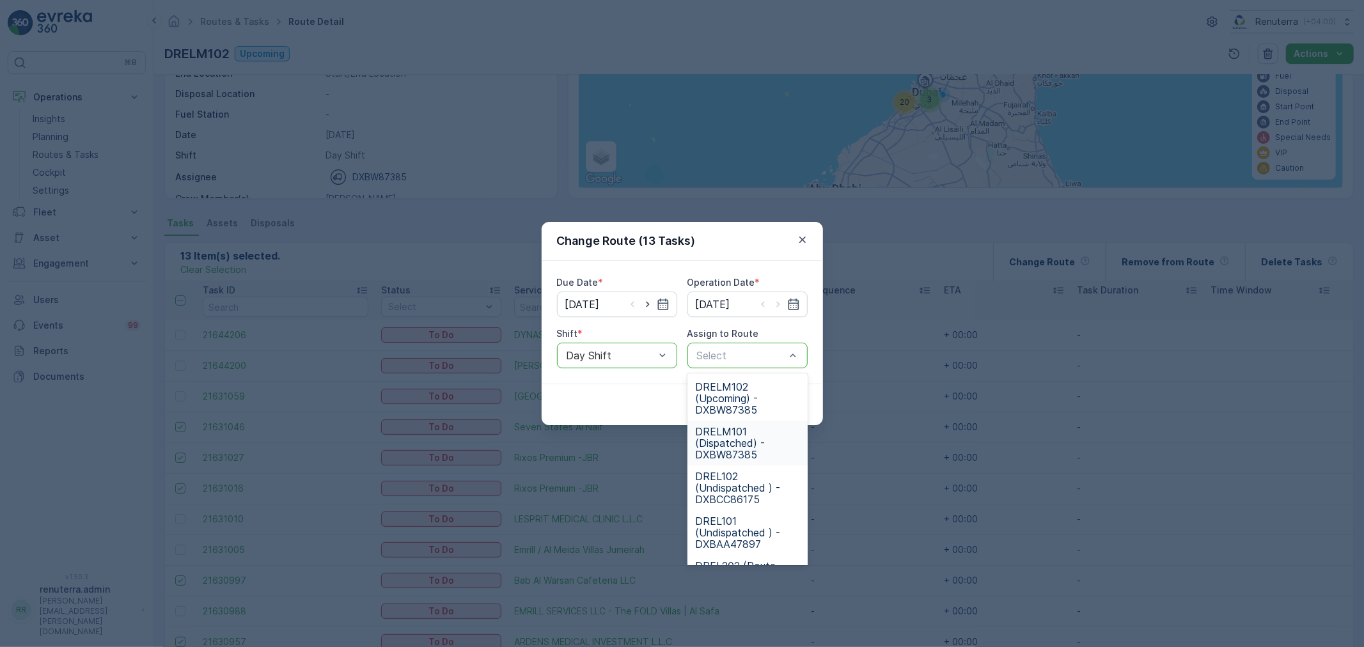
click at [743, 446] on span "DRELM101 (Dispatched) - DXBW87385" at bounding box center [747, 443] width 105 height 35
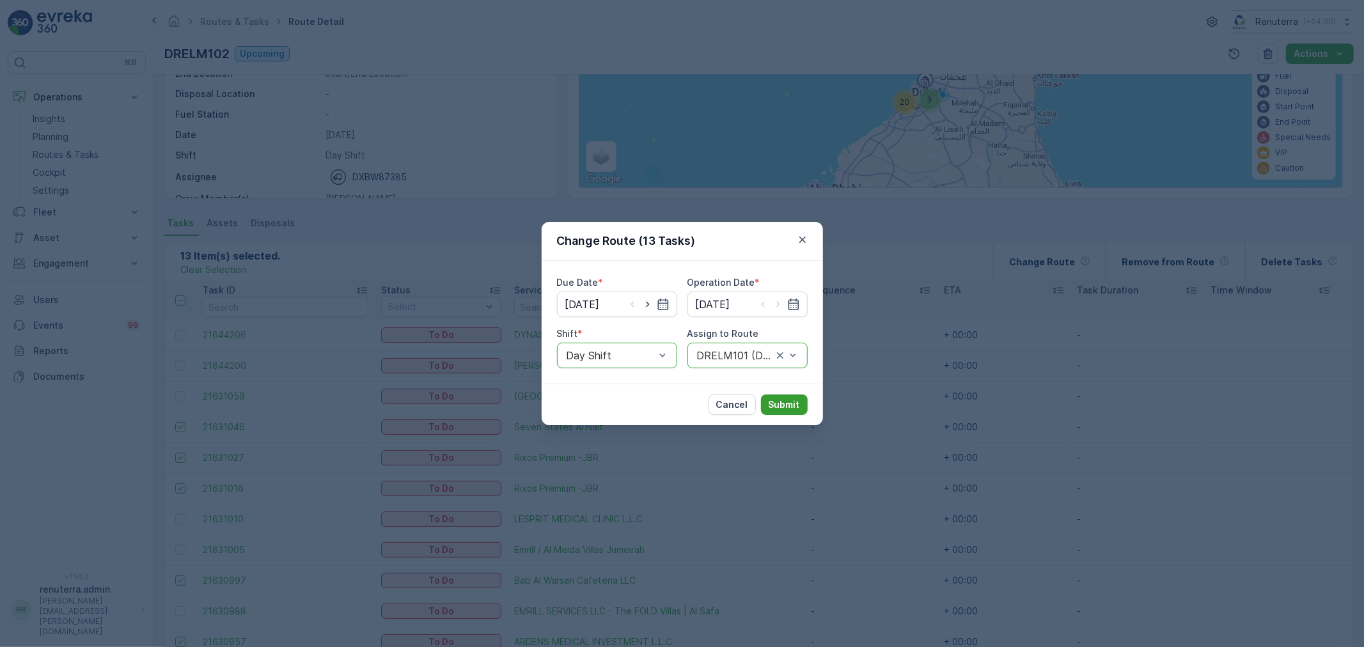
click at [777, 403] on p "Submit" at bounding box center [784, 404] width 31 height 13
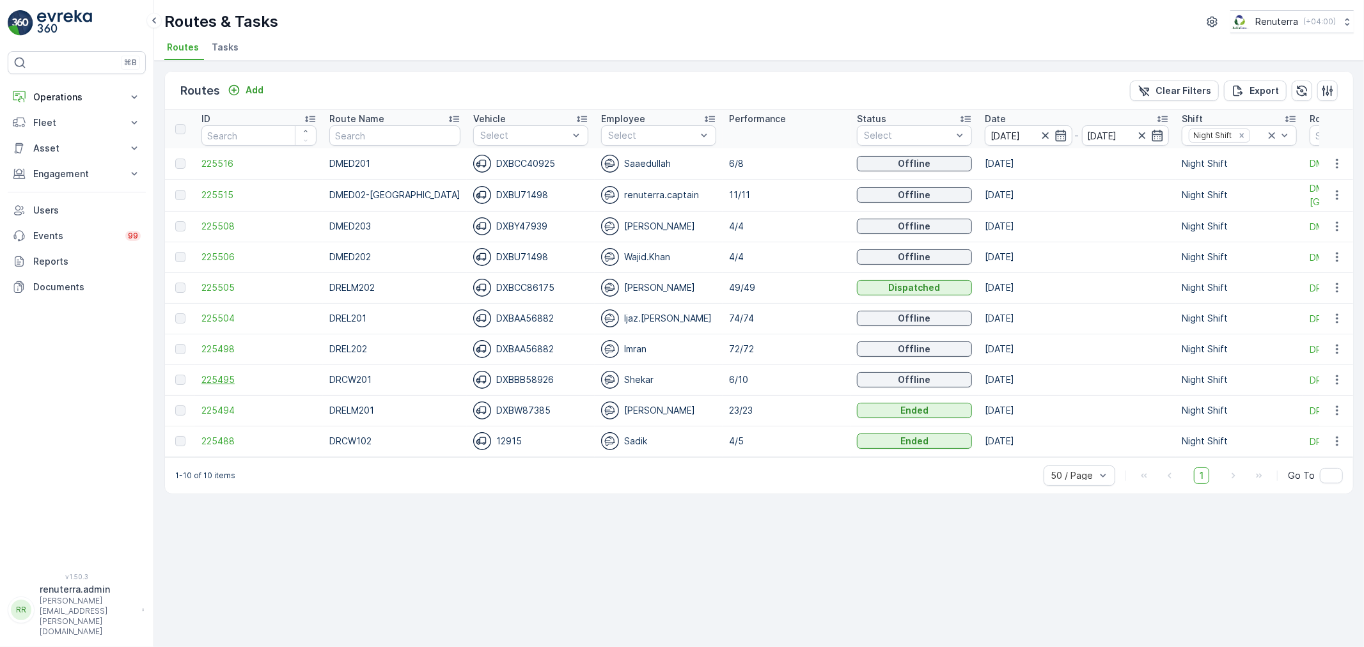
click at [221, 379] on span "225495" at bounding box center [258, 379] width 115 height 13
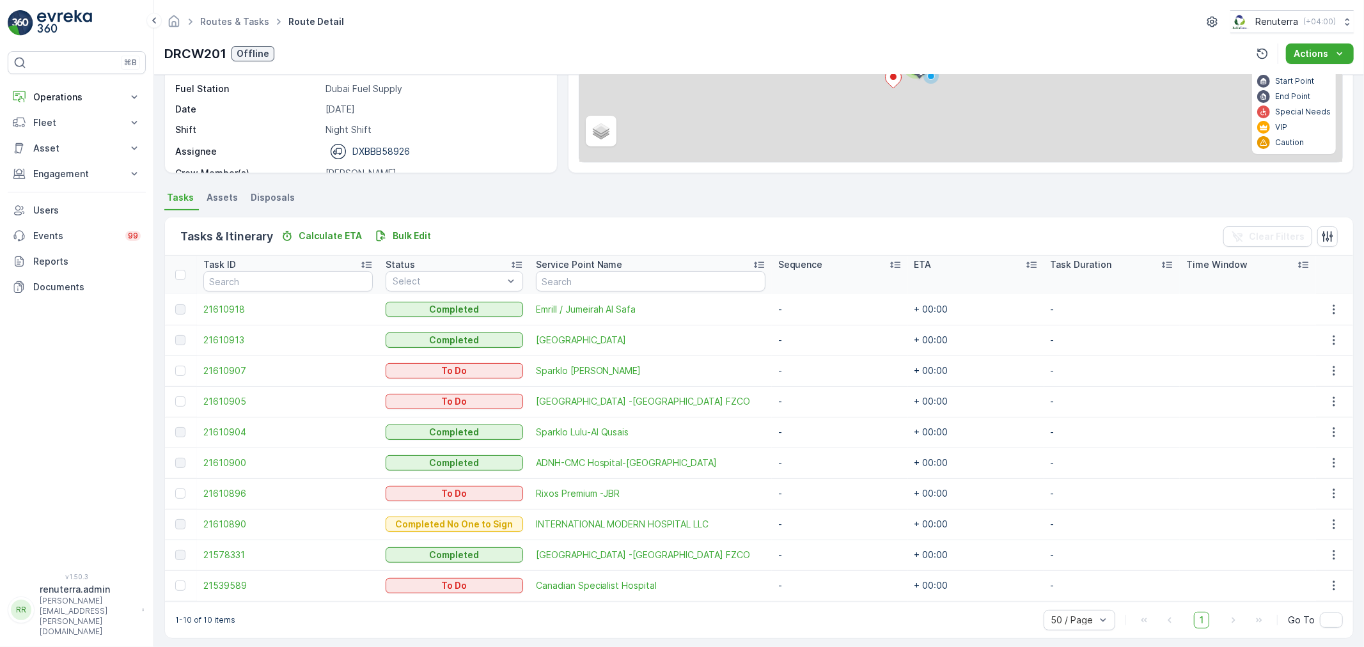
scroll to position [175, 0]
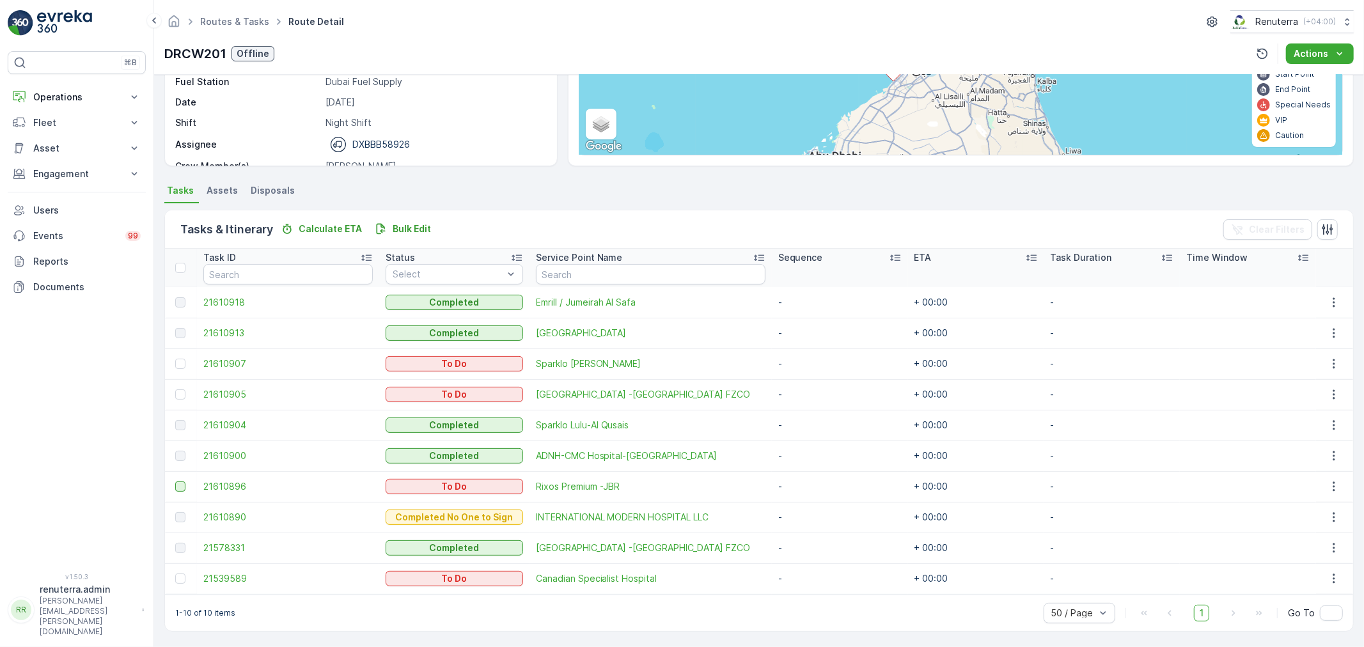
click at [182, 487] on div at bounding box center [180, 487] width 10 height 10
click at [175, 482] on input "checkbox" at bounding box center [175, 482] width 0 height 0
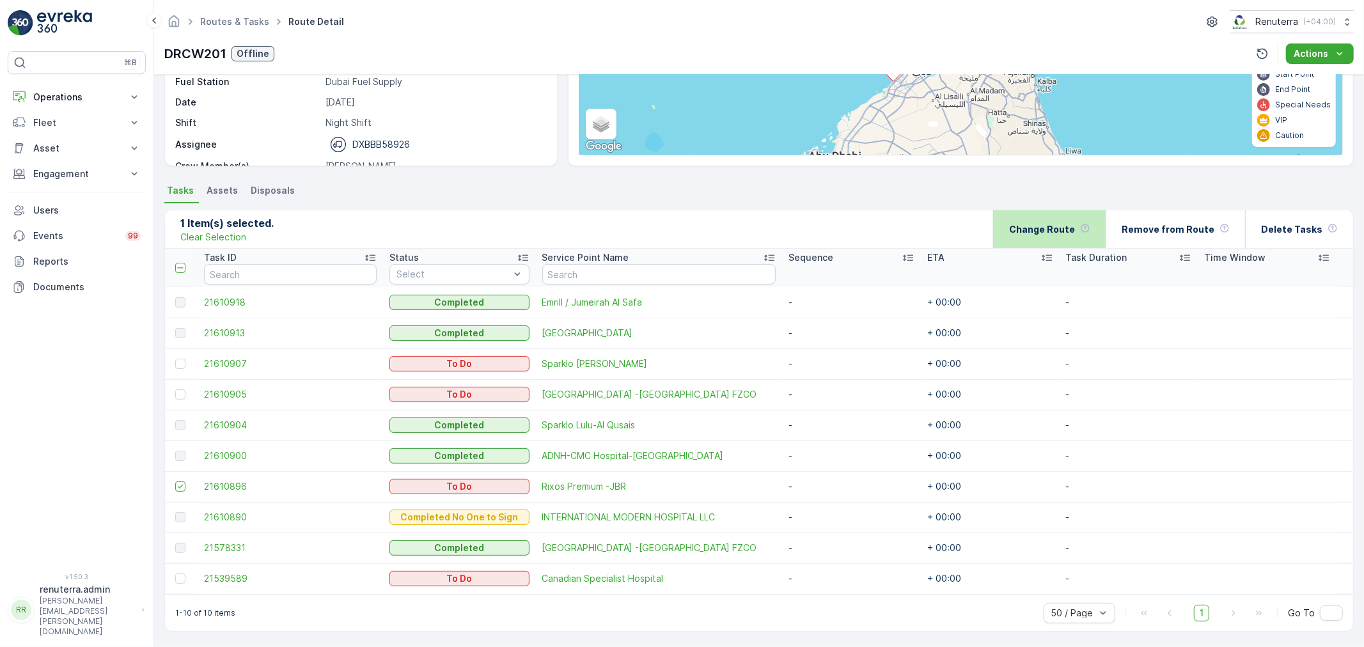
click at [1039, 237] on div "Change Route" at bounding box center [1049, 229] width 81 height 38
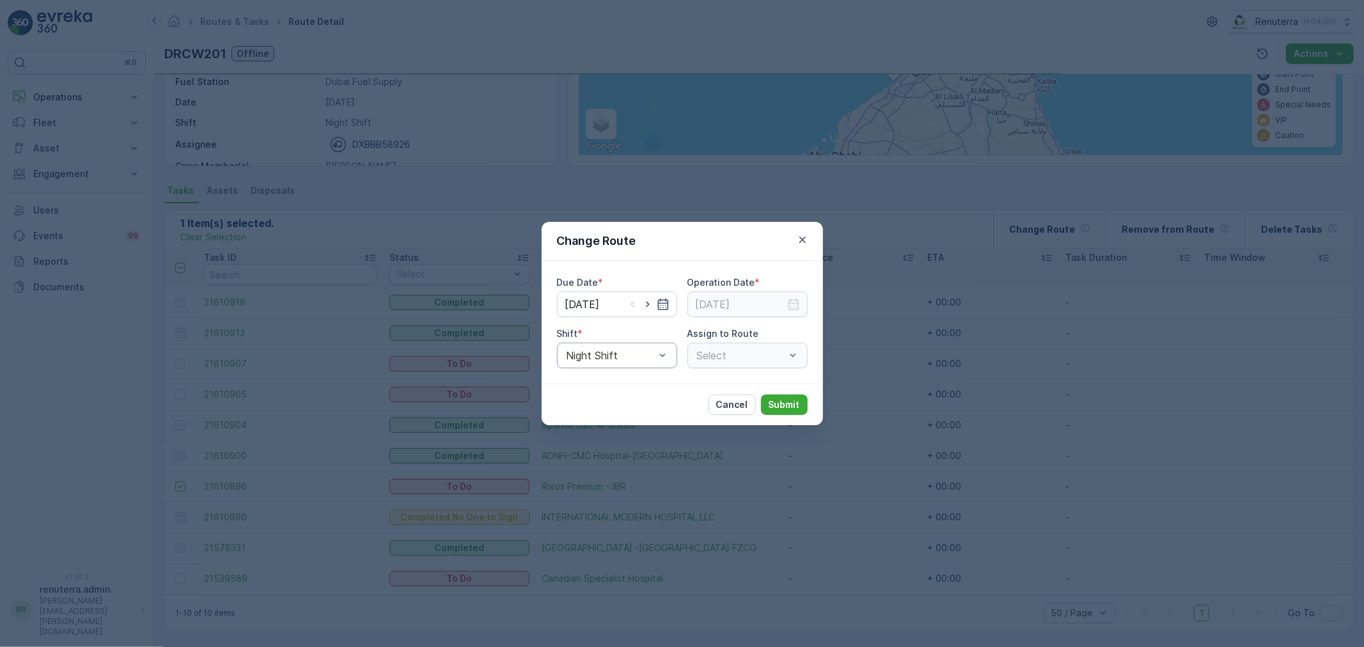
type input "[DATE]"
drag, startPoint x: 646, startPoint y: 307, endPoint x: 644, endPoint y: 315, distance: 8.7
click at [646, 307] on icon "button" at bounding box center [647, 304] width 13 height 13
type input "[DATE]"
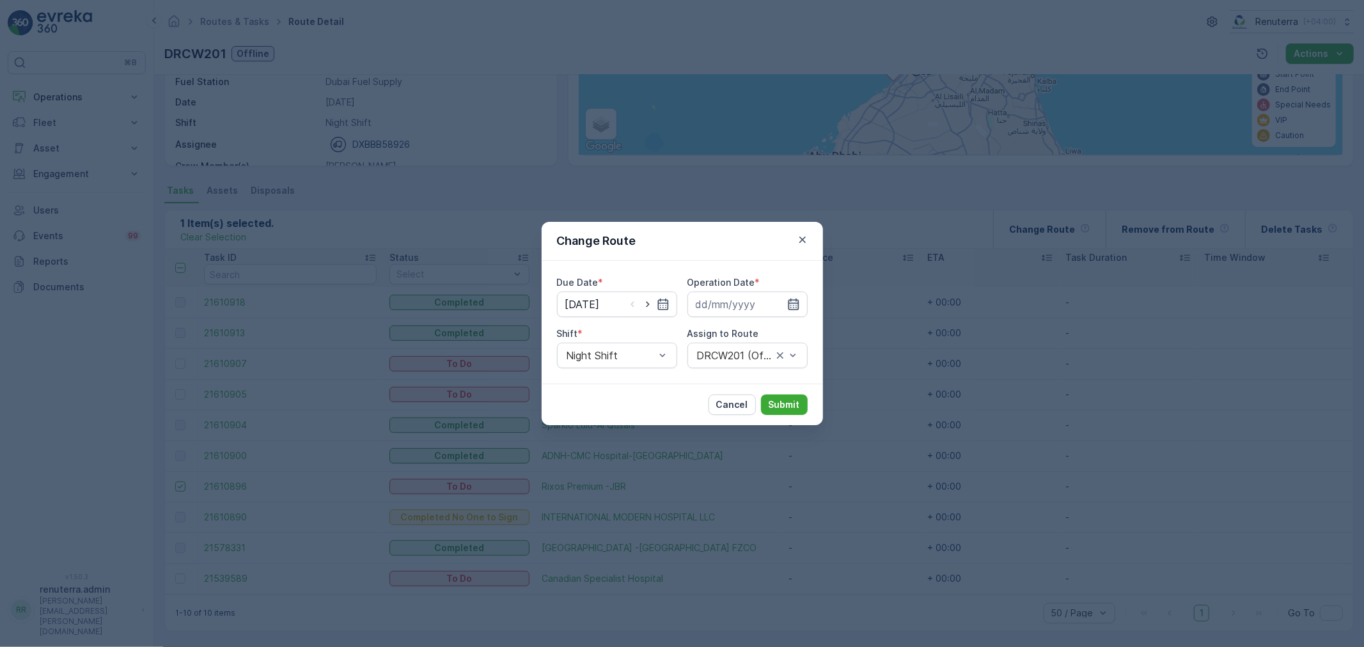
click at [794, 302] on icon "button" at bounding box center [793, 304] width 13 height 13
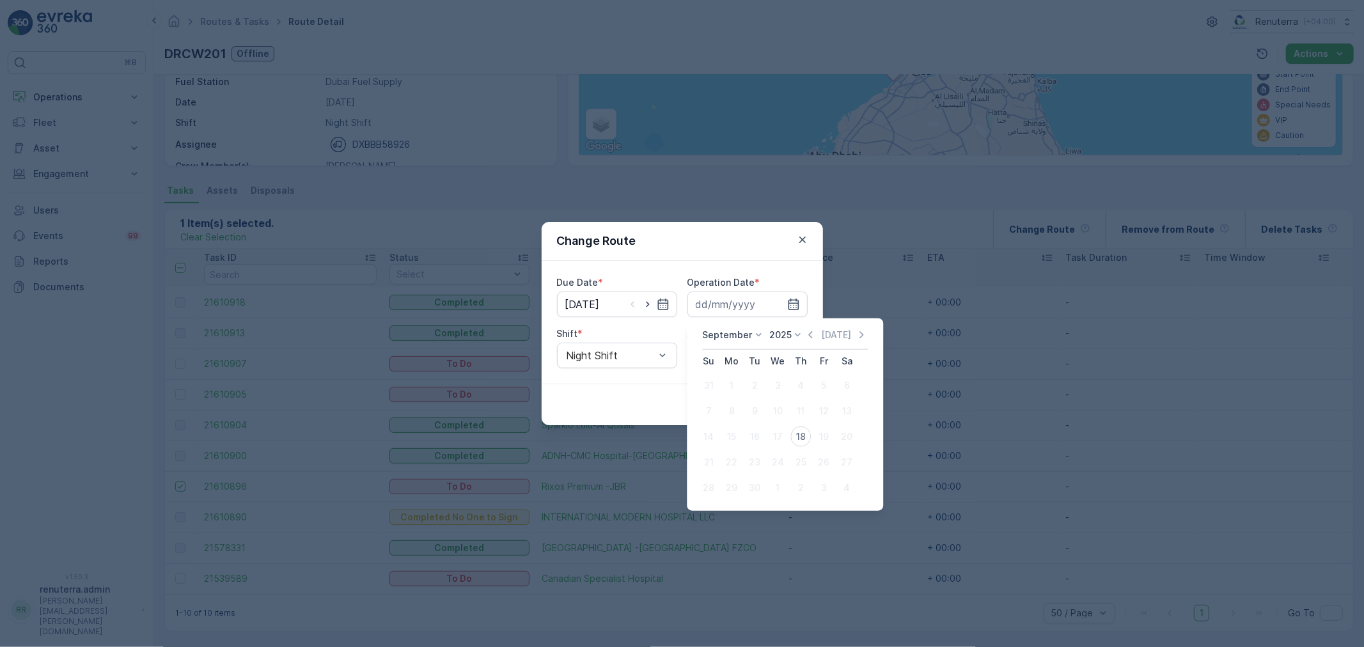
drag, startPoint x: 802, startPoint y: 433, endPoint x: 797, endPoint y: 425, distance: 8.9
click at [799, 429] on div "18" at bounding box center [800, 437] width 20 height 20
type input "[DATE]"
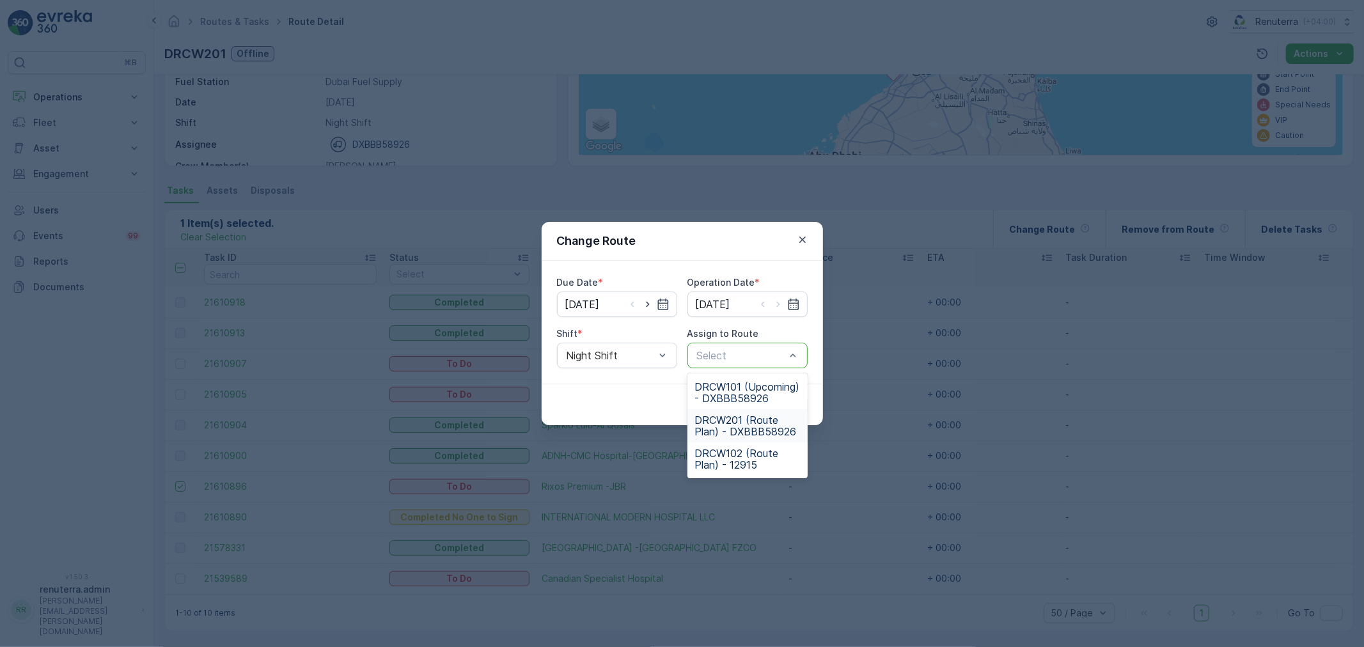
click at [726, 437] on span "DRCW201 (Route Plan) - DXBBB58926" at bounding box center [747, 425] width 105 height 23
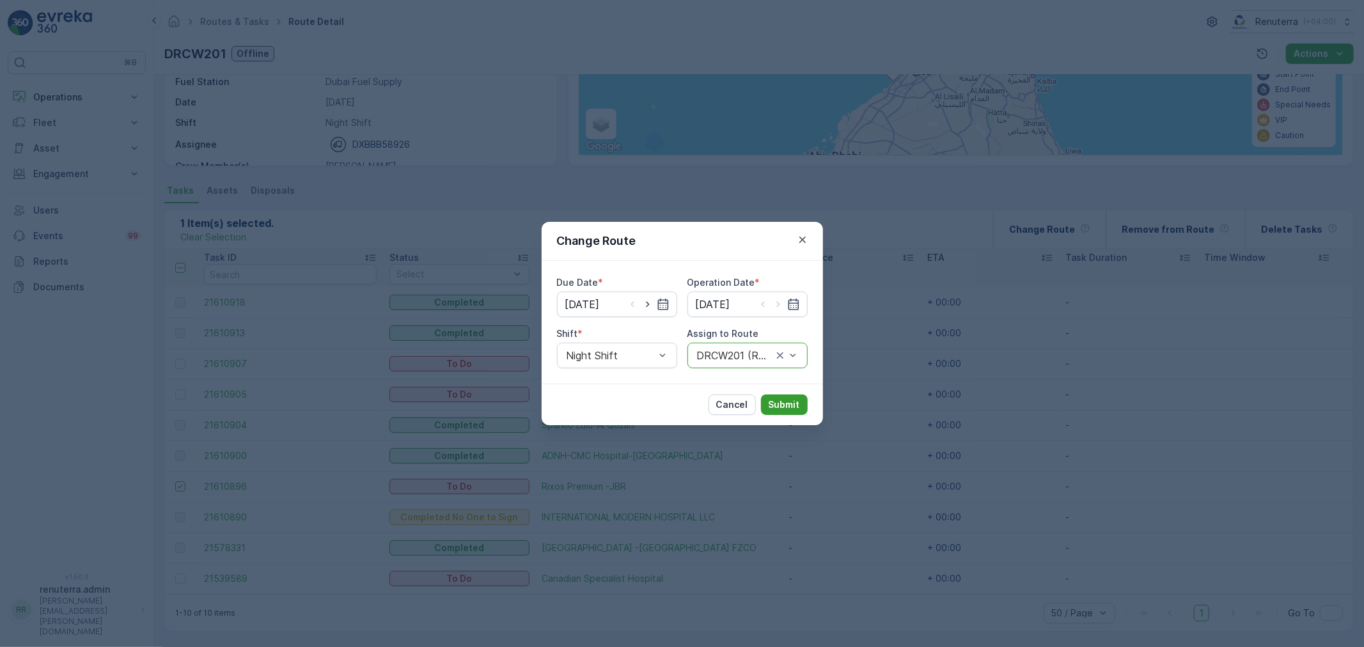
click at [790, 402] on p "Submit" at bounding box center [784, 404] width 31 height 13
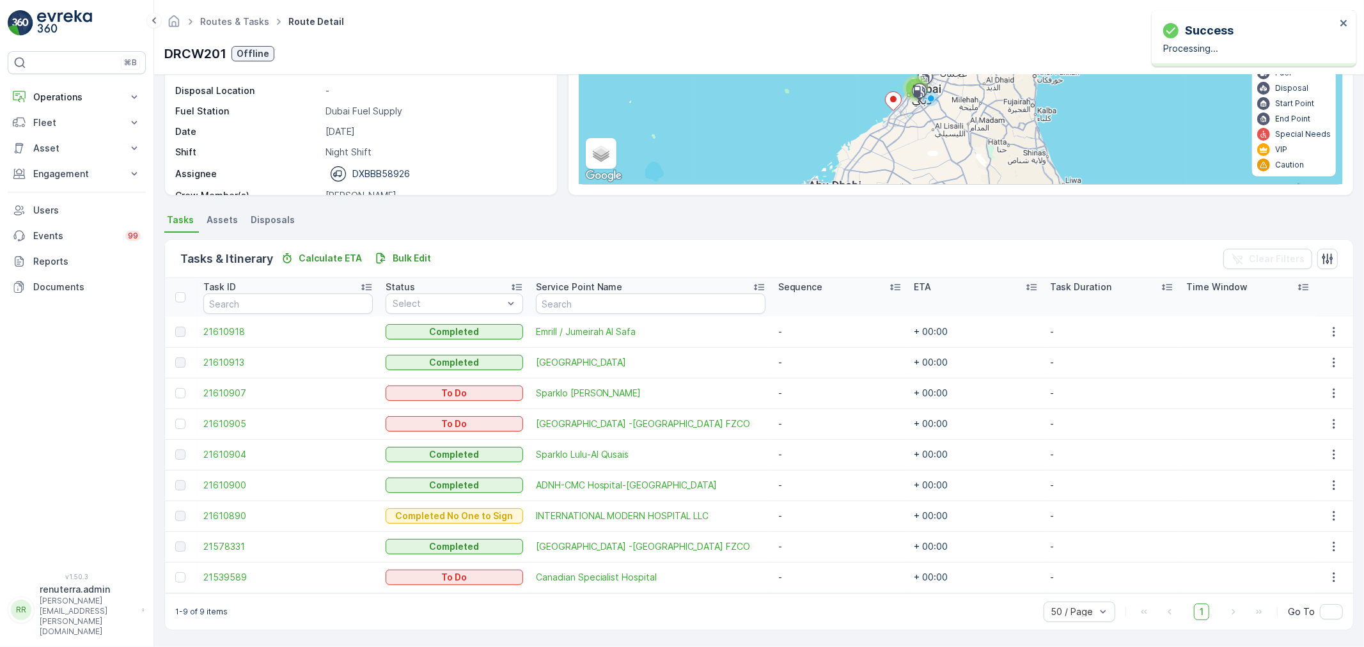
scroll to position [145, 0]
click at [179, 422] on div at bounding box center [180, 424] width 10 height 10
click at [175, 419] on input "checkbox" at bounding box center [175, 419] width 0 height 0
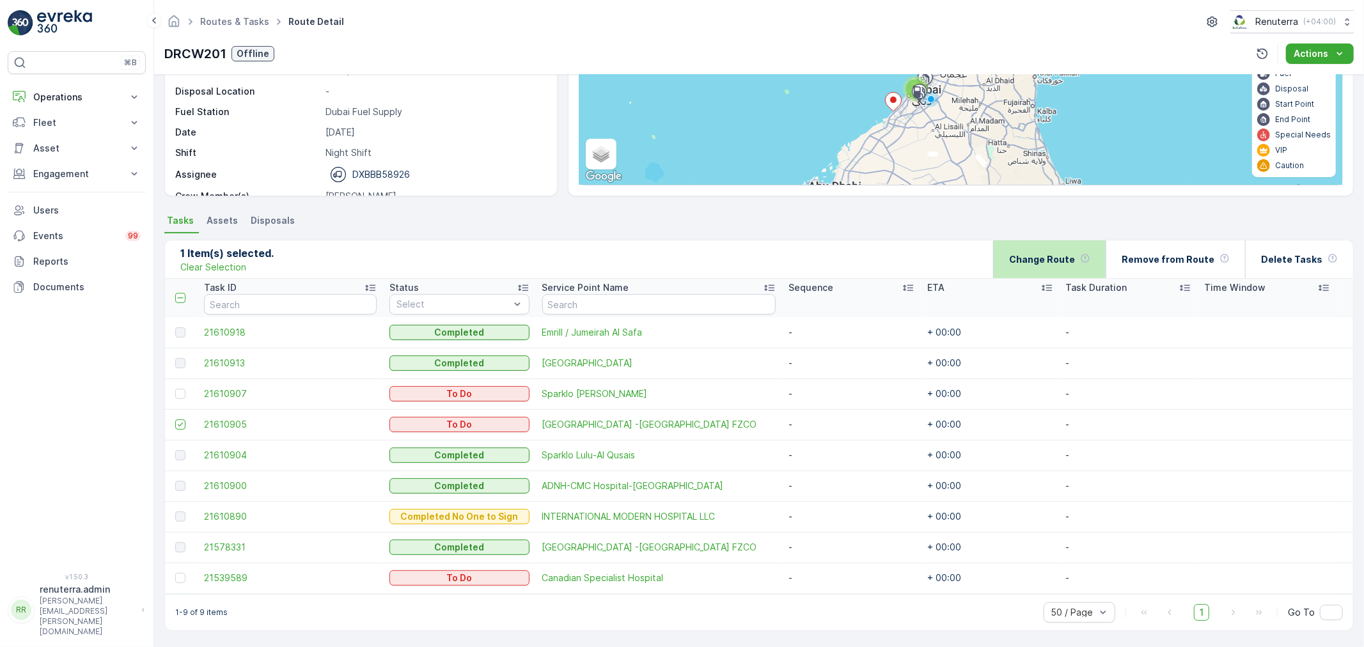
click at [1059, 267] on div "Change Route" at bounding box center [1049, 259] width 81 height 38
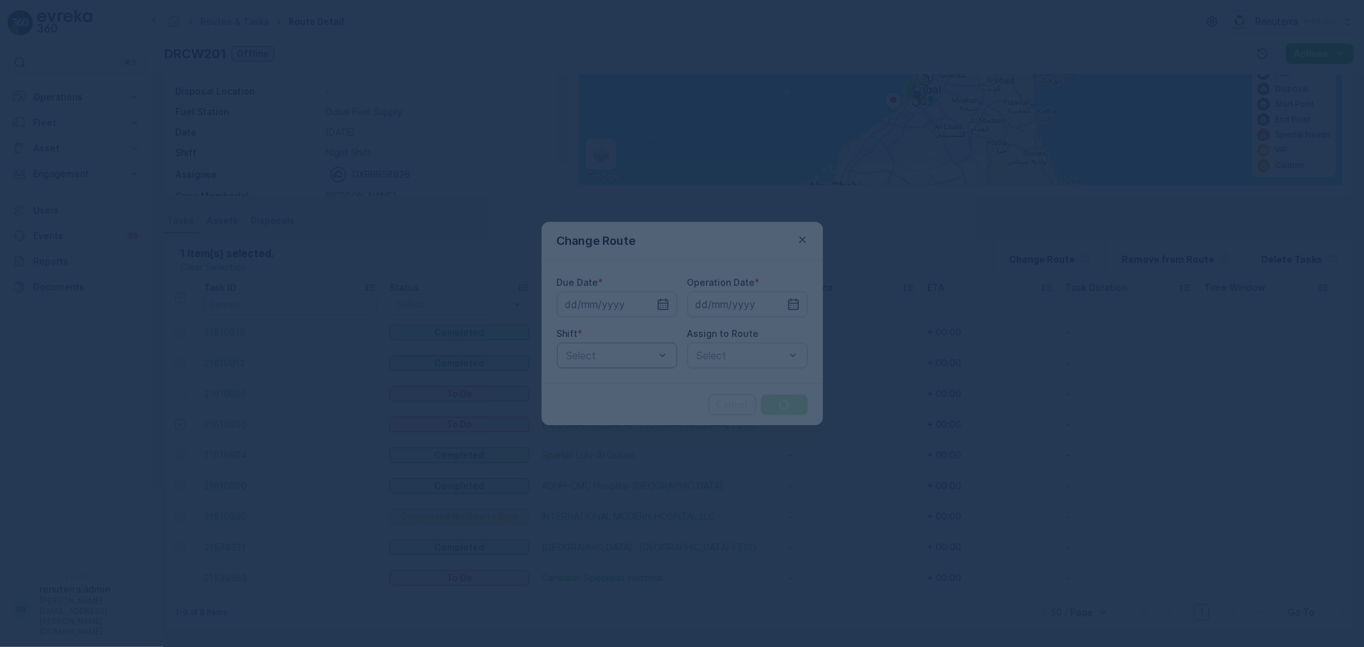
type input "[DATE]"
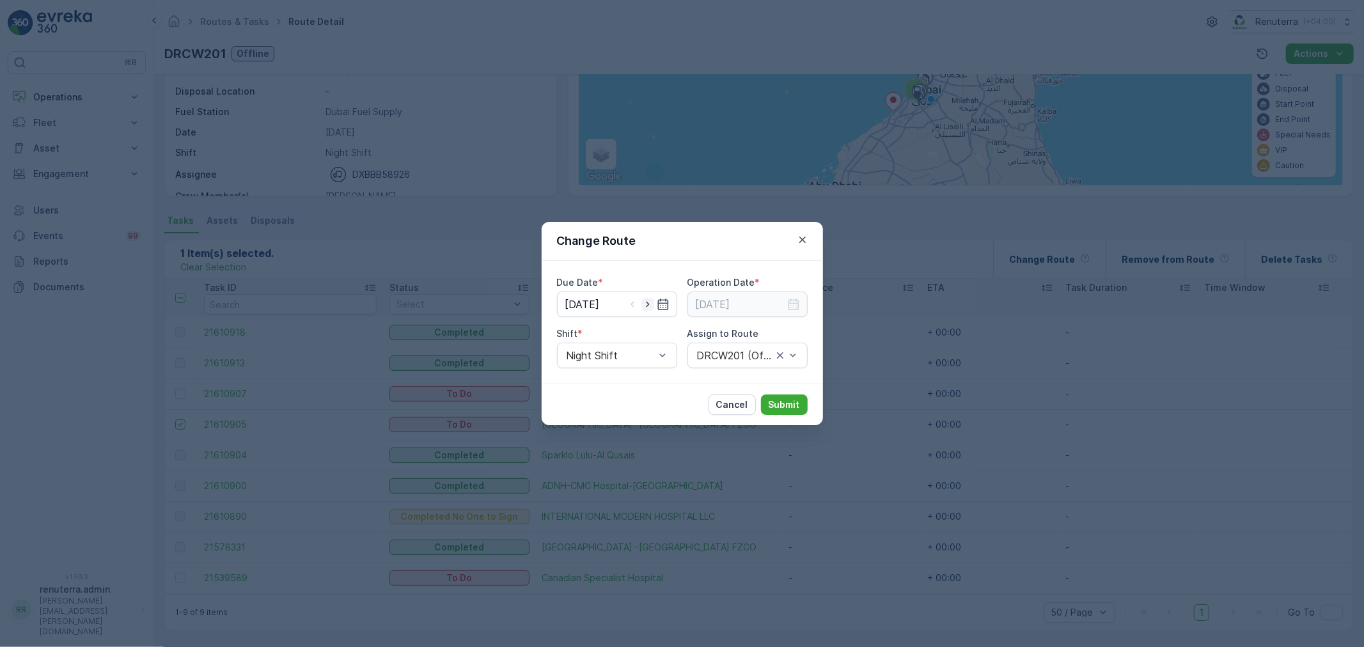
click at [646, 308] on icon "button" at bounding box center [647, 304] width 13 height 13
type input "[DATE]"
drag, startPoint x: 788, startPoint y: 304, endPoint x: 793, endPoint y: 316, distance: 12.6
click at [787, 304] on icon "button" at bounding box center [793, 304] width 13 height 13
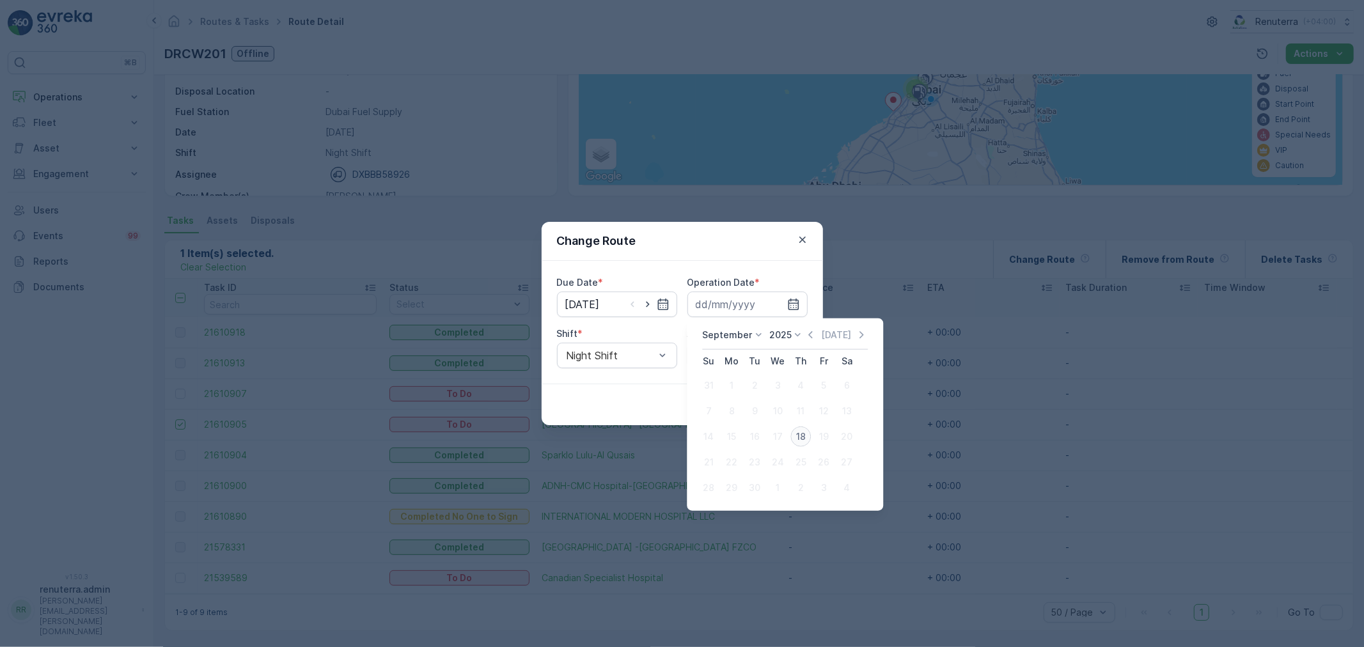
click at [803, 435] on div "18" at bounding box center [800, 437] width 20 height 20
type input "[DATE]"
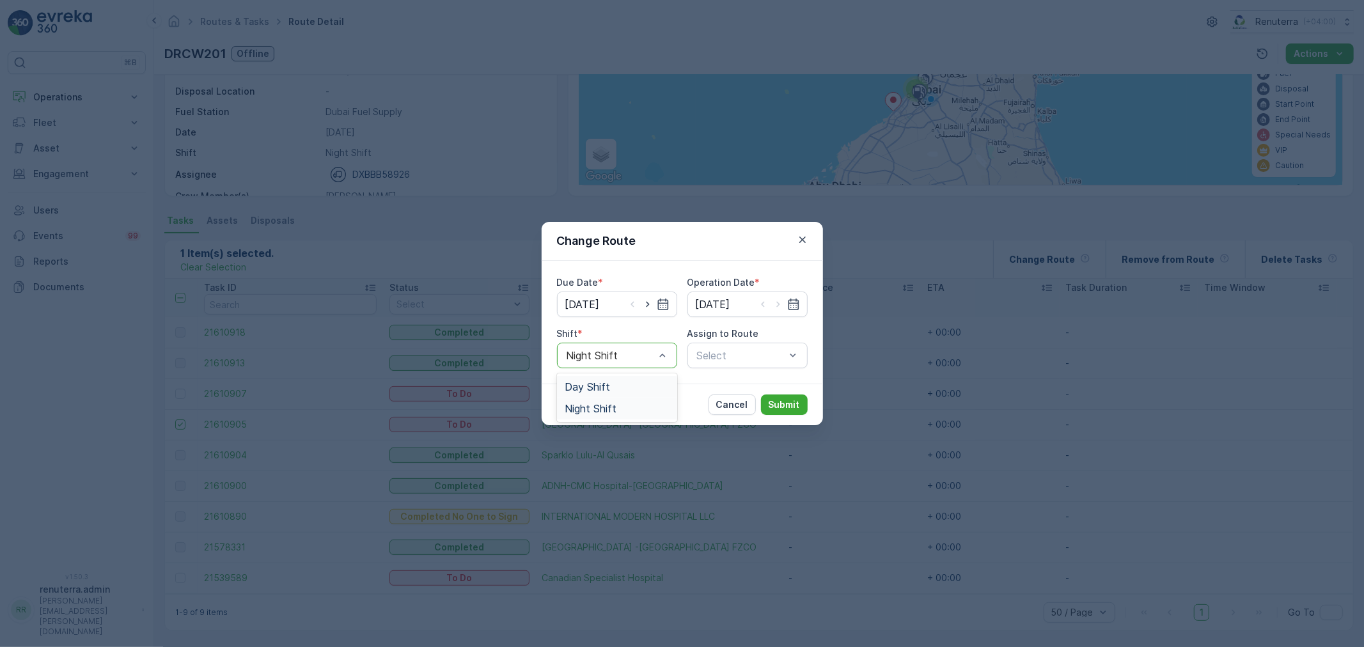
click at [619, 385] on div "Day Shift" at bounding box center [617, 387] width 105 height 12
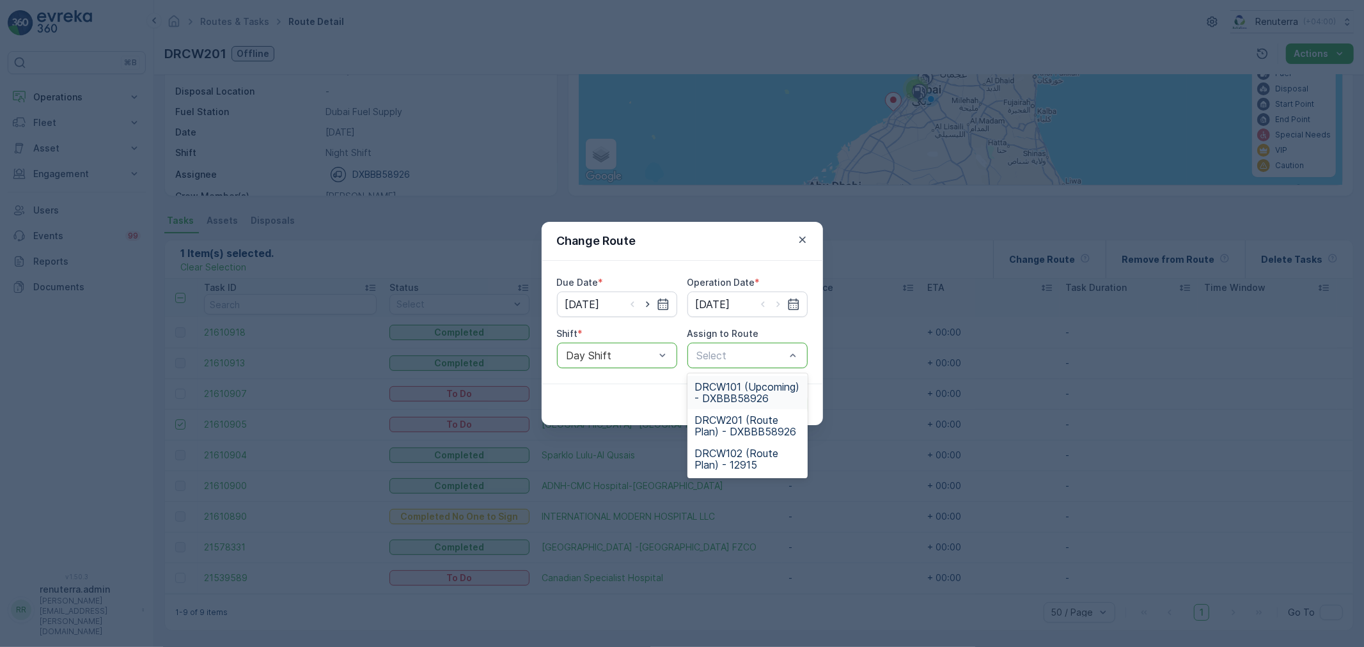
click at [724, 379] on div "DRCW101 (Upcoming) - DXBBB58926" at bounding box center [747, 392] width 120 height 33
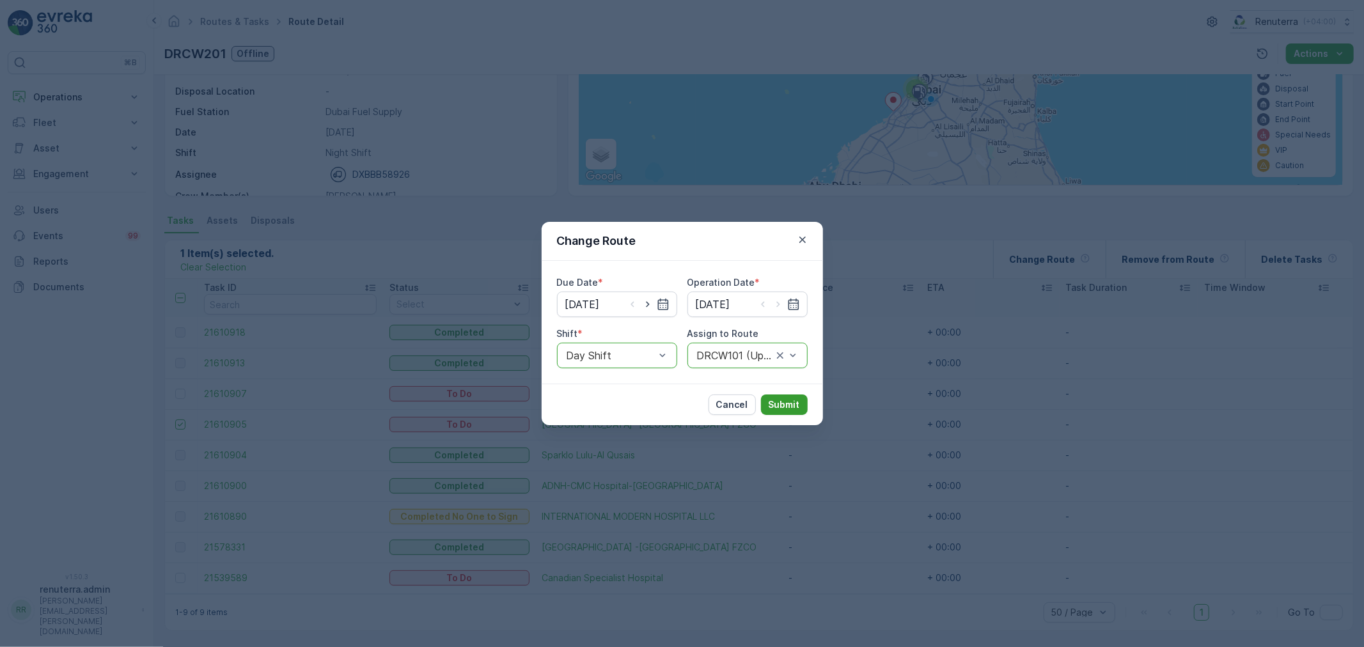
click at [778, 396] on button "Submit" at bounding box center [784, 405] width 47 height 20
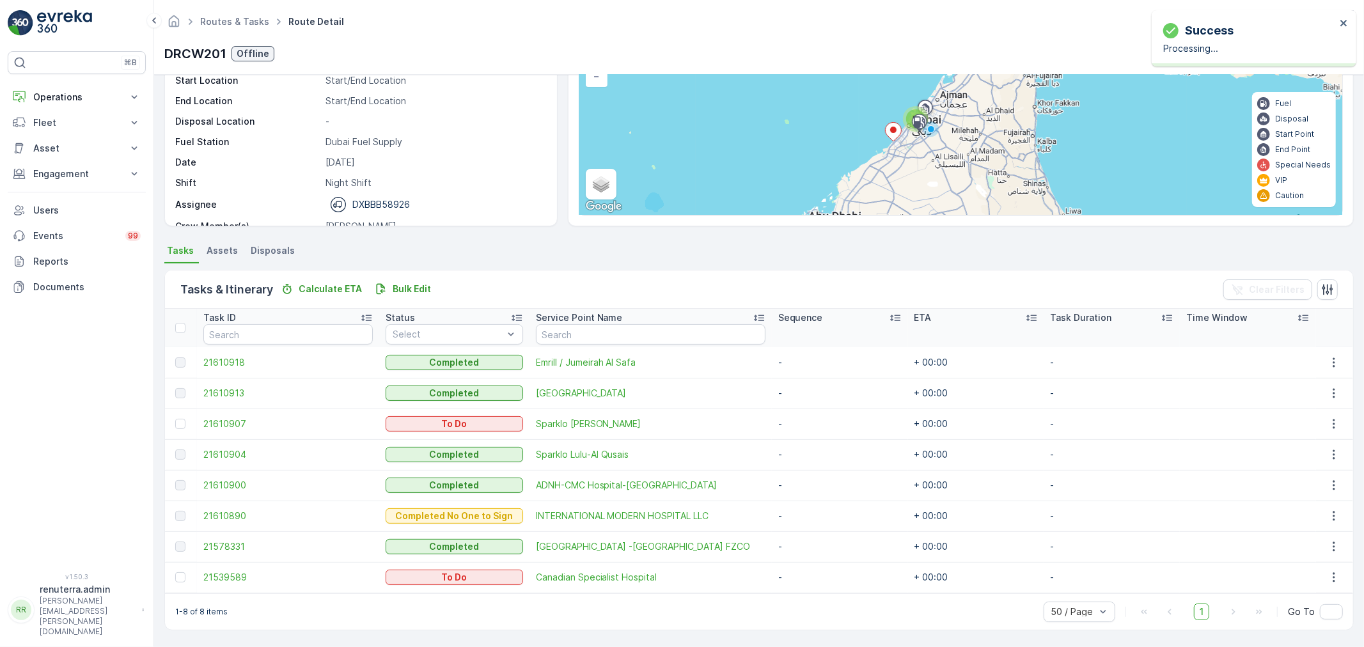
scroll to position [114, 0]
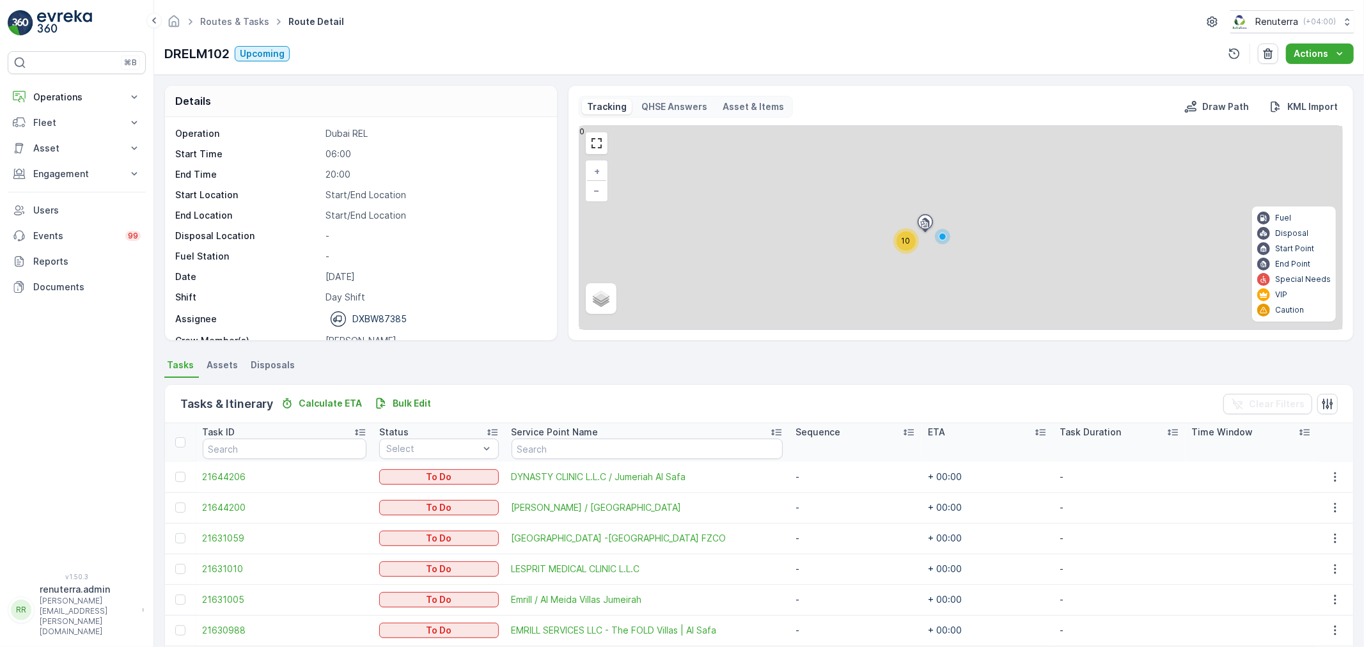
scroll to position [175, 0]
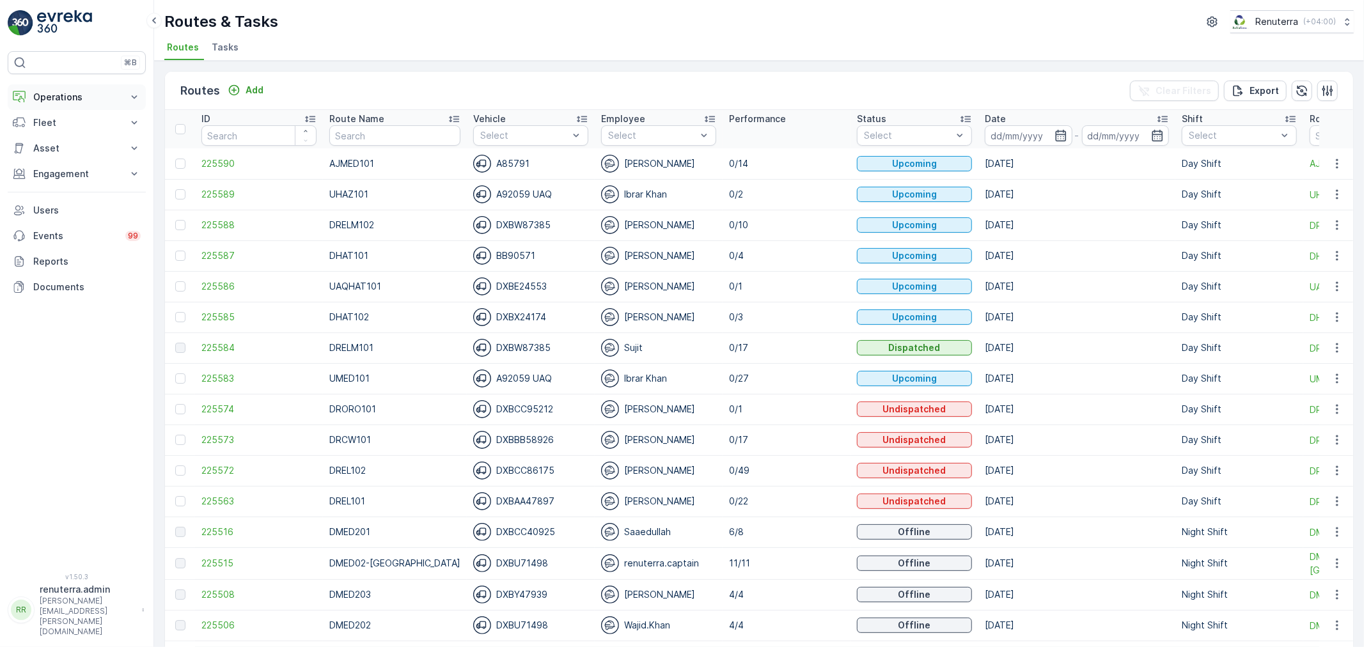
click at [88, 104] on button "Operations" at bounding box center [77, 97] width 138 height 26
click at [77, 148] on link "Routes & Tasks" at bounding box center [86, 155] width 118 height 18
click at [1333, 257] on icon "button" at bounding box center [1337, 255] width 13 height 13
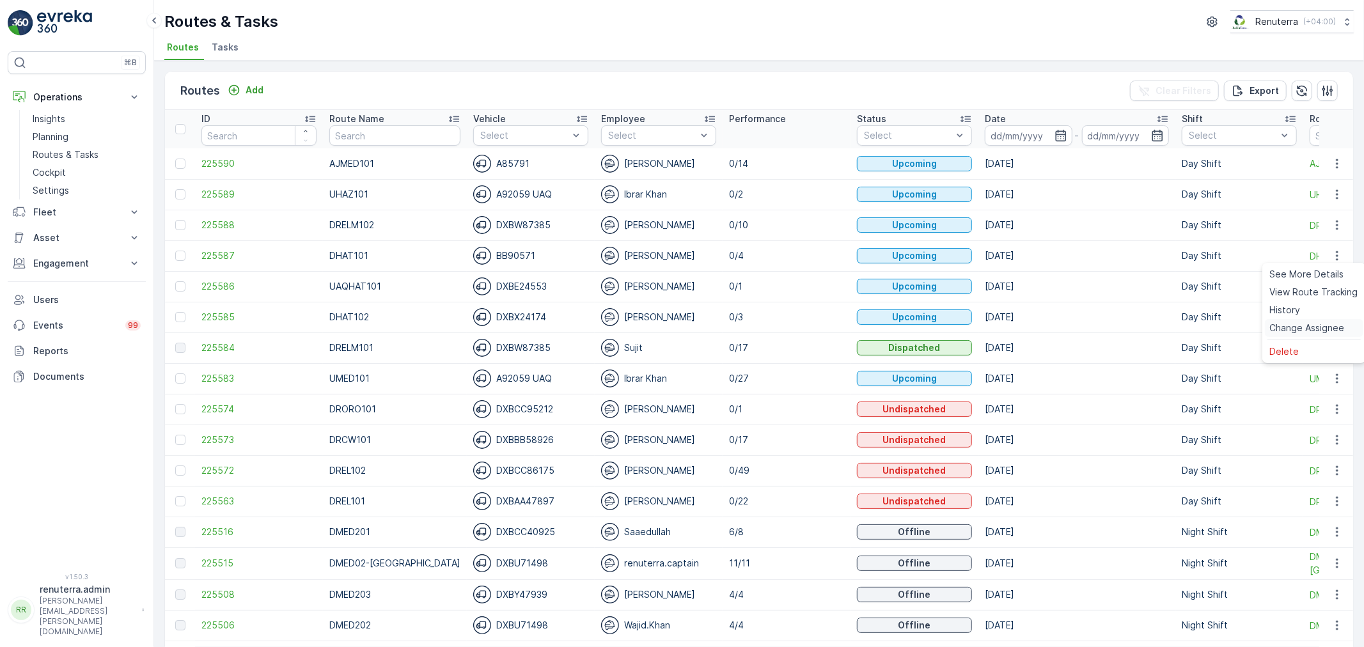
click at [1281, 324] on span "Change Assignee" at bounding box center [1307, 328] width 75 height 13
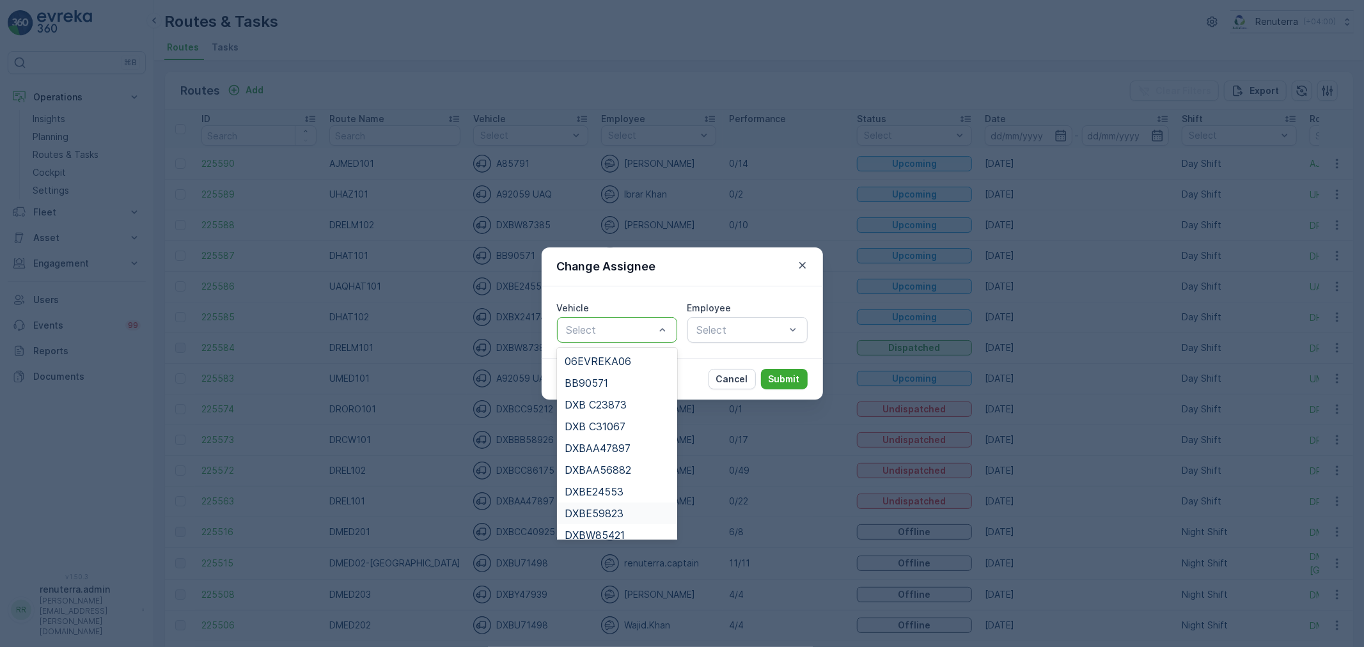
click at [627, 519] on div "DXBE59823" at bounding box center [617, 514] width 120 height 22
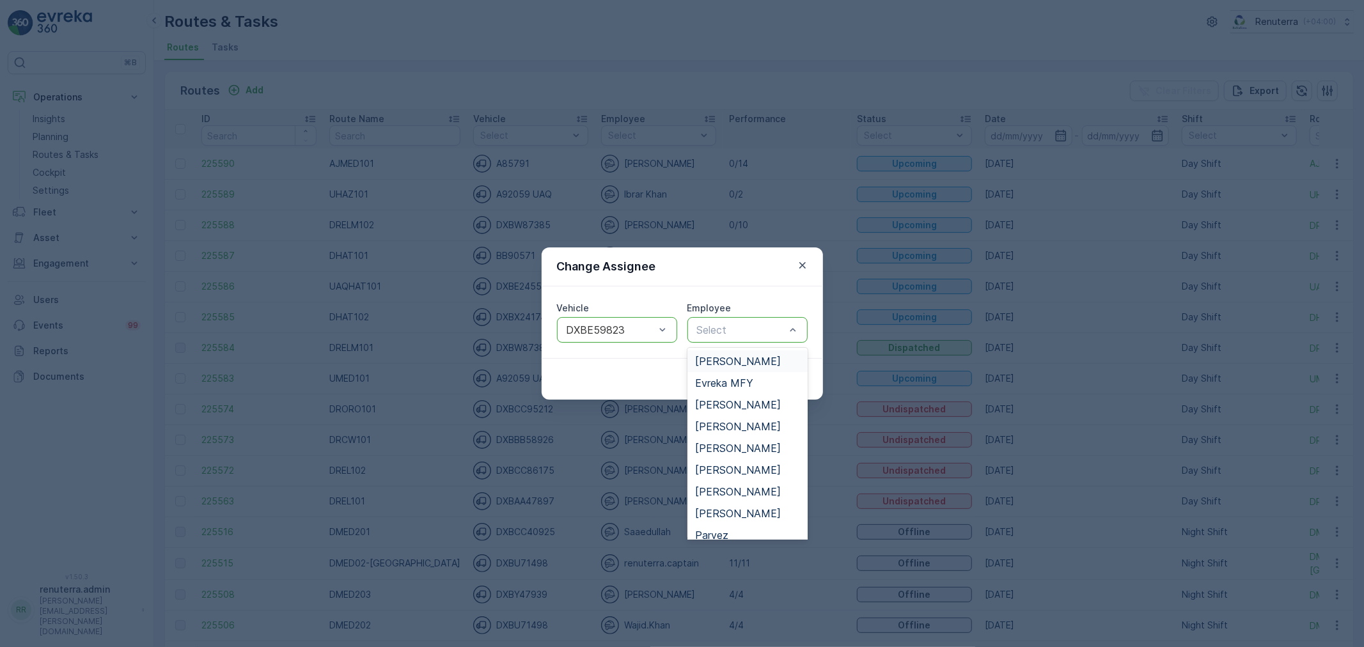
click at [751, 363] on span "Bakhtawar Said" at bounding box center [738, 362] width 86 height 12
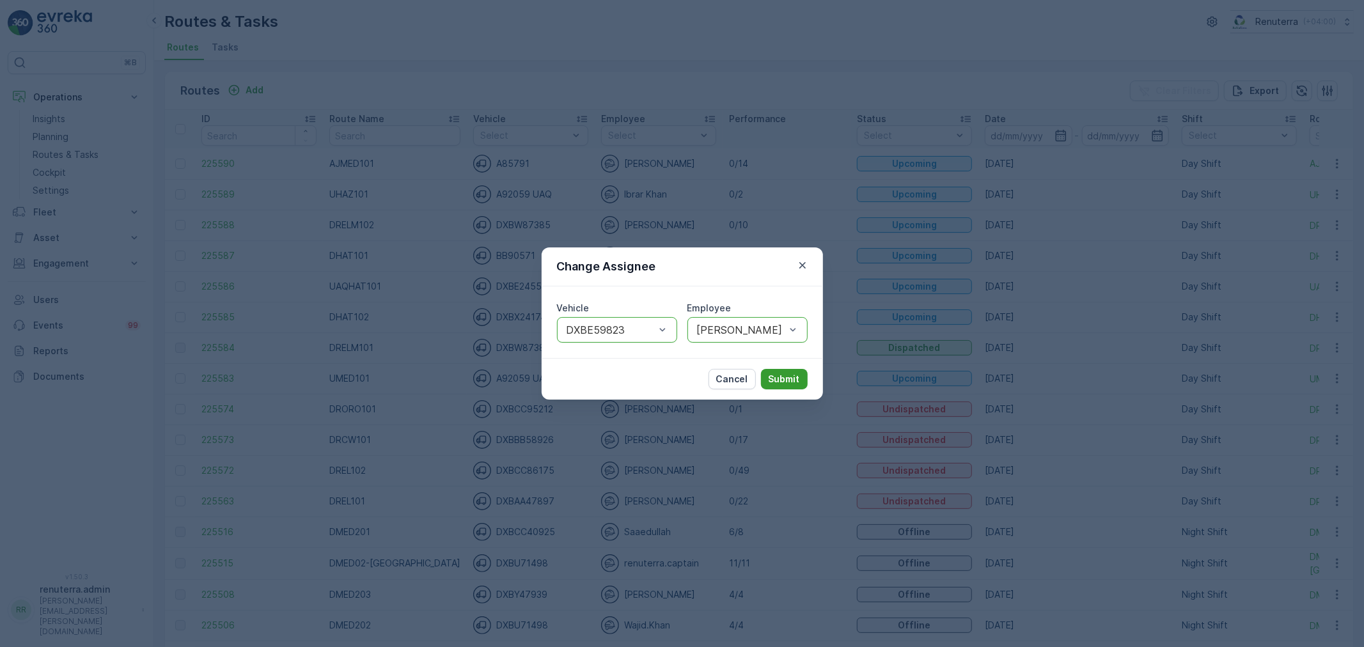
click at [776, 381] on p "Submit" at bounding box center [784, 379] width 31 height 13
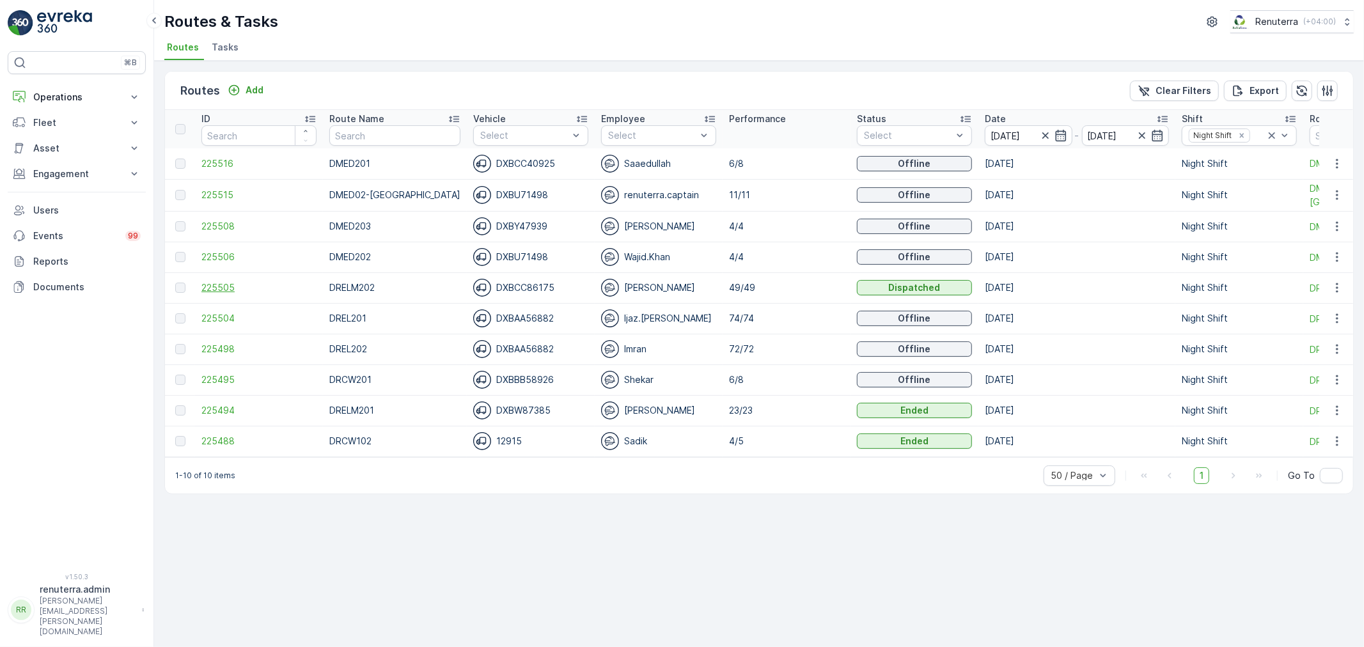
click at [225, 288] on span "225505" at bounding box center [258, 287] width 115 height 13
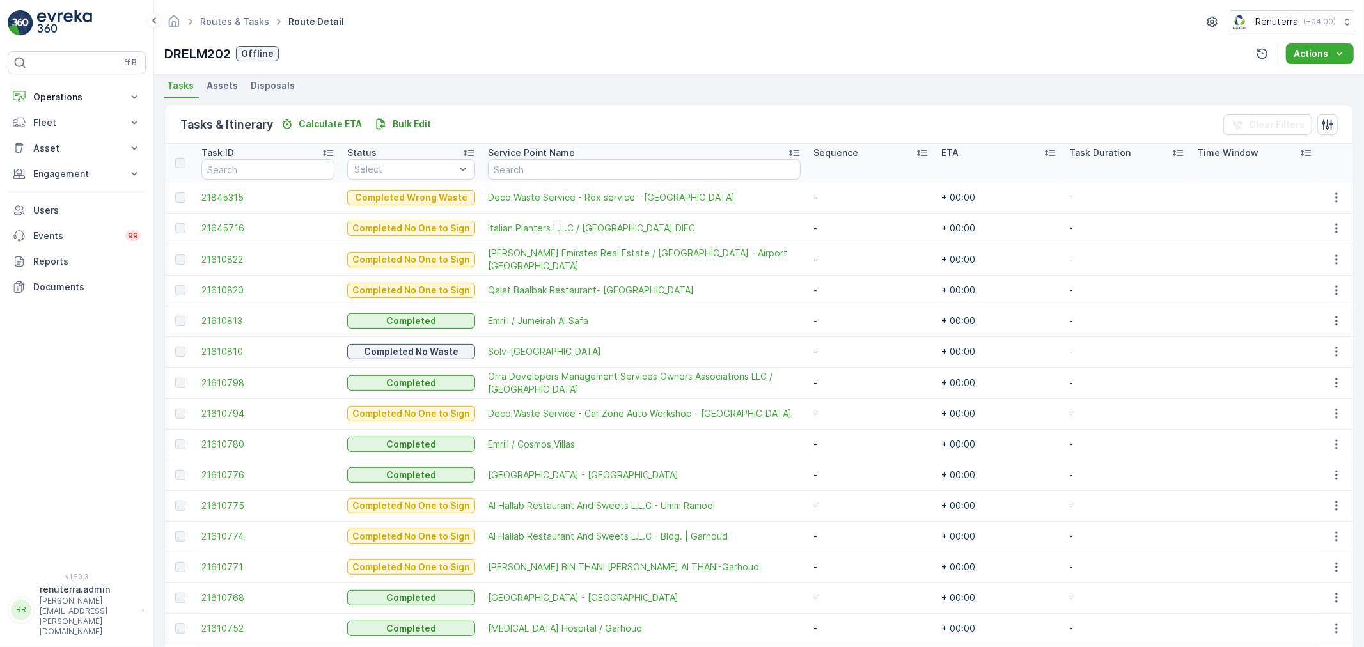
scroll to position [284, 0]
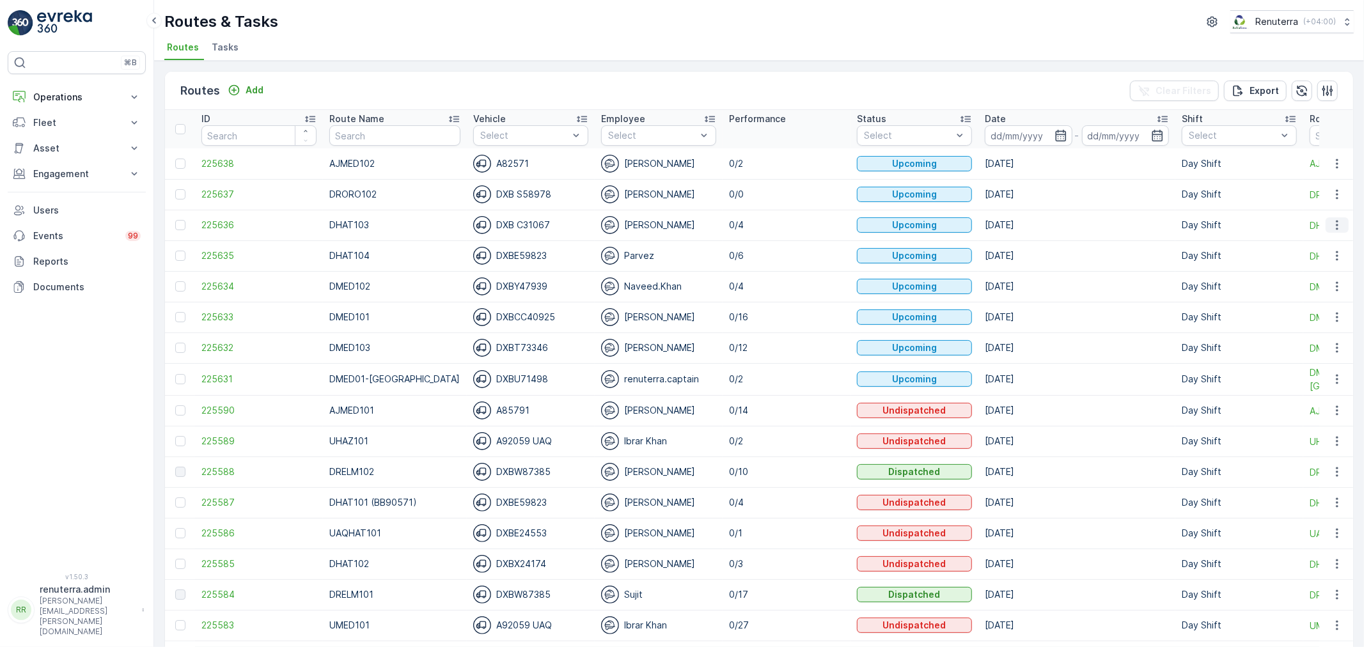
click at [1333, 220] on icon "button" at bounding box center [1337, 225] width 13 height 13
click at [1313, 291] on span "Change Assignee" at bounding box center [1307, 297] width 75 height 13
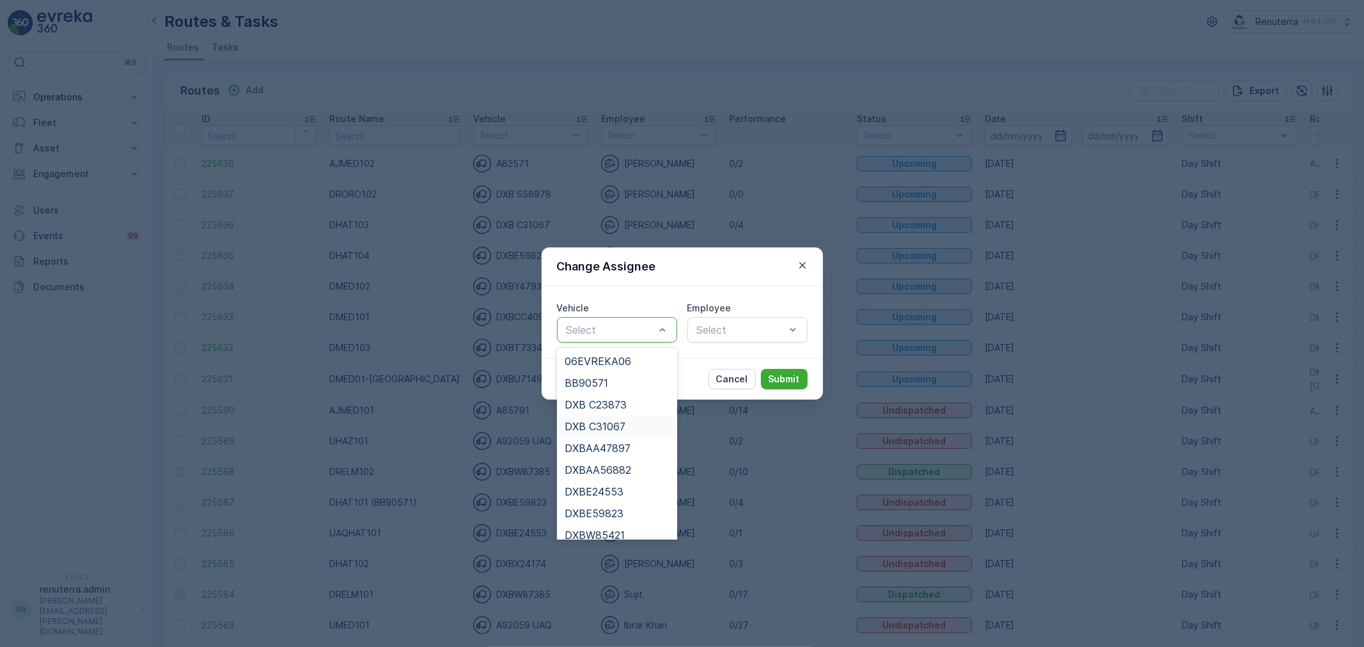
click at [609, 430] on span "DXB C31067" at bounding box center [595, 427] width 61 height 12
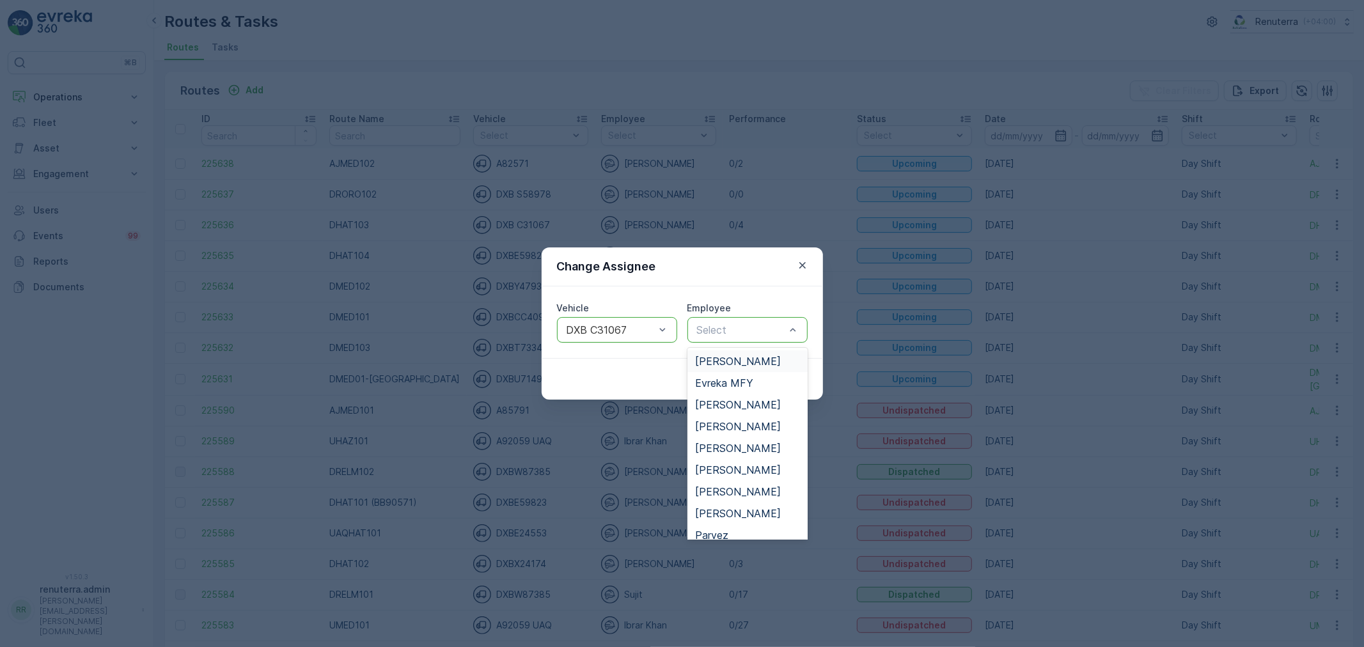
type input "n"
drag, startPoint x: 710, startPoint y: 444, endPoint x: 750, endPoint y: 484, distance: 56.5
click at [711, 444] on span "[PERSON_NAME]" at bounding box center [738, 448] width 86 height 12
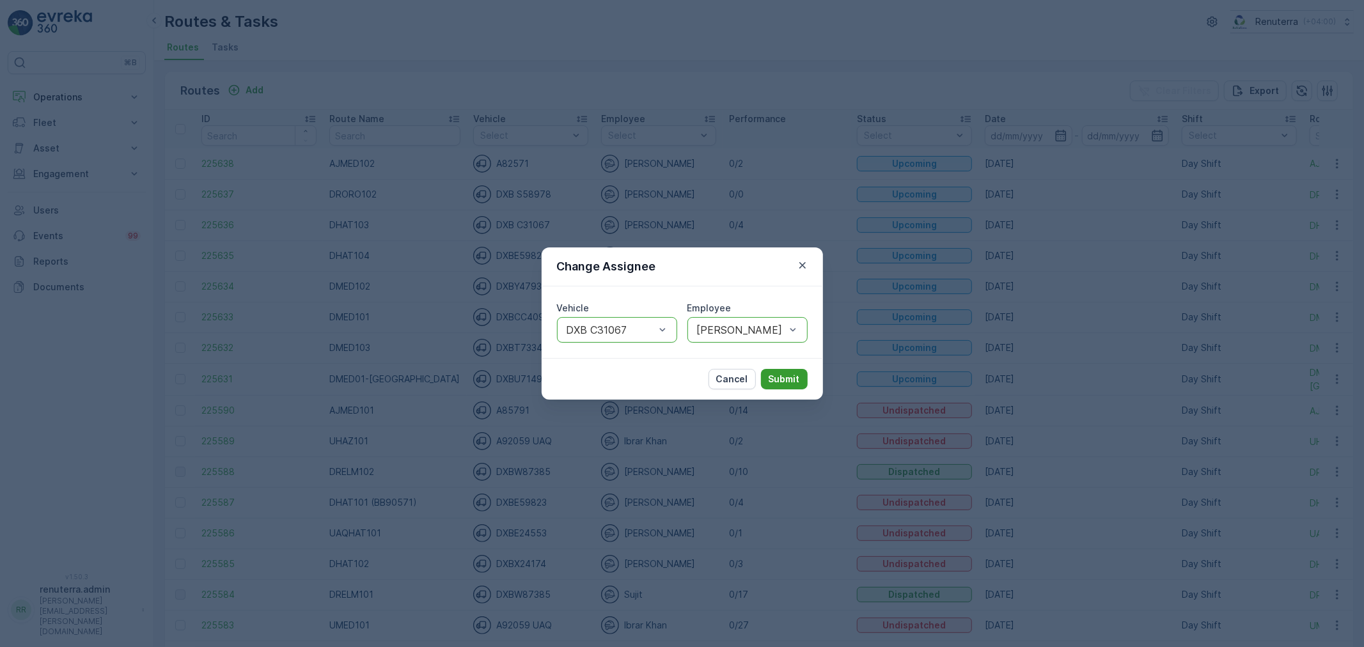
click at [787, 382] on p "Submit" at bounding box center [784, 379] width 31 height 13
